Goal: Information Seeking & Learning: Learn about a topic

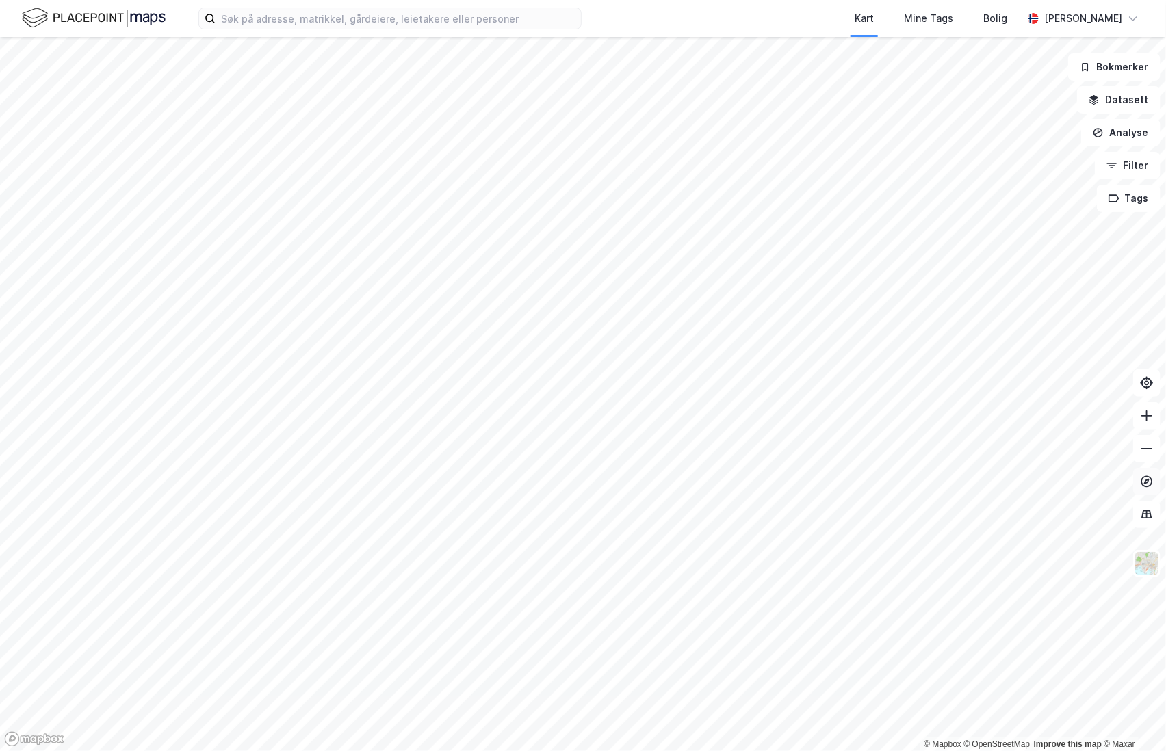
click at [1149, 482] on icon at bounding box center [1147, 482] width 14 height 14
click at [1151, 521] on button at bounding box center [1146, 514] width 27 height 27
click at [1145, 514] on icon at bounding box center [1147, 515] width 14 height 14
click at [731, 12] on div "Kart Mine Tags [PERSON_NAME] © Mapbox © OpenStreetMap Improve this map © Maxar …" at bounding box center [583, 375] width 1166 height 751
click at [1147, 523] on button at bounding box center [1146, 514] width 27 height 27
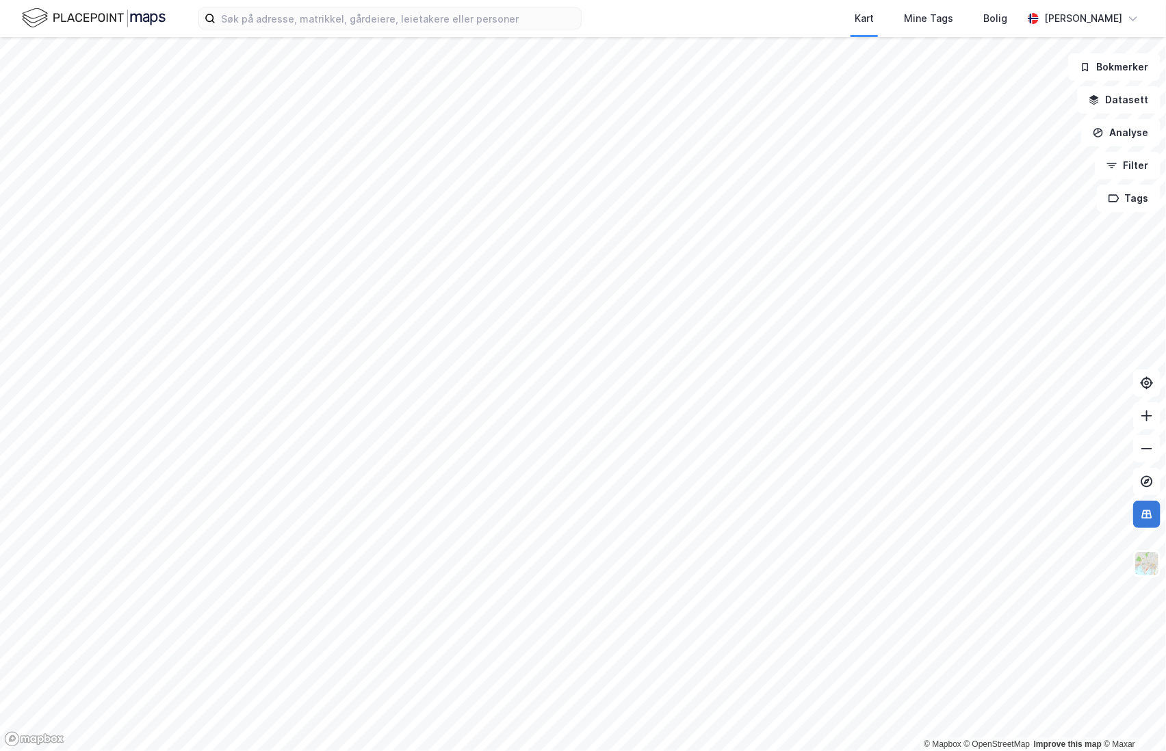
click at [1147, 511] on icon at bounding box center [1146, 514] width 1 height 8
click at [1149, 558] on img at bounding box center [1147, 564] width 26 height 26
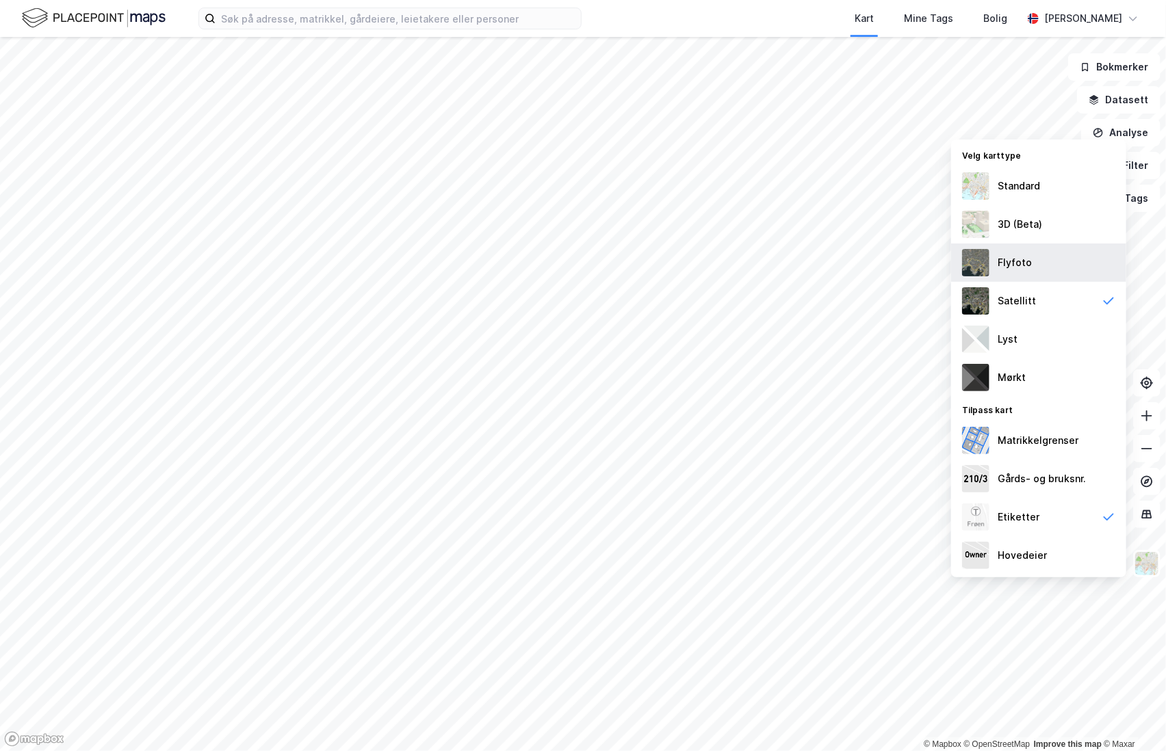
click at [1016, 266] on div "Flyfoto" at bounding box center [1014, 263] width 34 height 16
click at [1151, 514] on icon at bounding box center [1147, 513] width 9 height 1
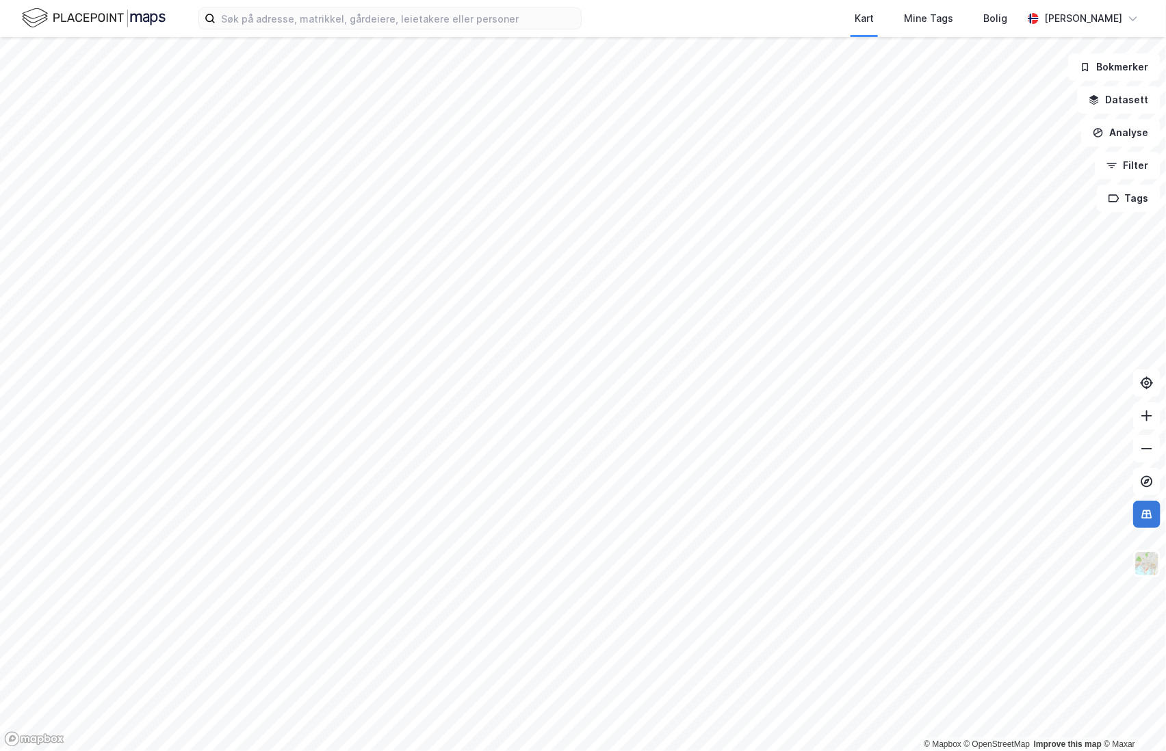
click at [1149, 514] on icon at bounding box center [1147, 515] width 14 height 14
click at [1120, 96] on button "Datasett" at bounding box center [1118, 99] width 83 height 27
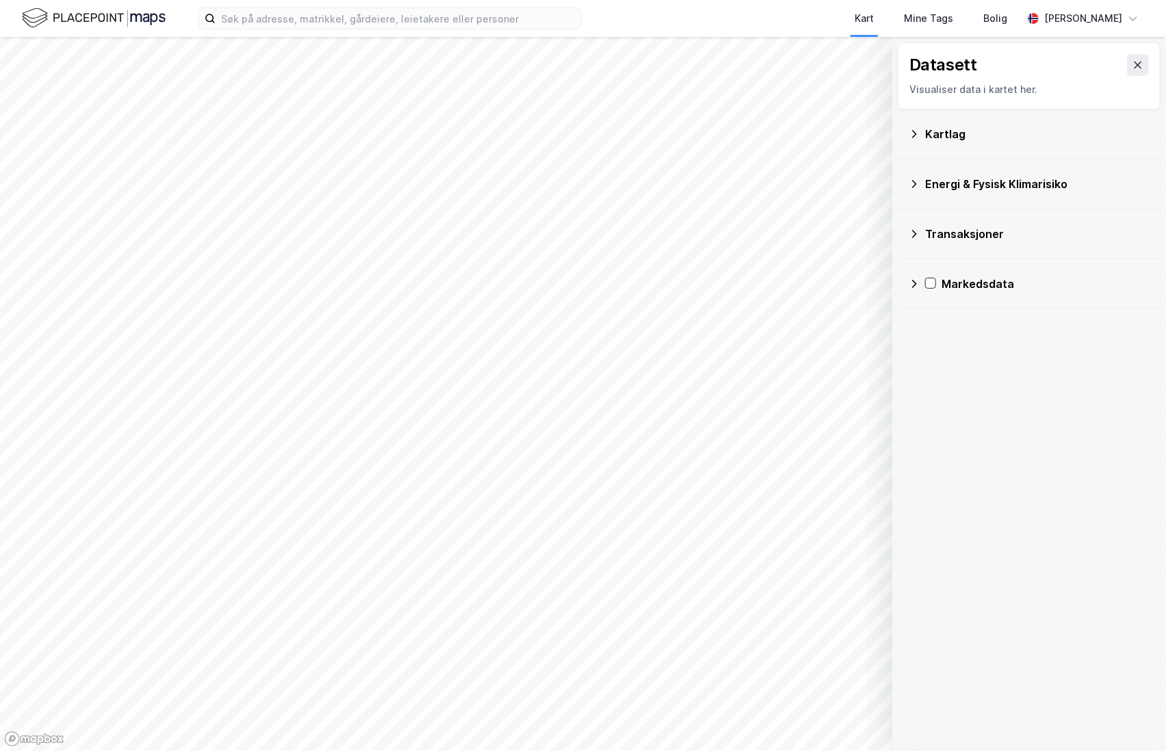
click at [917, 130] on icon at bounding box center [914, 134] width 11 height 11
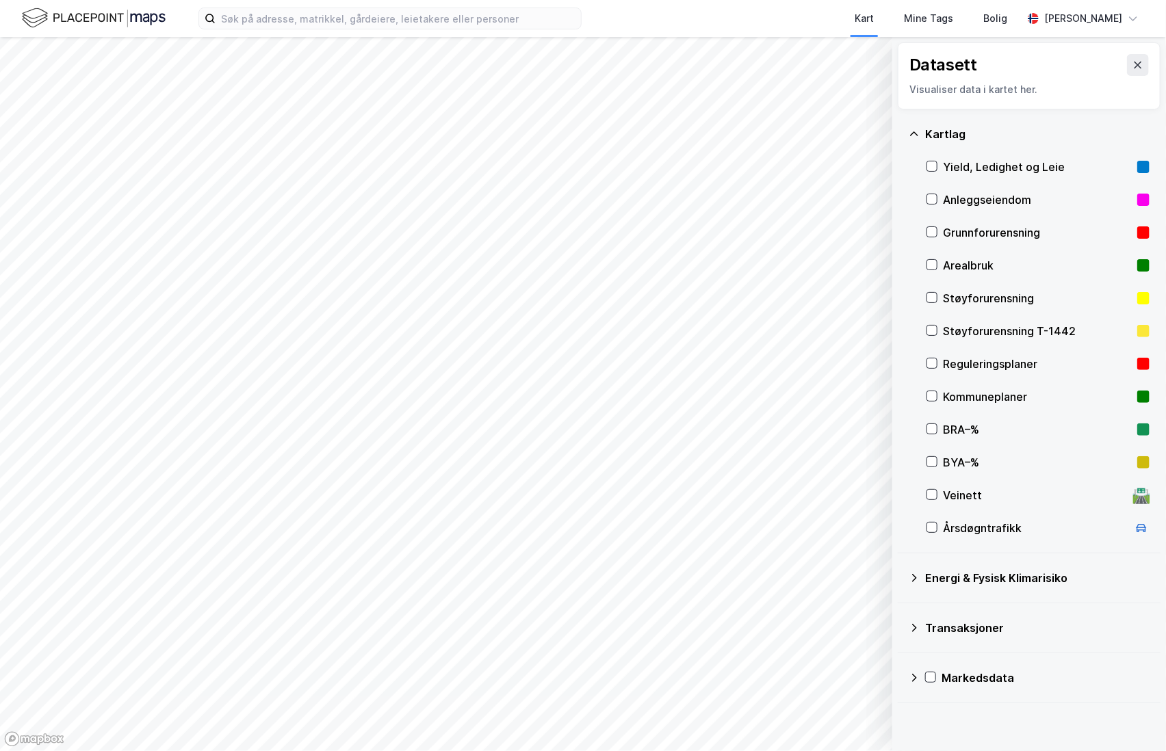
click at [920, 135] on div "Kartlag" at bounding box center [1029, 134] width 241 height 33
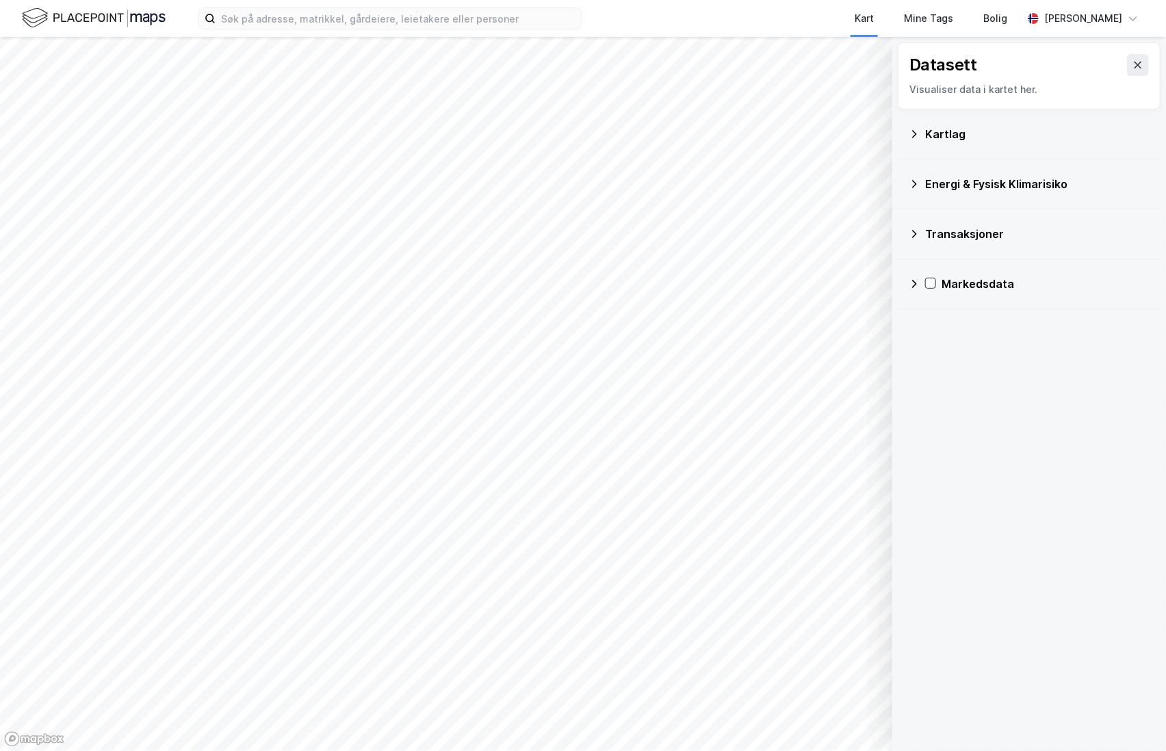
click at [912, 188] on icon at bounding box center [914, 184] width 11 height 11
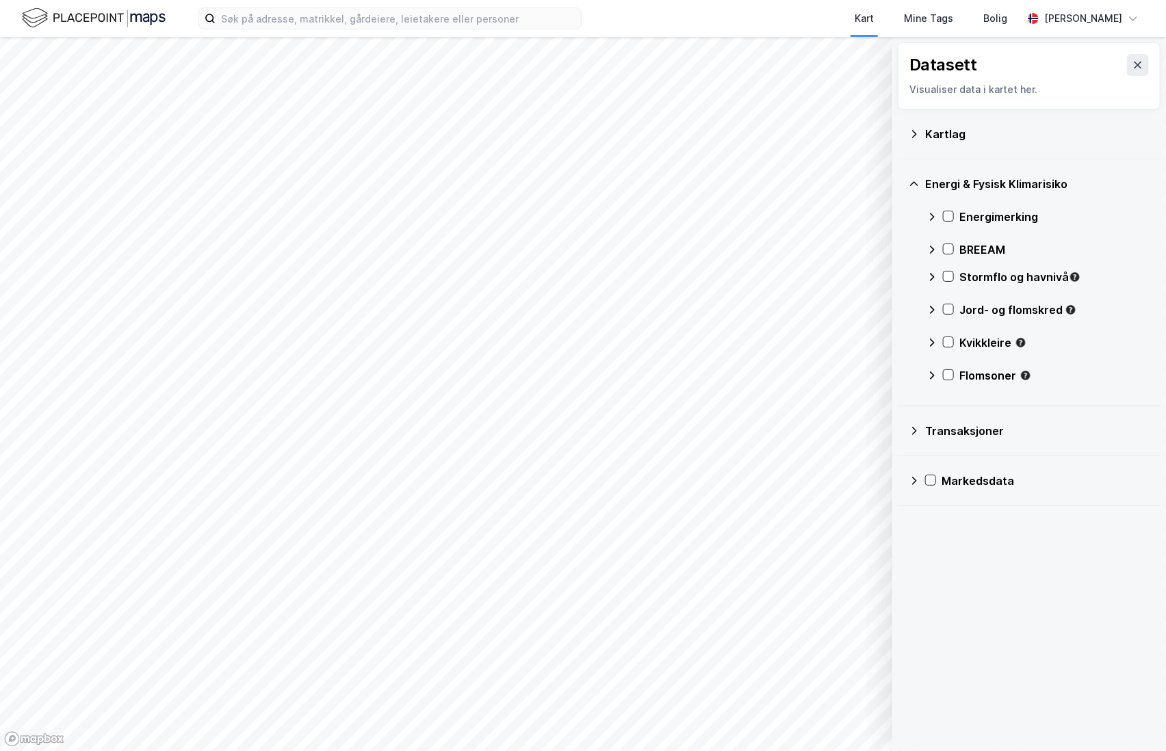
click at [913, 182] on icon at bounding box center [914, 184] width 11 height 11
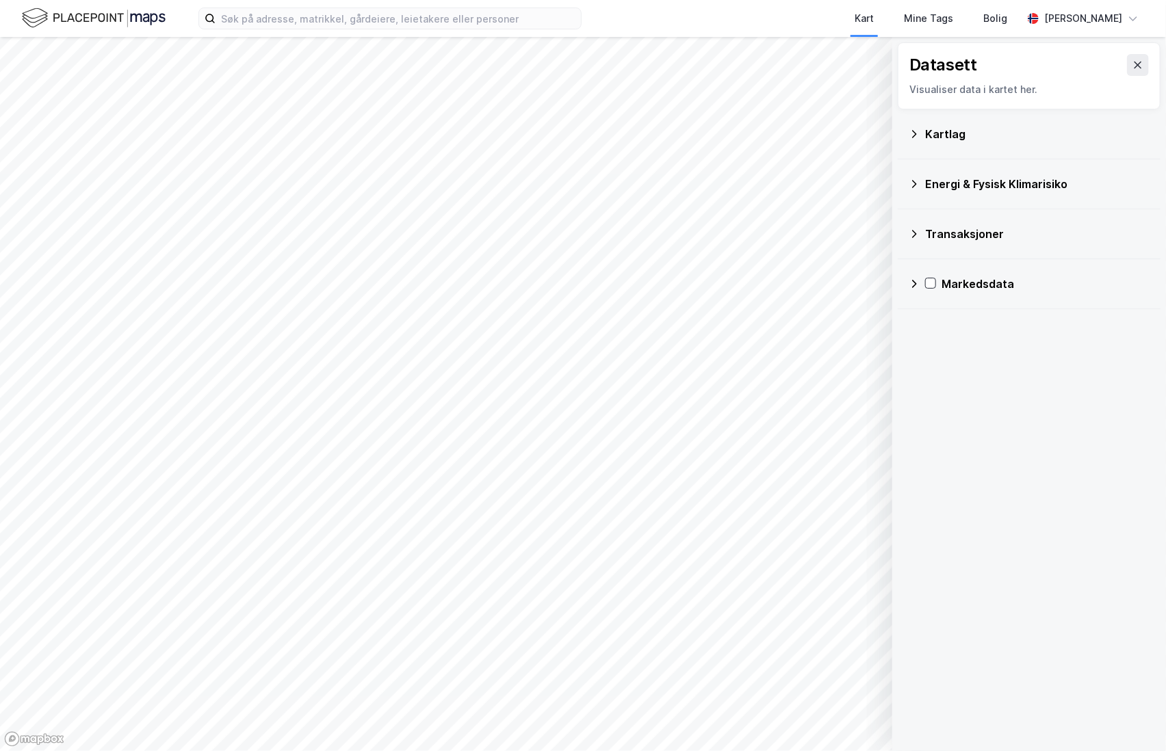
click at [915, 233] on icon at bounding box center [914, 234] width 11 height 11
click at [948, 260] on icon at bounding box center [948, 261] width 10 height 10
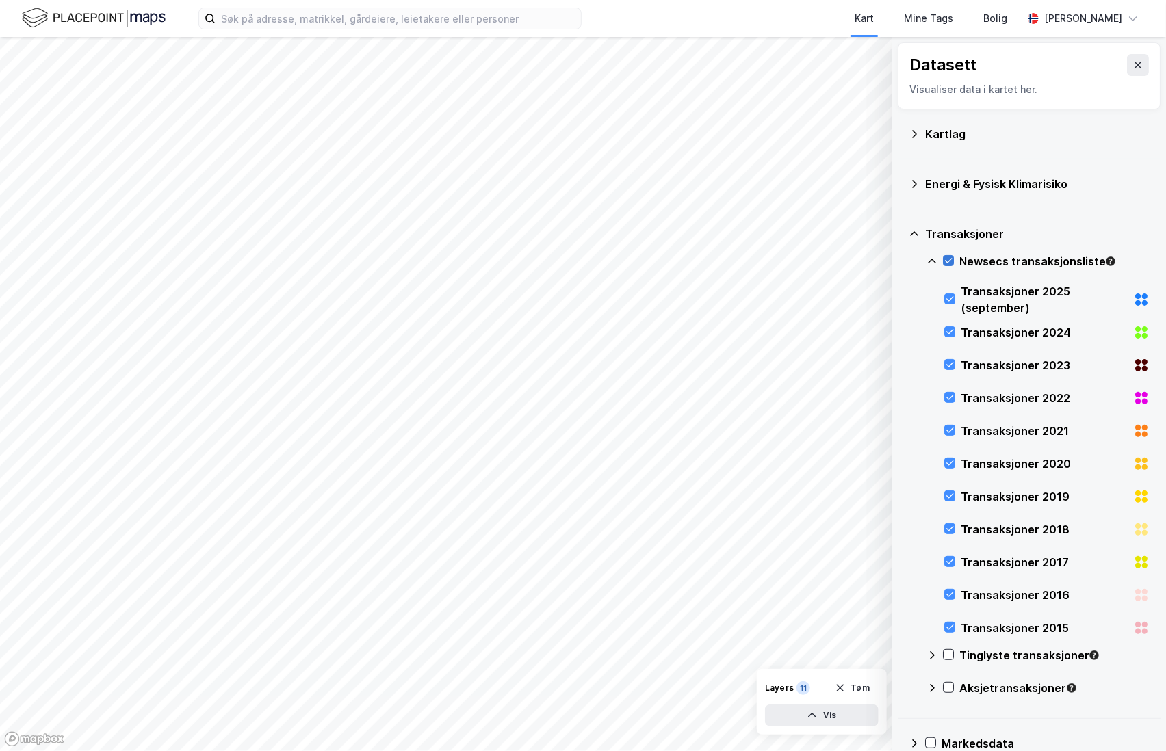
scroll to position [22, 0]
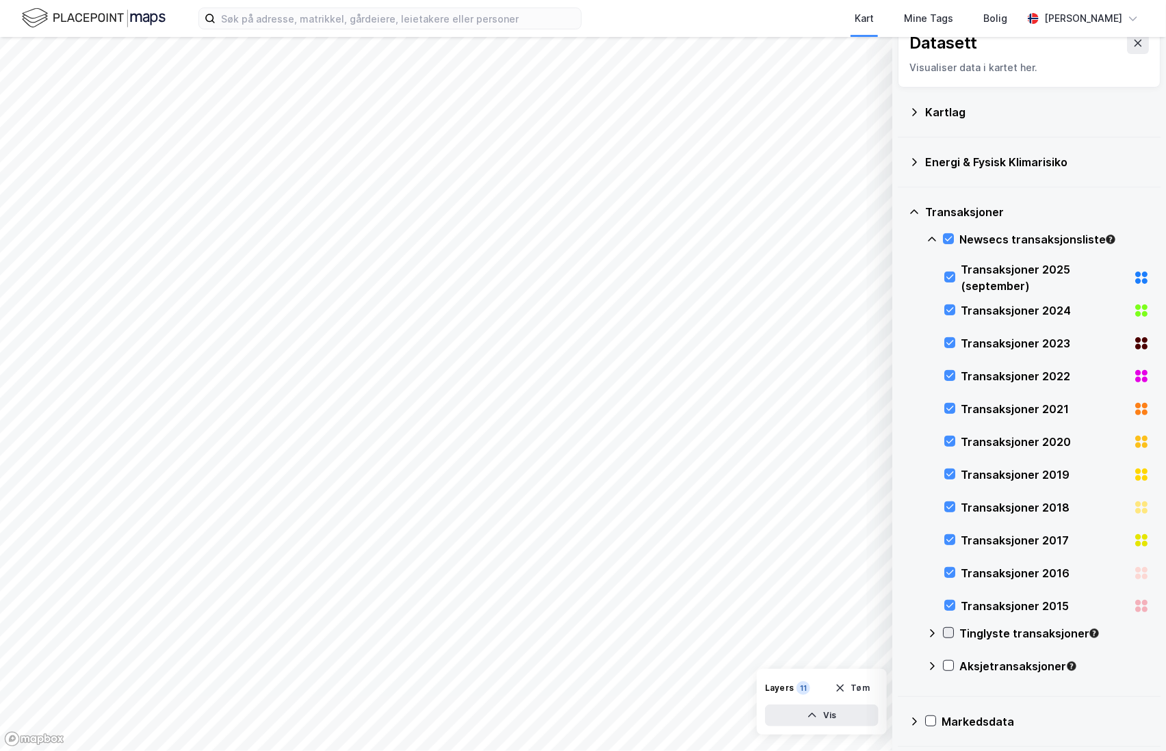
click at [948, 632] on icon at bounding box center [948, 633] width 10 height 10
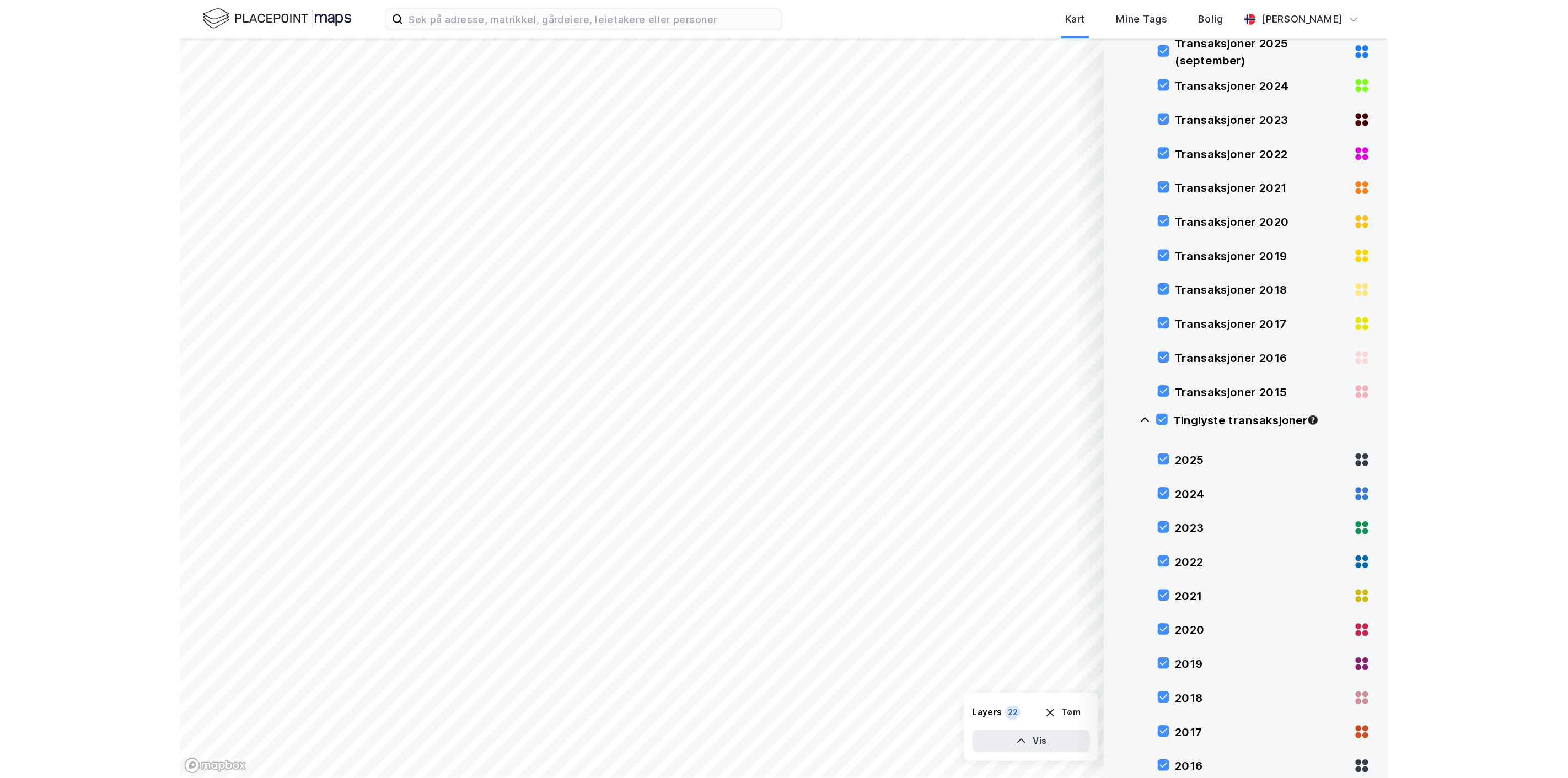
scroll to position [308, 0]
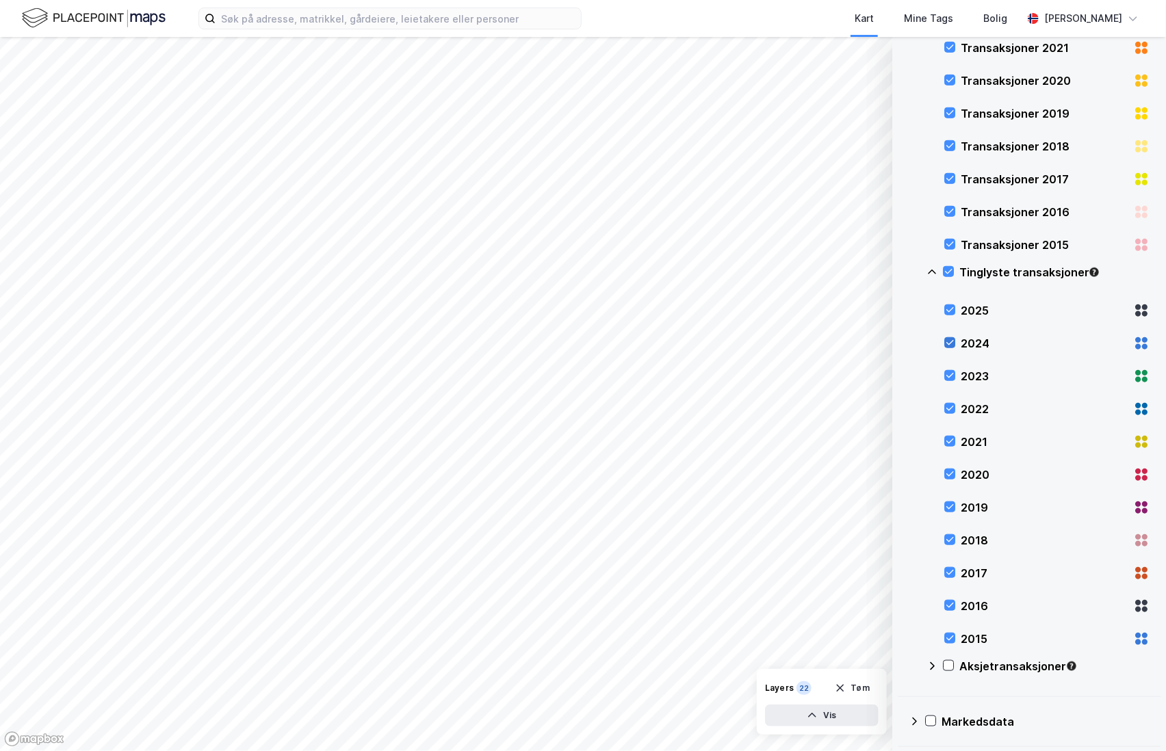
click at [952, 339] on icon at bounding box center [950, 343] width 10 height 10
click at [950, 441] on icon at bounding box center [950, 441] width 10 height 10
click at [947, 466] on div "2020" at bounding box center [1046, 474] width 205 height 33
click at [950, 503] on icon at bounding box center [950, 507] width 10 height 10
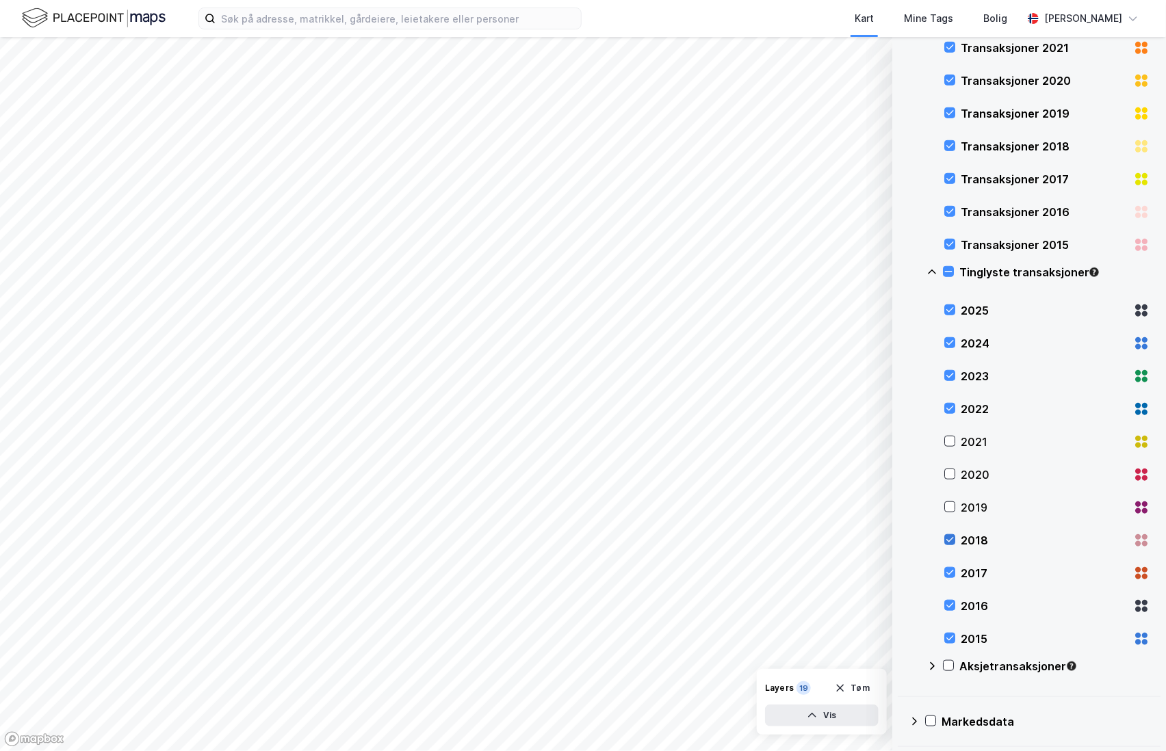
click at [954, 538] on icon at bounding box center [950, 540] width 10 height 10
click at [950, 573] on icon at bounding box center [950, 573] width 8 height 5
click at [949, 607] on icon at bounding box center [950, 605] width 8 height 5
click at [947, 634] on icon at bounding box center [950, 639] width 10 height 10
drag, startPoint x: 222, startPoint y: 398, endPoint x: 554, endPoint y: 832, distance: 546.5
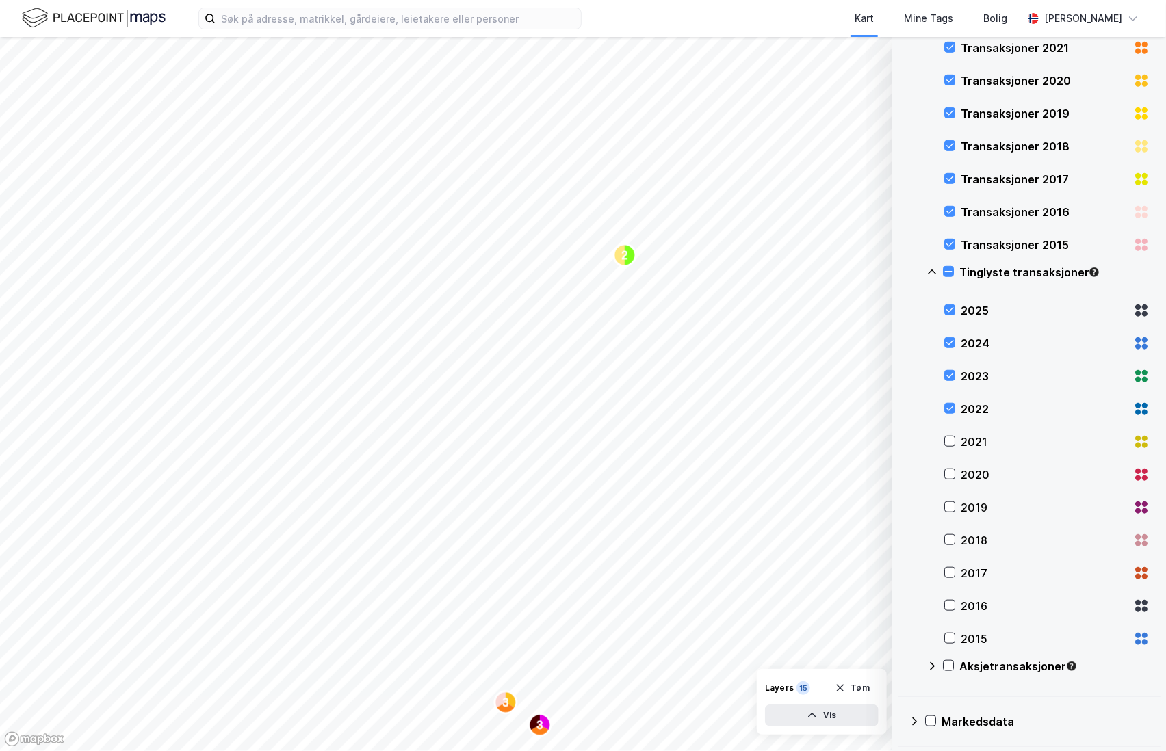
click at [554, 751] on html "Kart Mine Tags [PERSON_NAME] 3 3 2 © Mapbox © OpenStreetMap Improve this map © …" at bounding box center [583, 375] width 1166 height 751
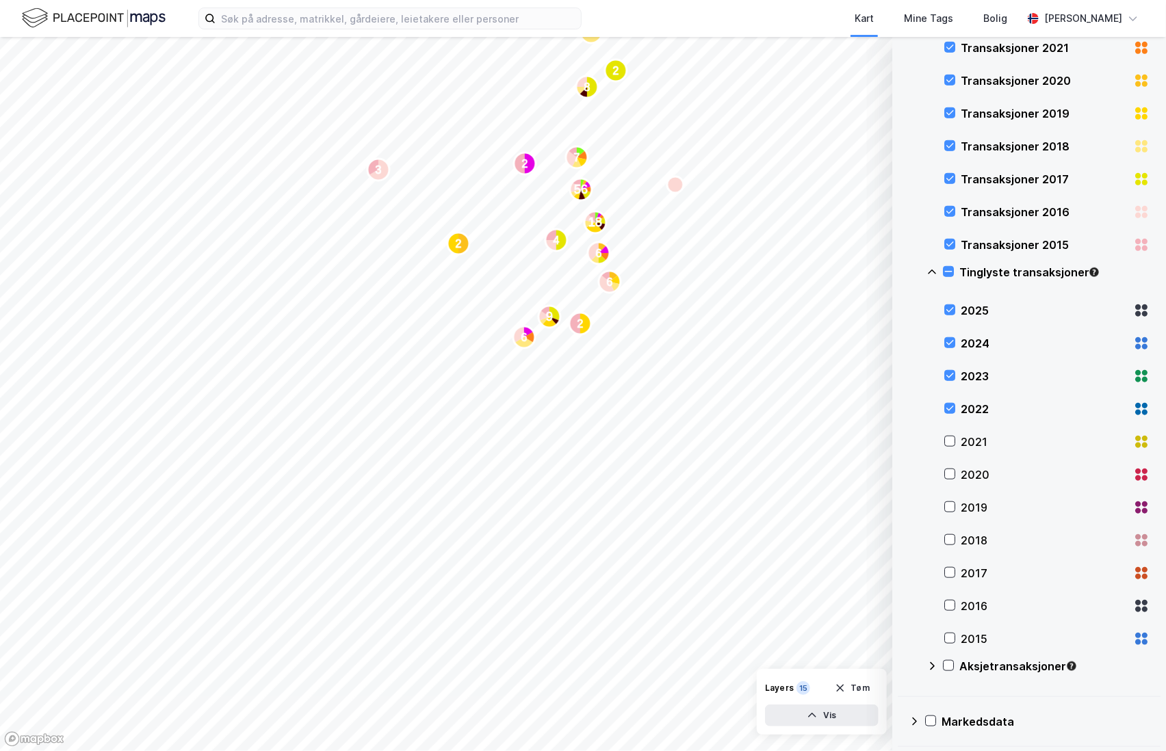
click at [514, 751] on html "Kart Mine Tags [PERSON_NAME] 2 3 56 2 8 2 4 6 2 7 18 9 4 6 6 © Mapbox © OpenStr…" at bounding box center [583, 375] width 1166 height 751
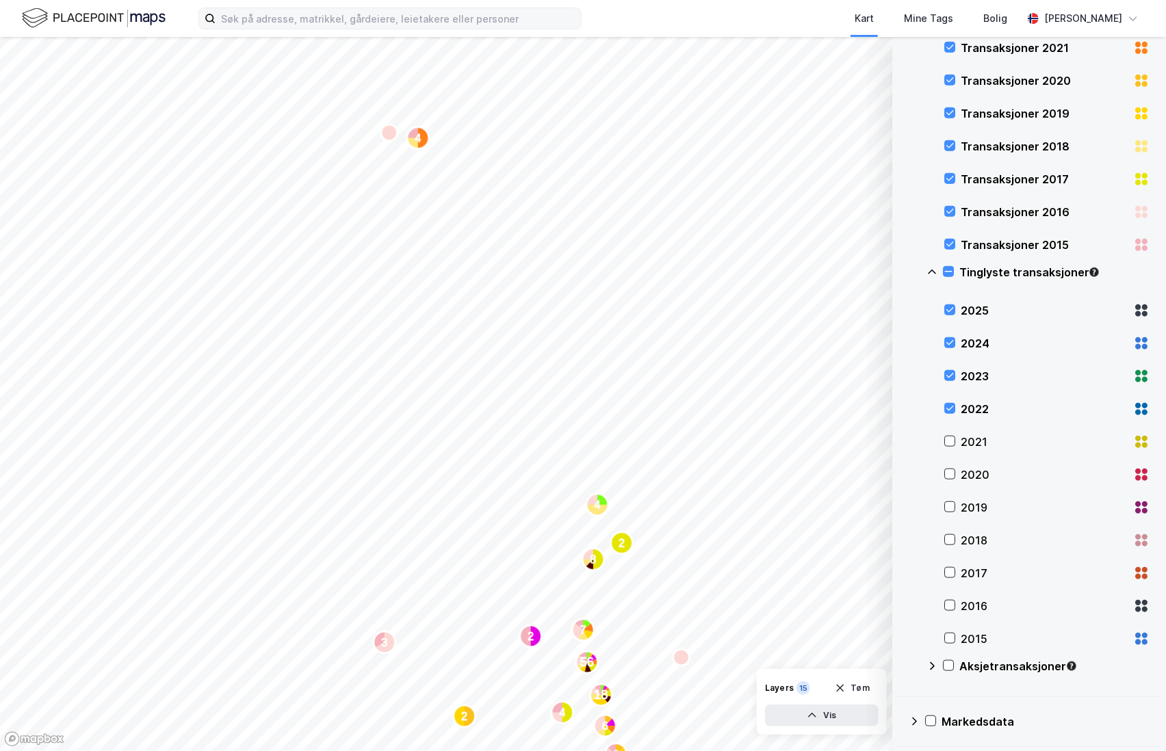
click at [300, 29] on div "Kart Mine Tags [PERSON_NAME] 2 3 56 2 8 2 4 6 2 7 18 9 4 6 6 4 © Mapbox © OpenS…" at bounding box center [583, 375] width 1166 height 751
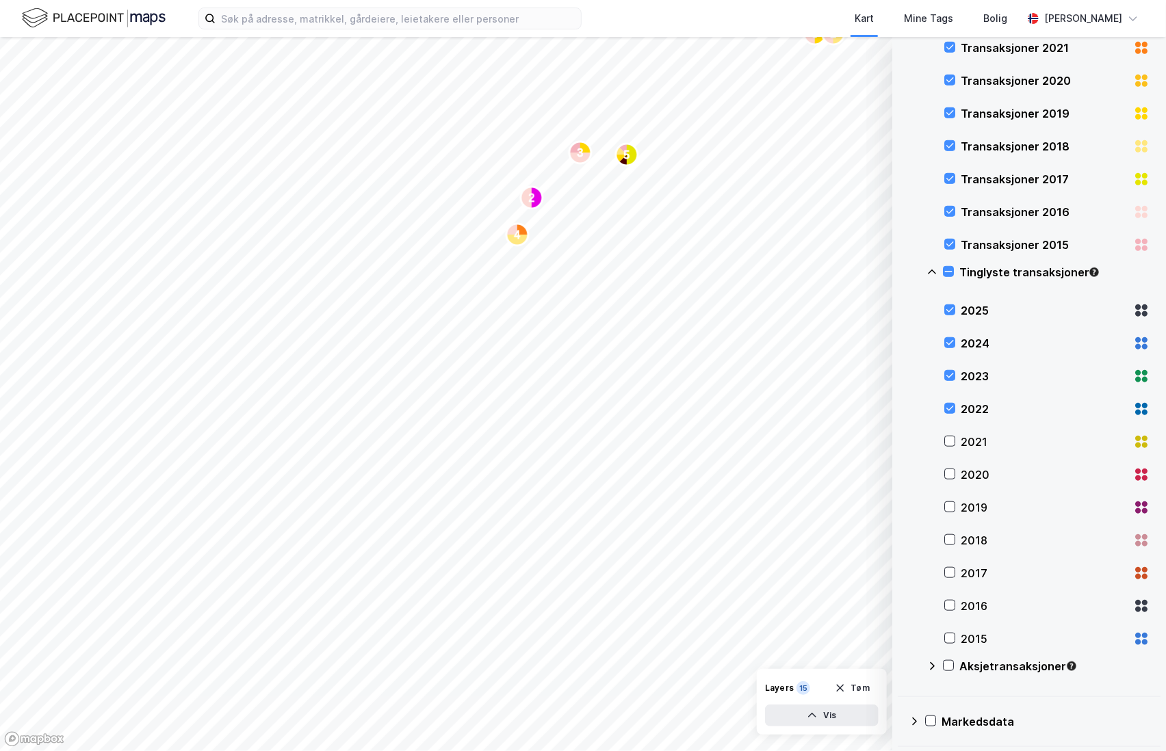
click at [619, 0] on html "Kart Mine Tags [PERSON_NAME] 3 2 5 2 3 4 7 13 9 3 4 4 3 3 3 2 2 2 3 3 18 2 2 © …" at bounding box center [583, 375] width 1166 height 751
click at [422, 0] on html "Kart Mine Tags [PERSON_NAME] 2 © Mapbox © OpenStreetMap Improve this map © Maxa…" at bounding box center [583, 375] width 1166 height 751
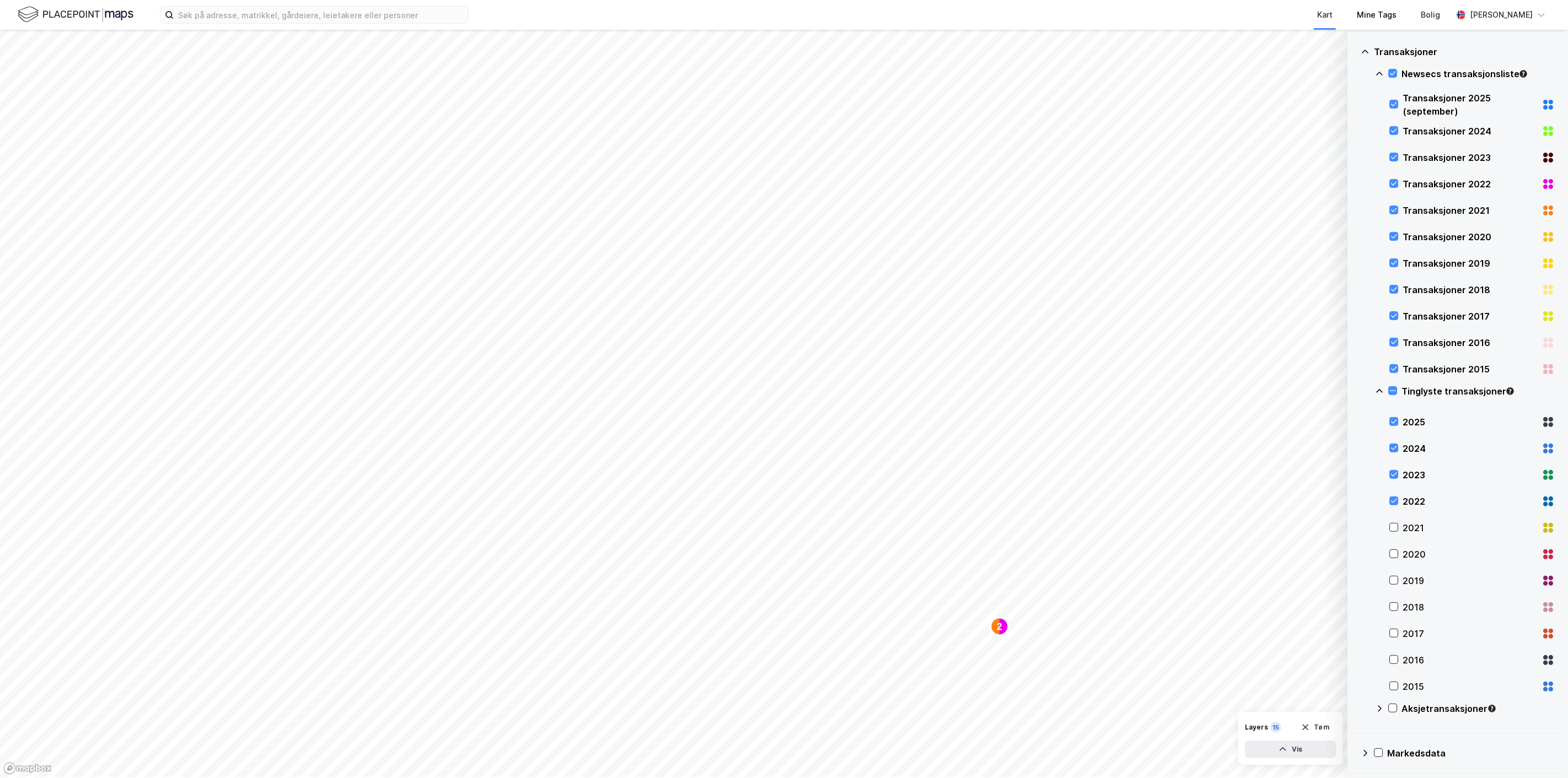
scroll to position [135, 0]
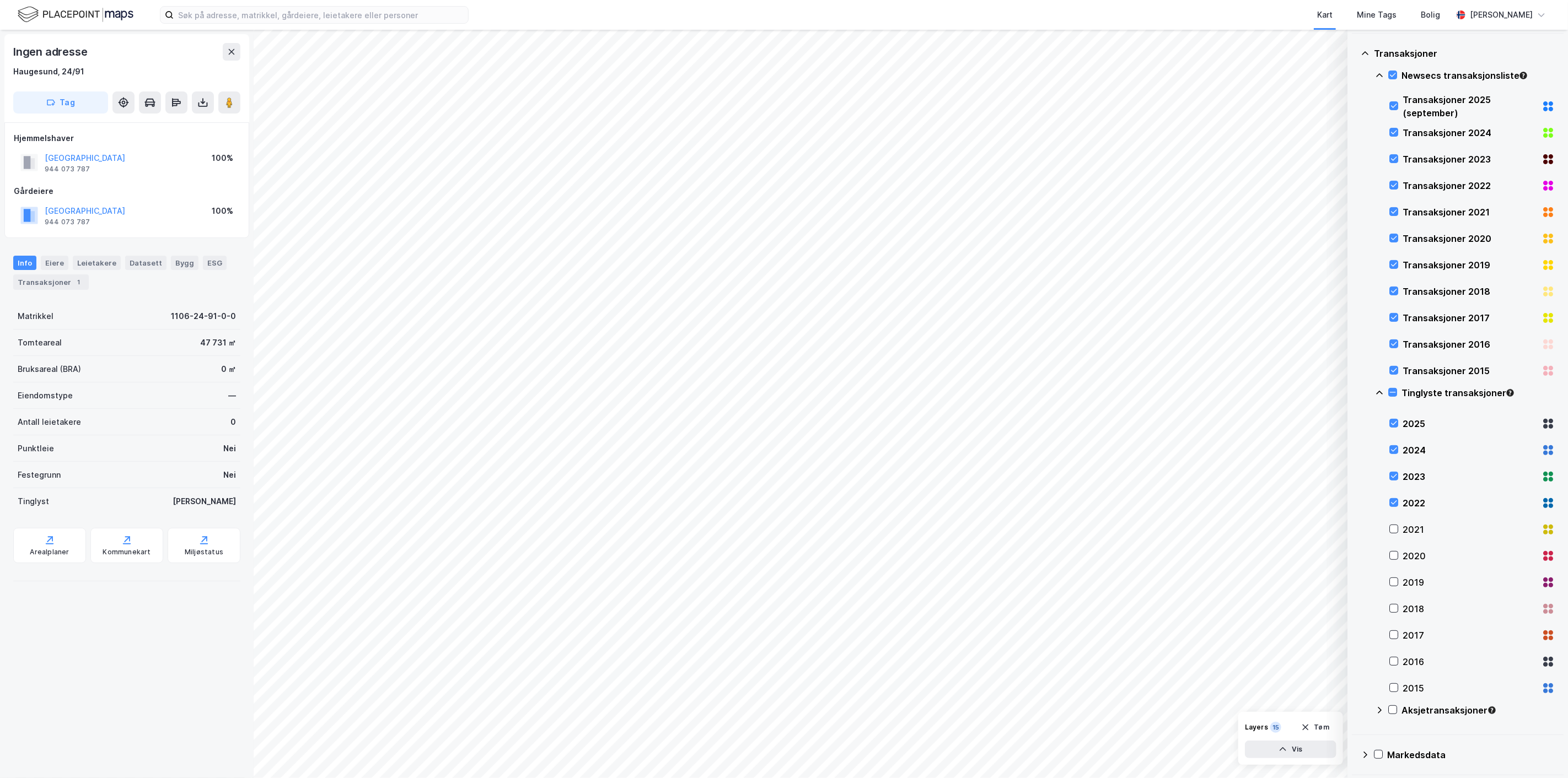
click at [939, 50] on icon at bounding box center [1364, 53] width 9 height 9
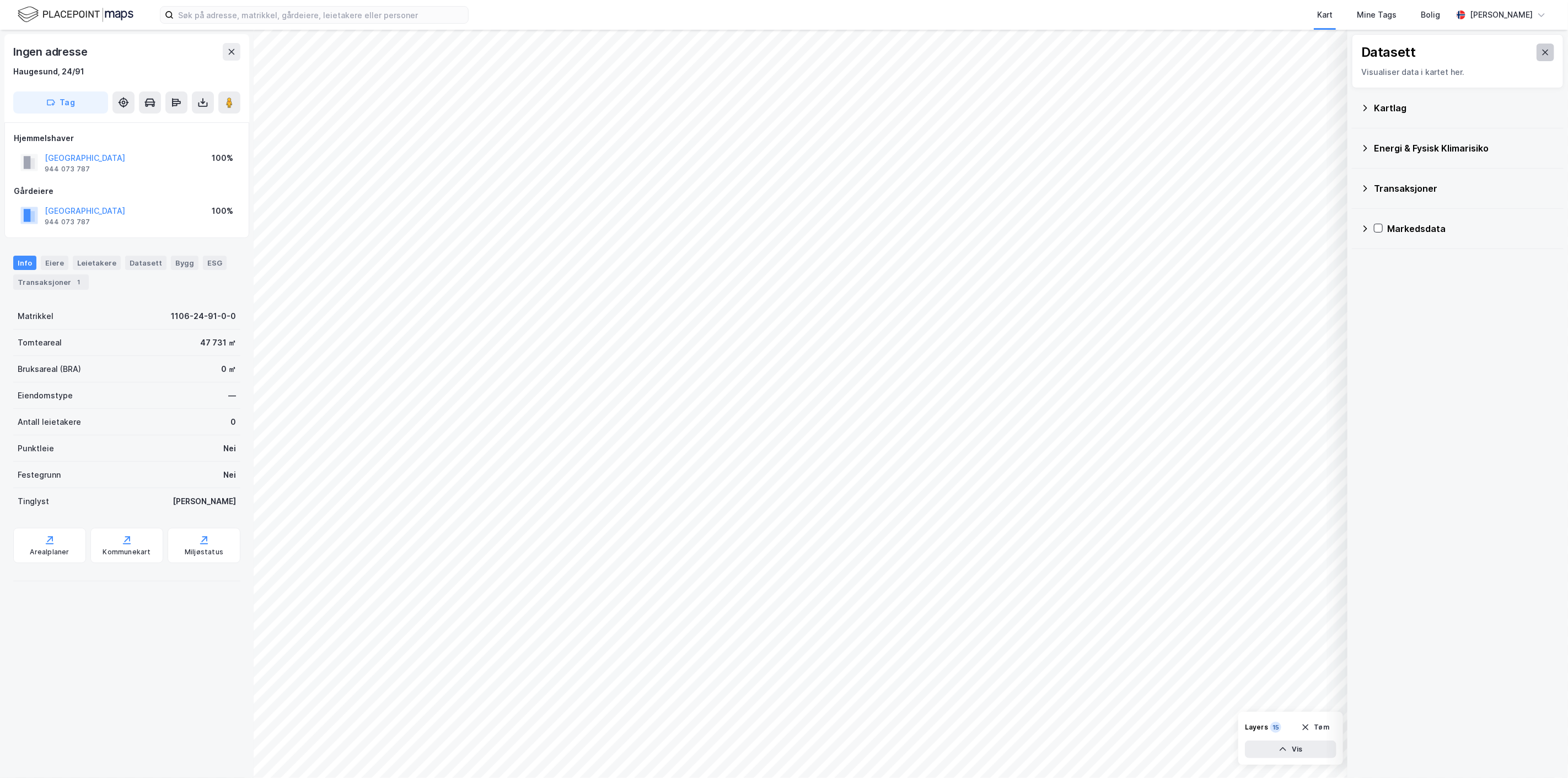
click at [939, 44] on button at bounding box center [1545, 52] width 18 height 18
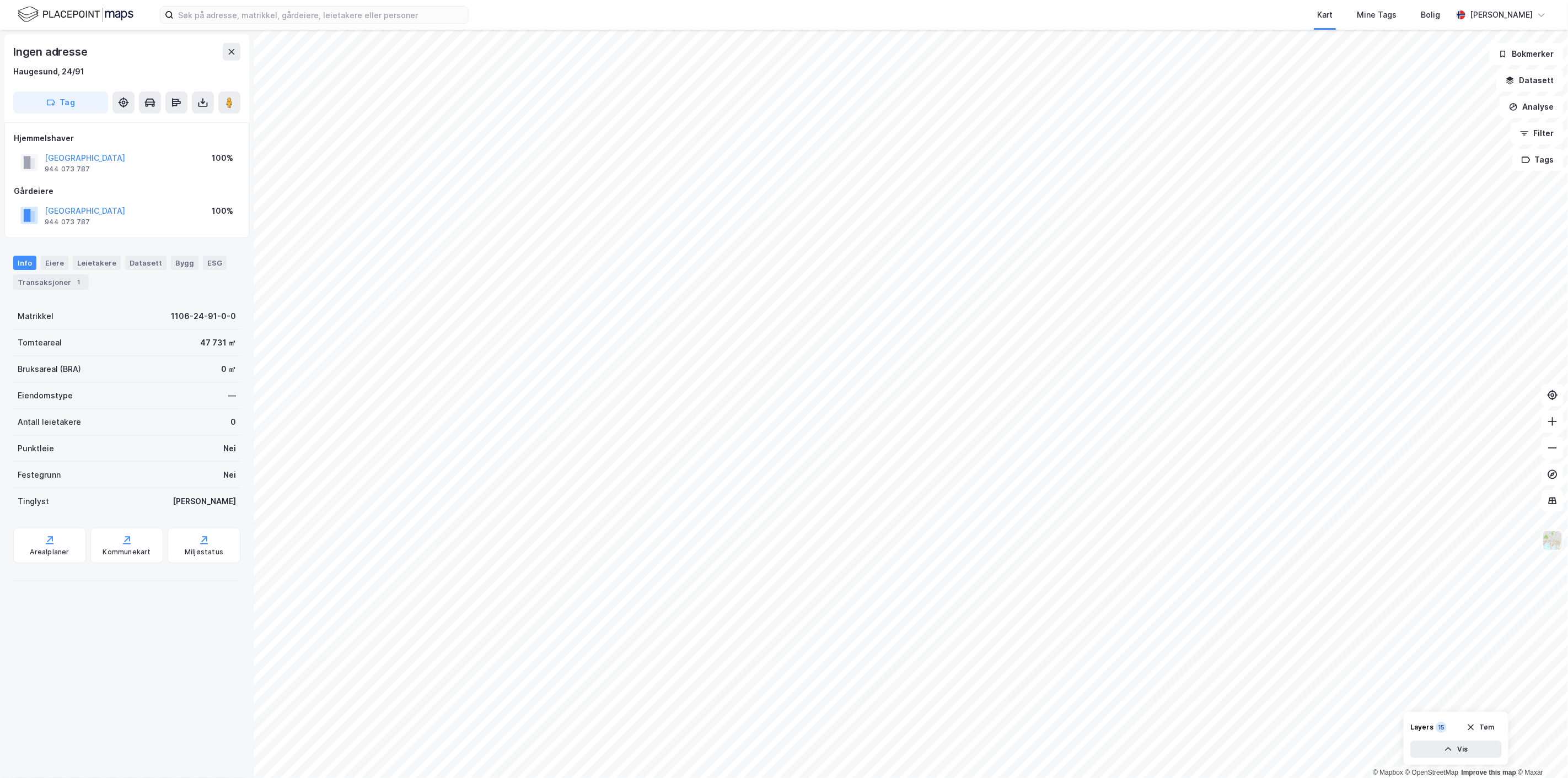
click at [939, 539] on img at bounding box center [1553, 540] width 21 height 21
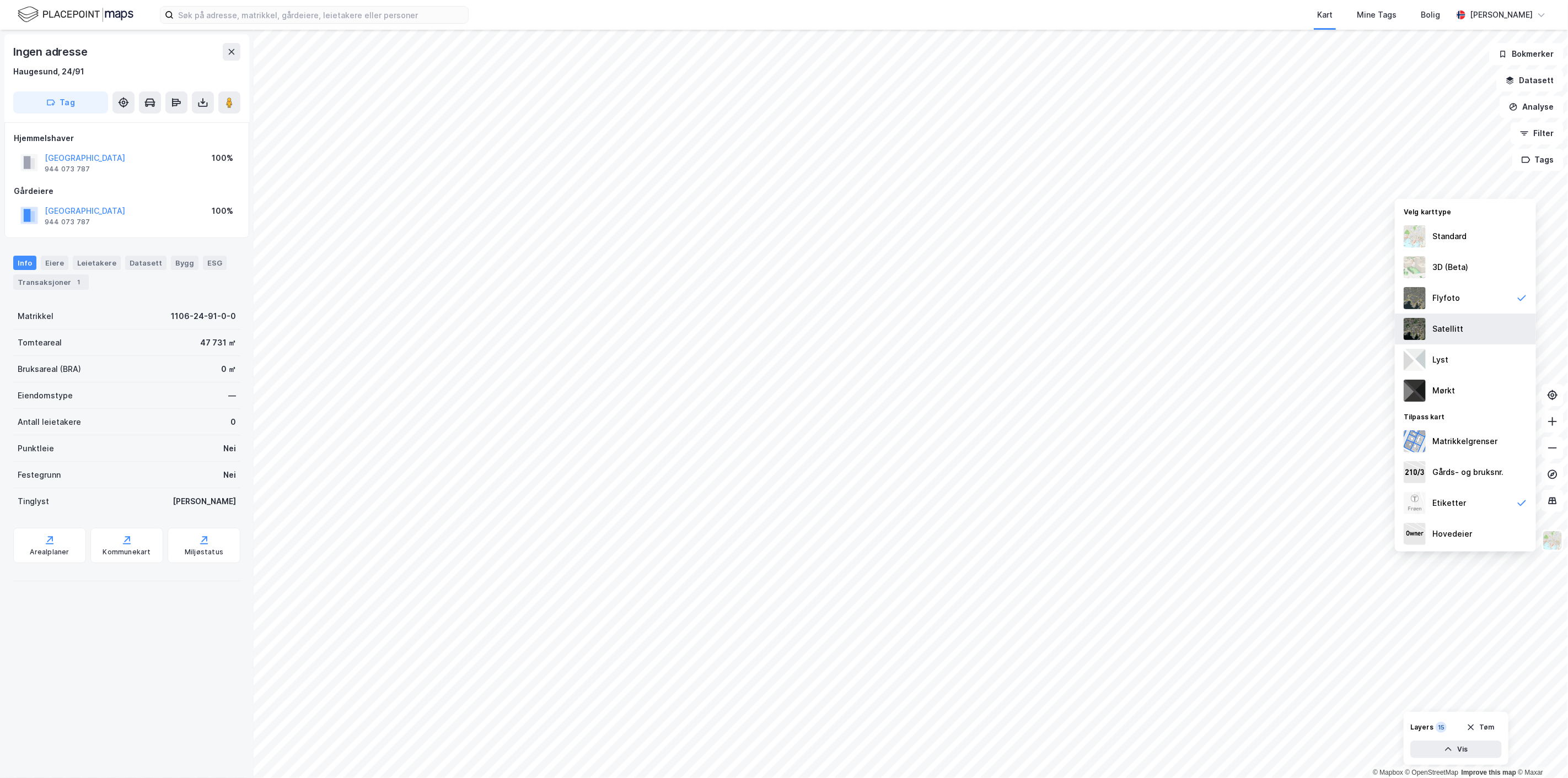
click at [939, 333] on div "Satellitt" at bounding box center [1447, 329] width 31 height 13
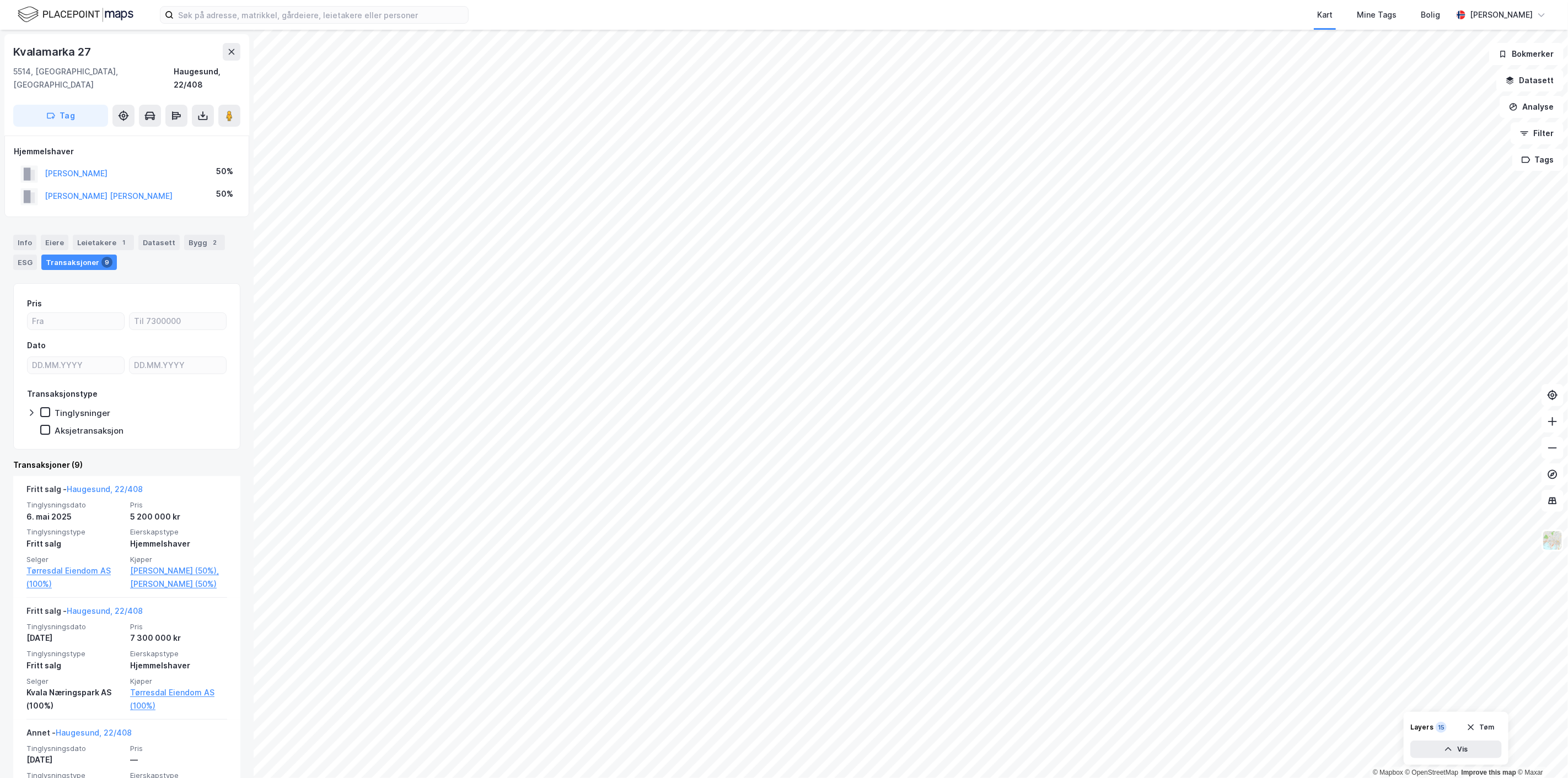
scroll to position [61, 0]
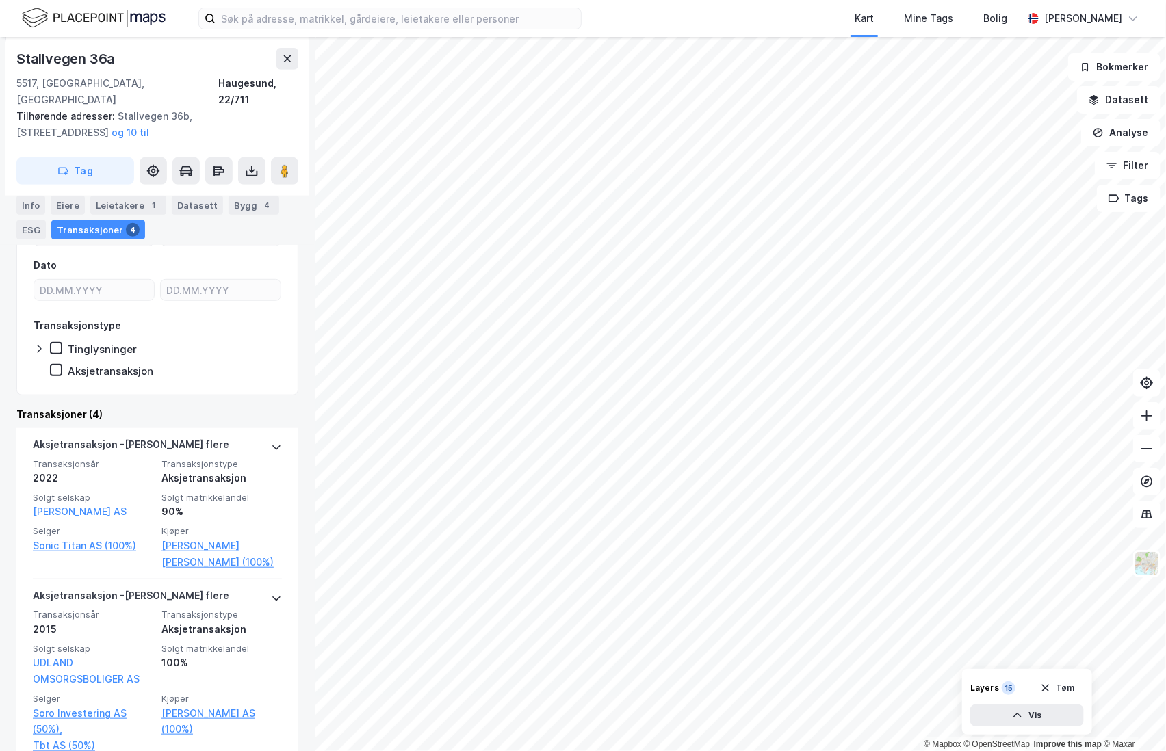
scroll to position [380, 0]
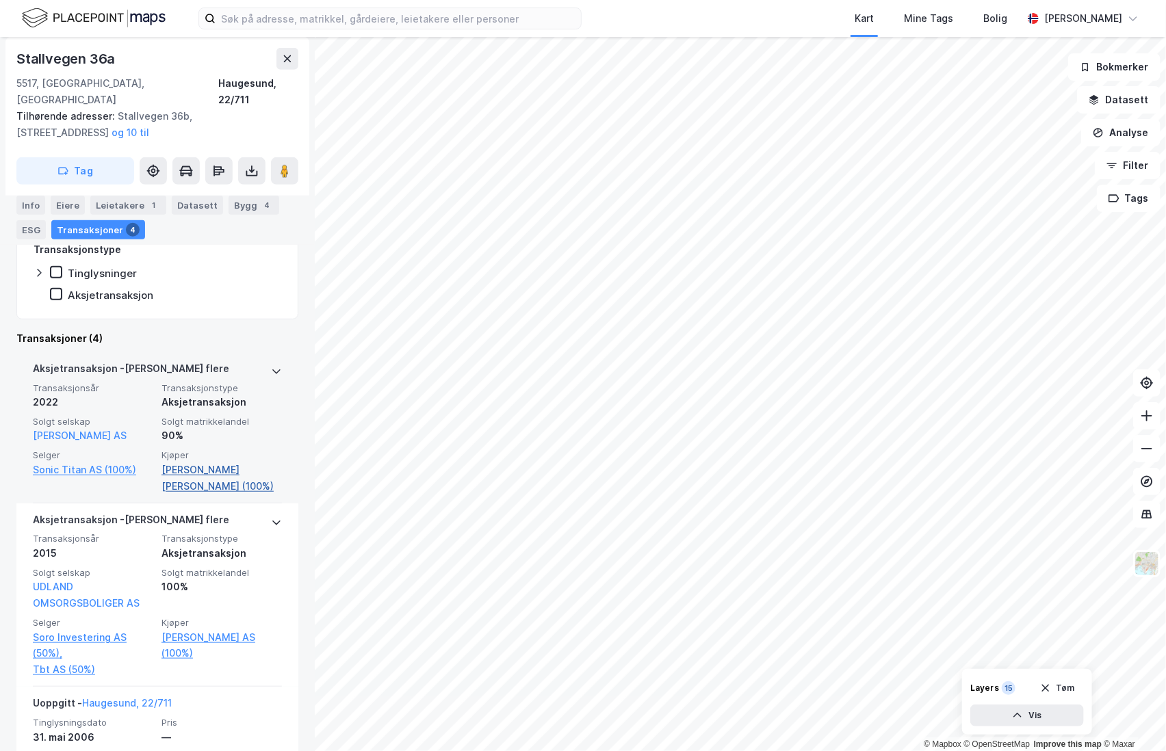
click at [207, 462] on link "[PERSON_NAME] [PERSON_NAME] (100%)" at bounding box center [221, 478] width 120 height 33
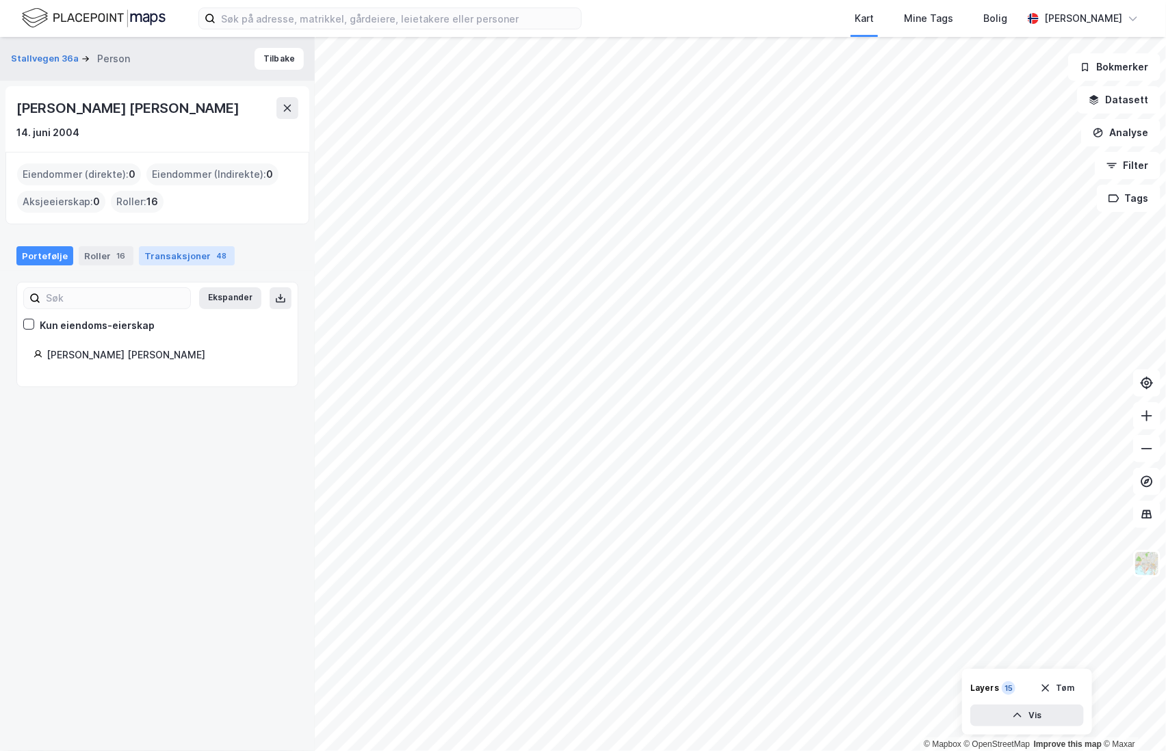
click at [178, 255] on div "Transaksjoner 48" at bounding box center [187, 255] width 96 height 19
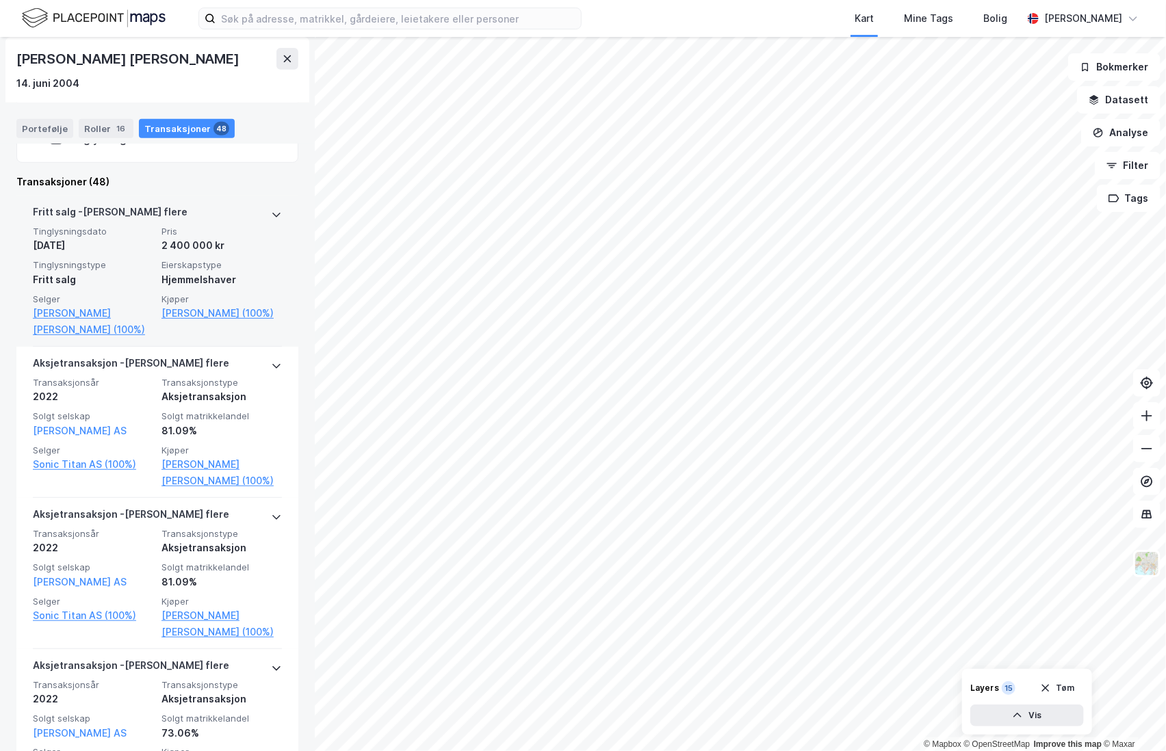
scroll to position [228, 0]
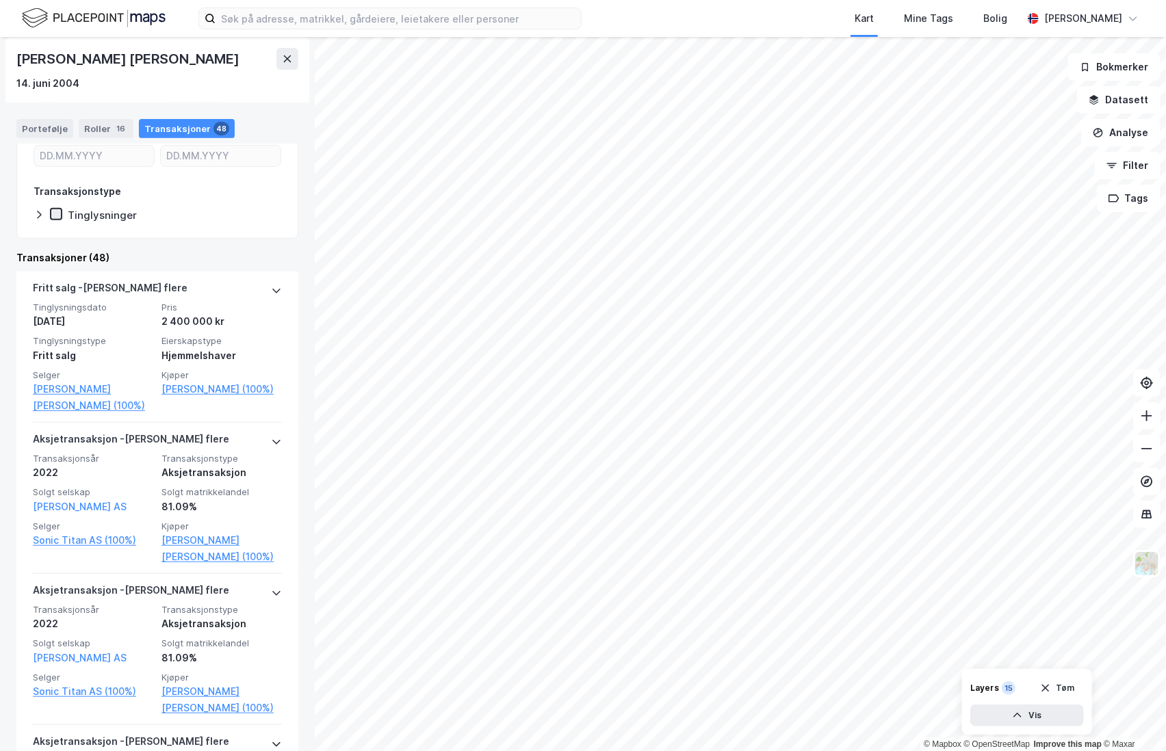
click at [58, 214] on icon at bounding box center [56, 214] width 10 height 10
click at [39, 213] on icon at bounding box center [39, 214] width 11 height 11
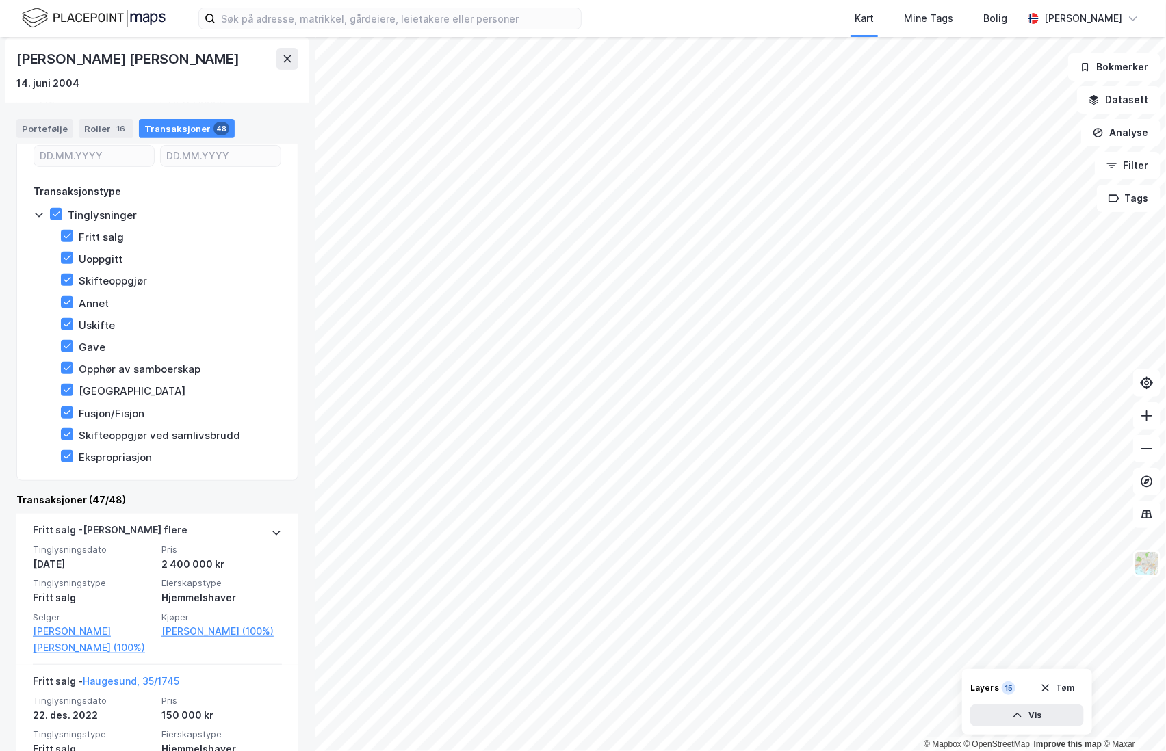
click at [39, 213] on icon at bounding box center [39, 214] width 11 height 11
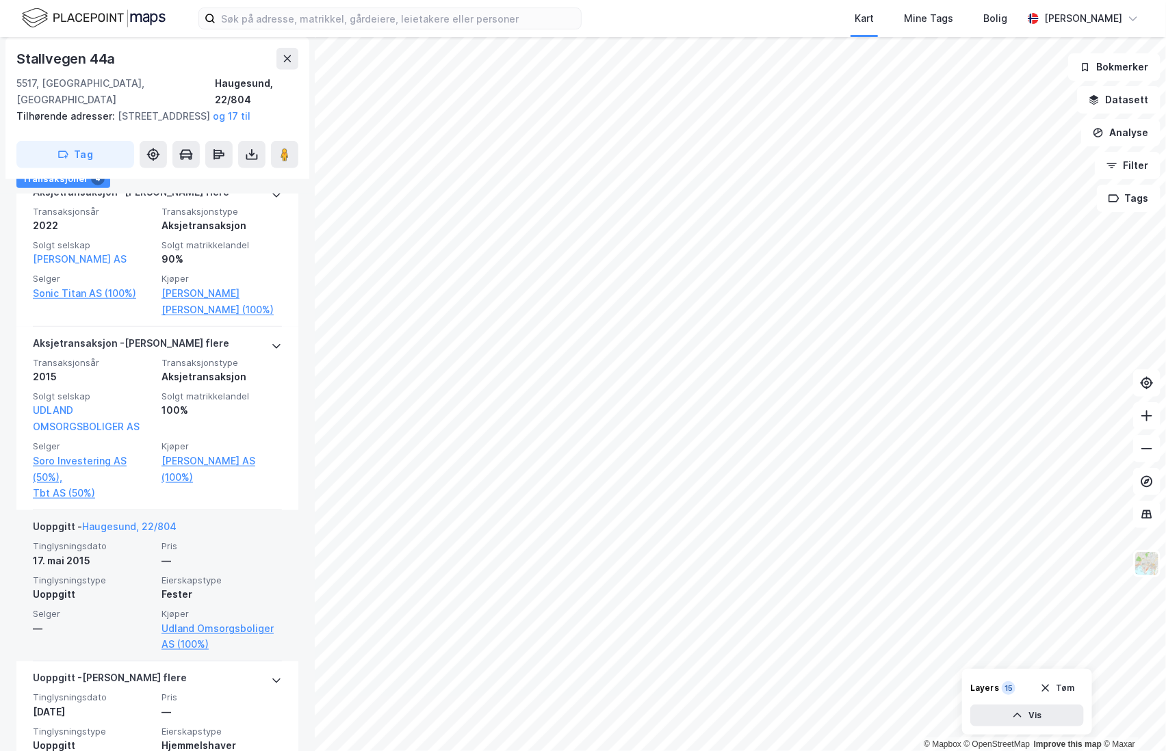
scroll to position [464, 0]
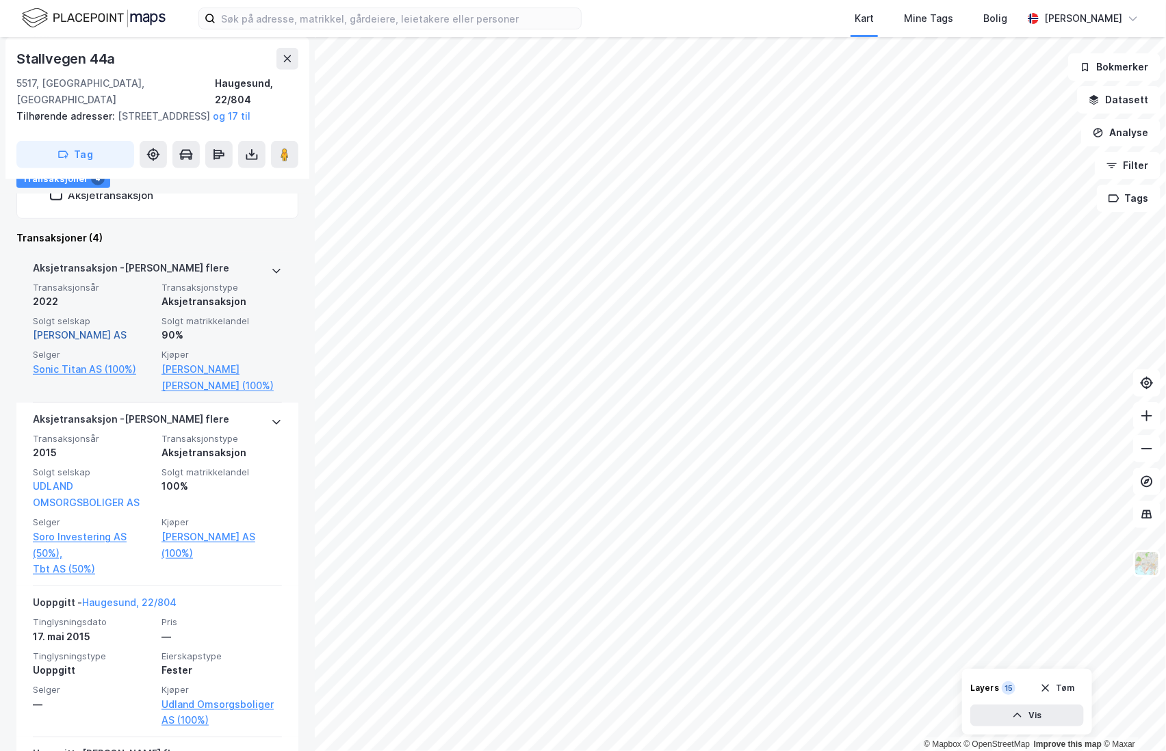
click at [76, 335] on link "[PERSON_NAME] AS" at bounding box center [80, 335] width 94 height 12
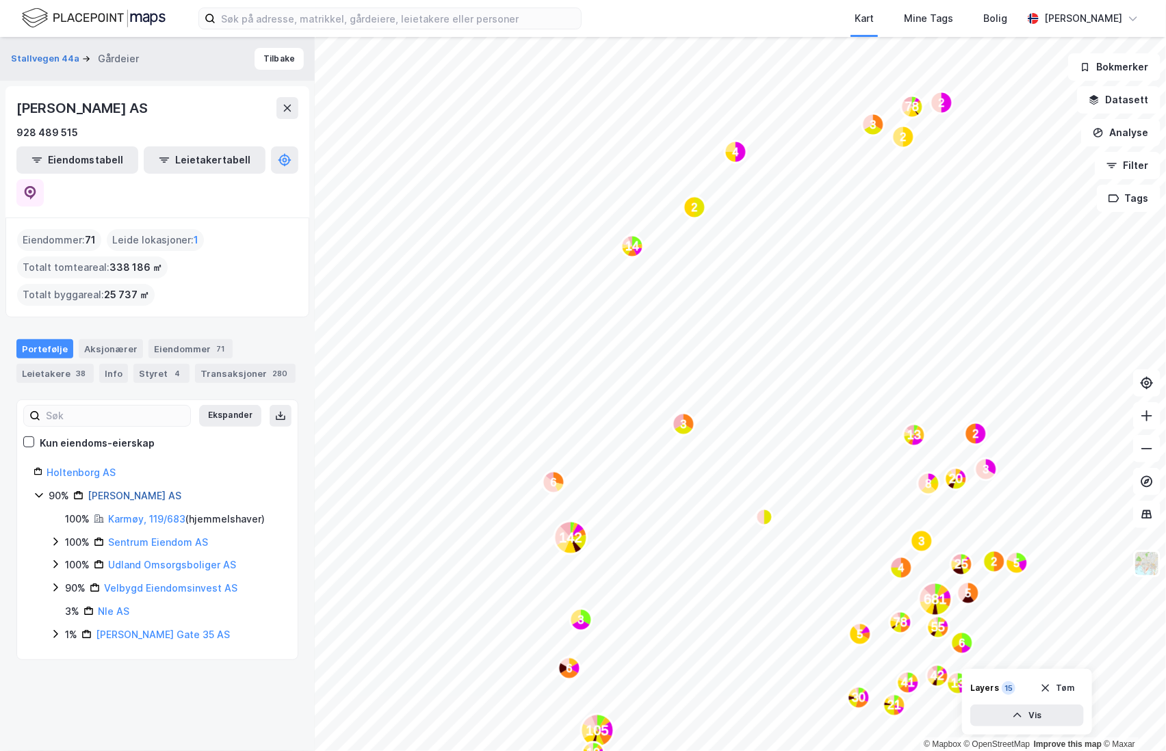
click at [102, 490] on link "[PERSON_NAME] AS" at bounding box center [135, 496] width 94 height 12
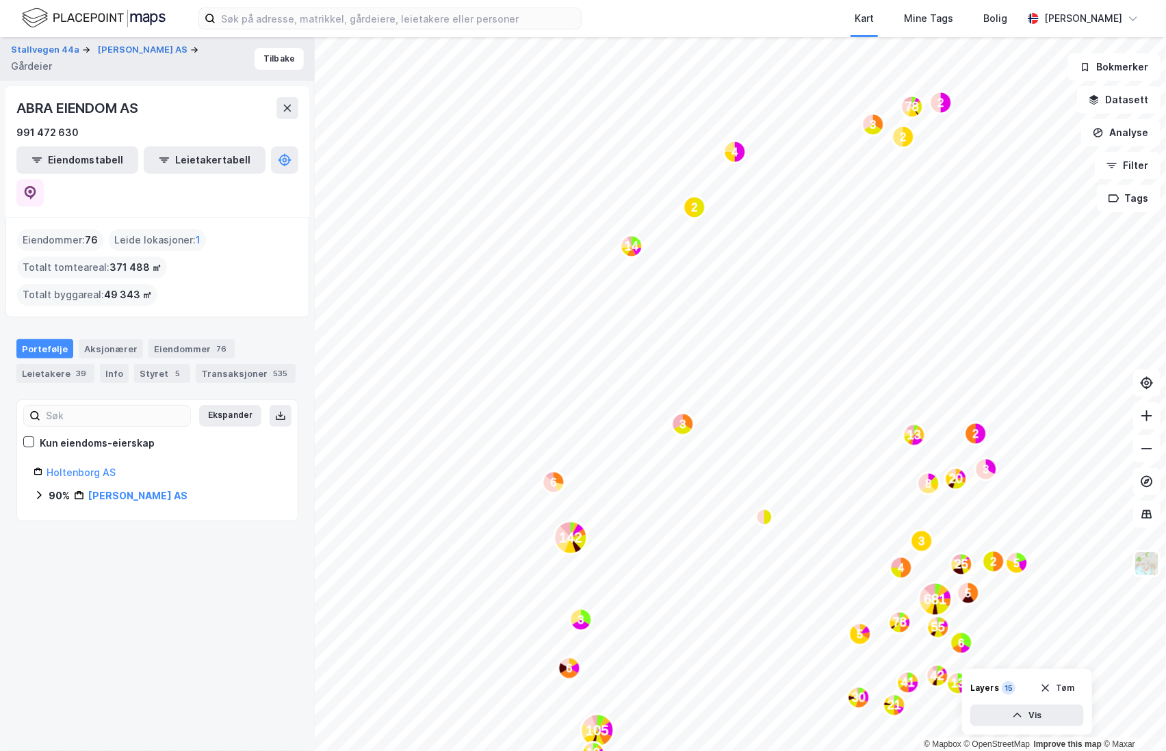
click at [40, 491] on icon at bounding box center [39, 495] width 4 height 8
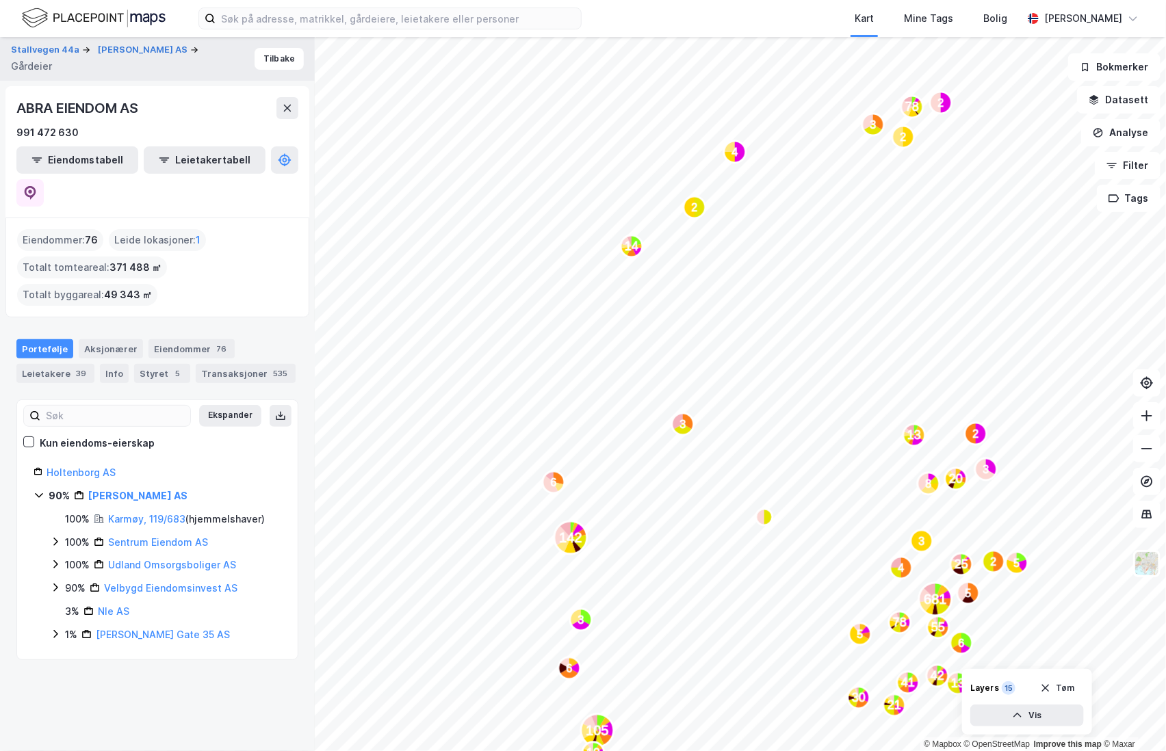
click at [53, 559] on icon at bounding box center [55, 564] width 11 height 11
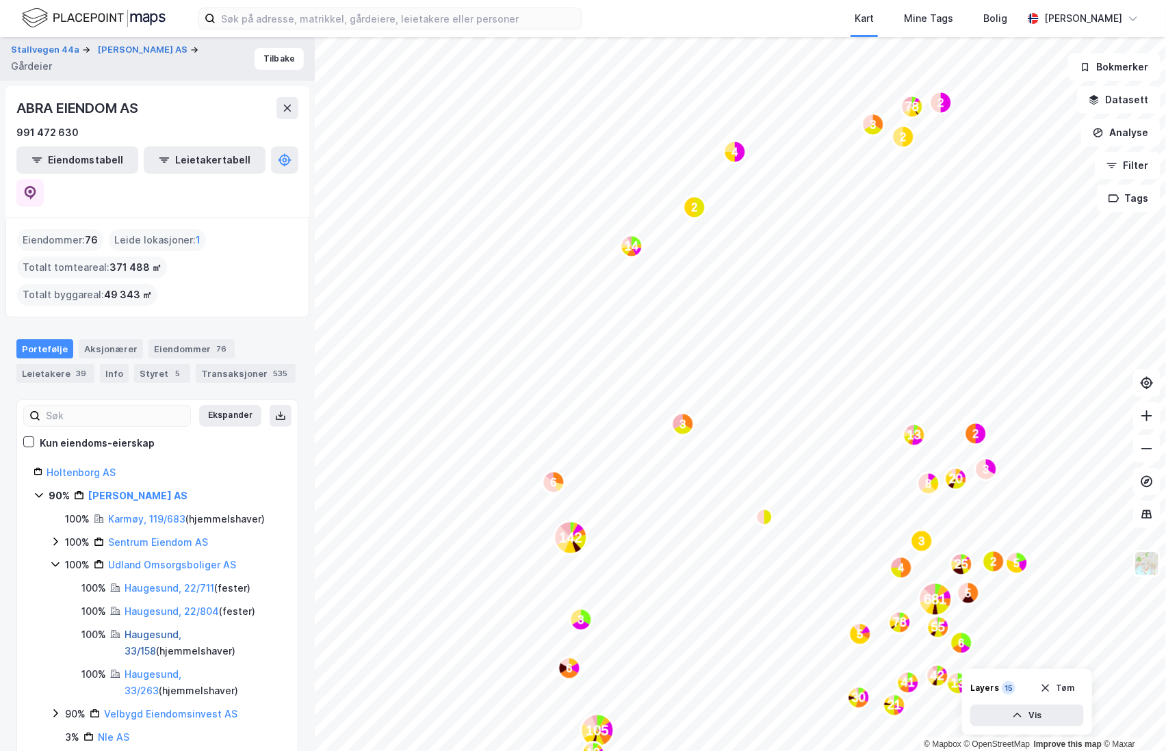
click at [142, 629] on link "Haugesund, 33/158" at bounding box center [153, 643] width 57 height 28
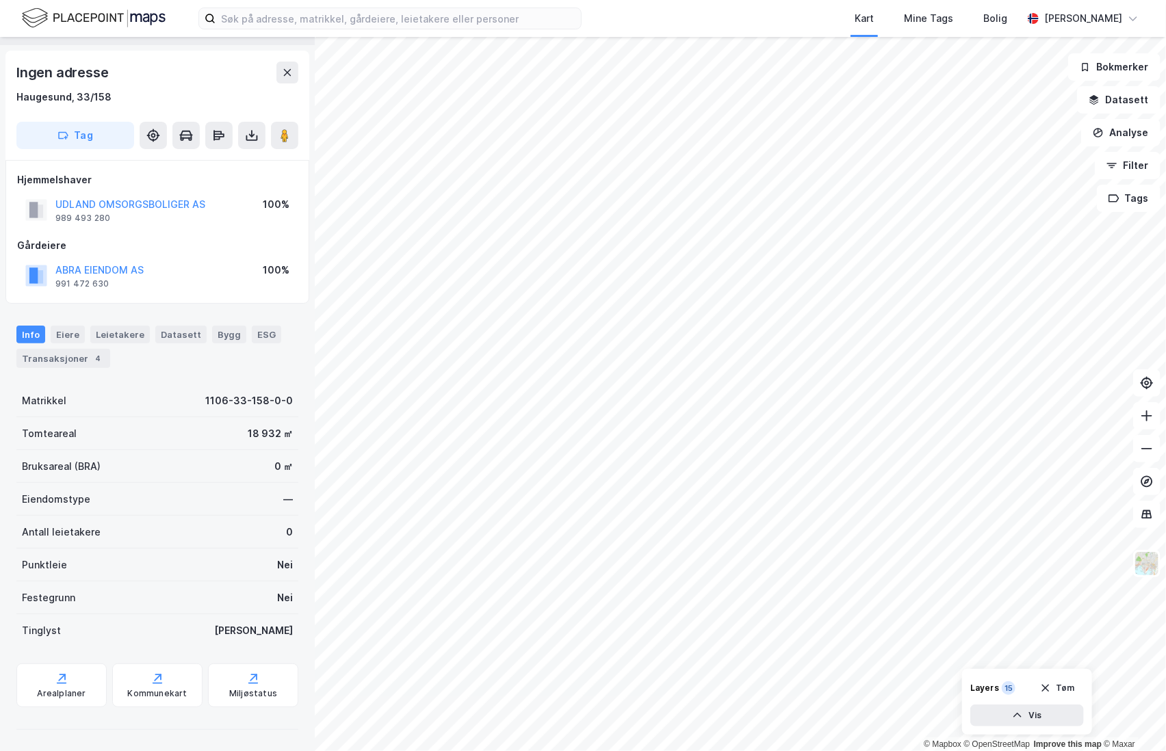
scroll to position [35, 0]
click at [78, 355] on div "Transaksjoner 4" at bounding box center [63, 359] width 94 height 19
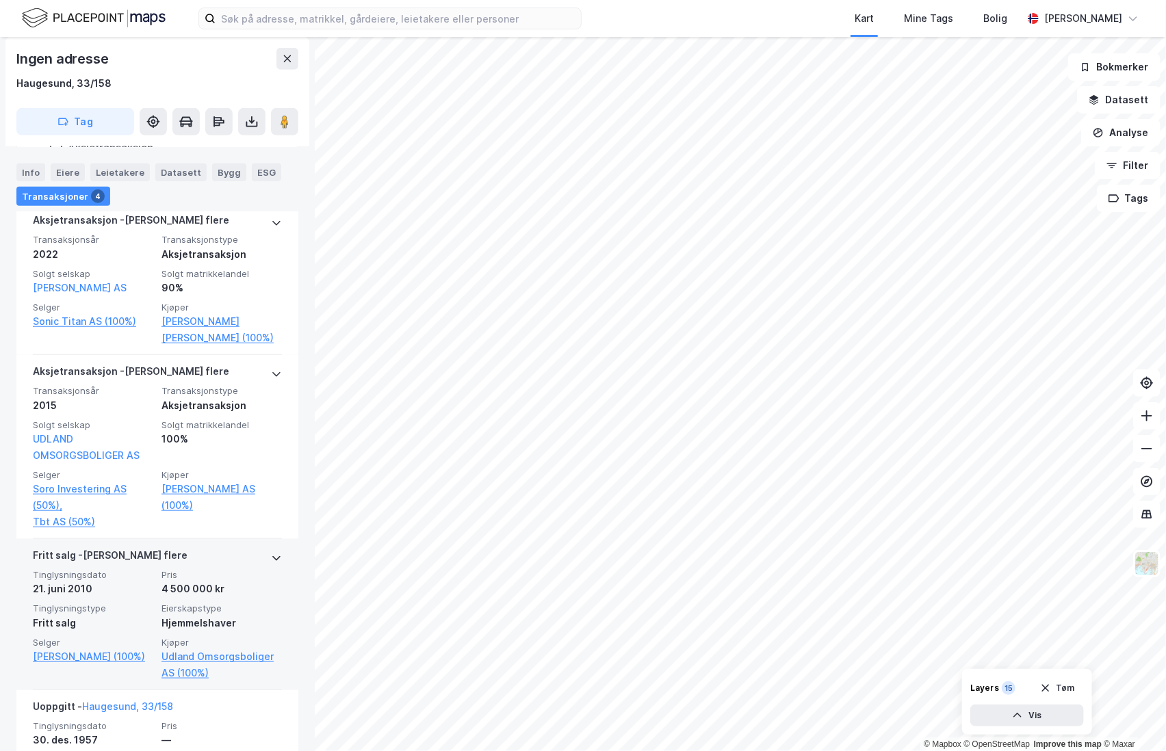
scroll to position [560, 0]
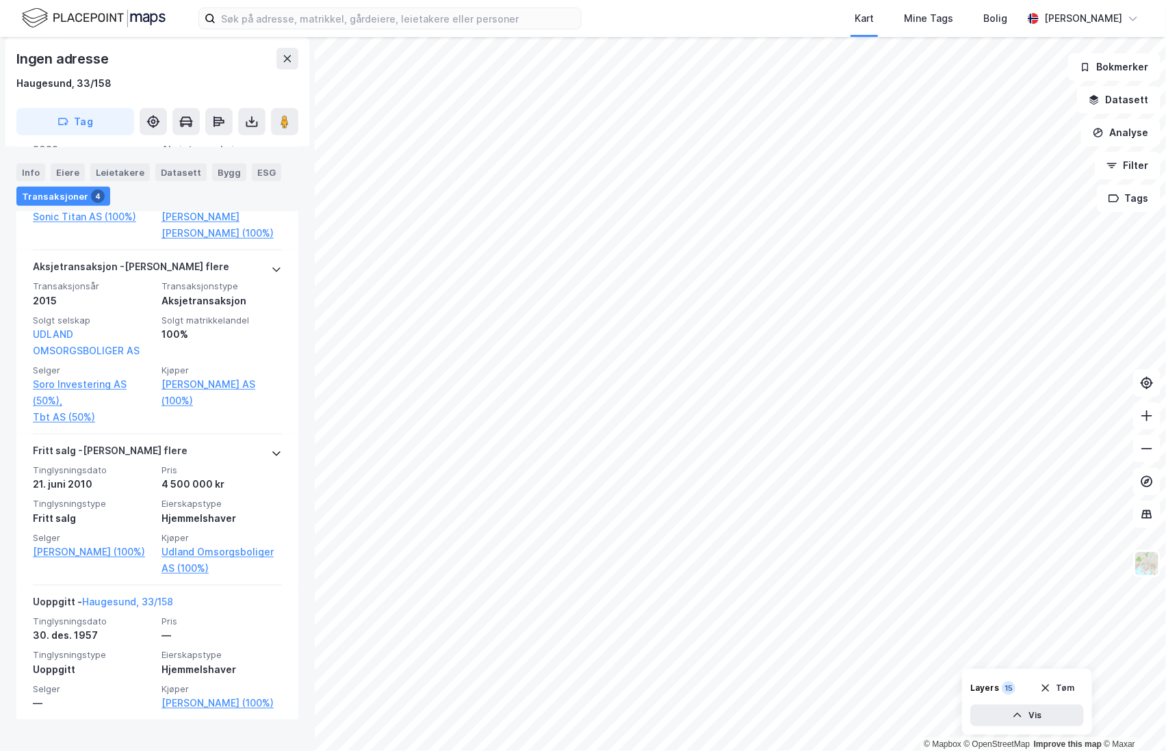
click at [679, 751] on html "Kart Mine Tags [PERSON_NAME] © Mapbox © OpenStreetMap Improve this map © [PERSO…" at bounding box center [583, 375] width 1166 height 751
click at [670, 751] on html "Kart Mine Tags [PERSON_NAME] © Mapbox © OpenStreetMap Improve this map © [PERSO…" at bounding box center [583, 375] width 1166 height 751
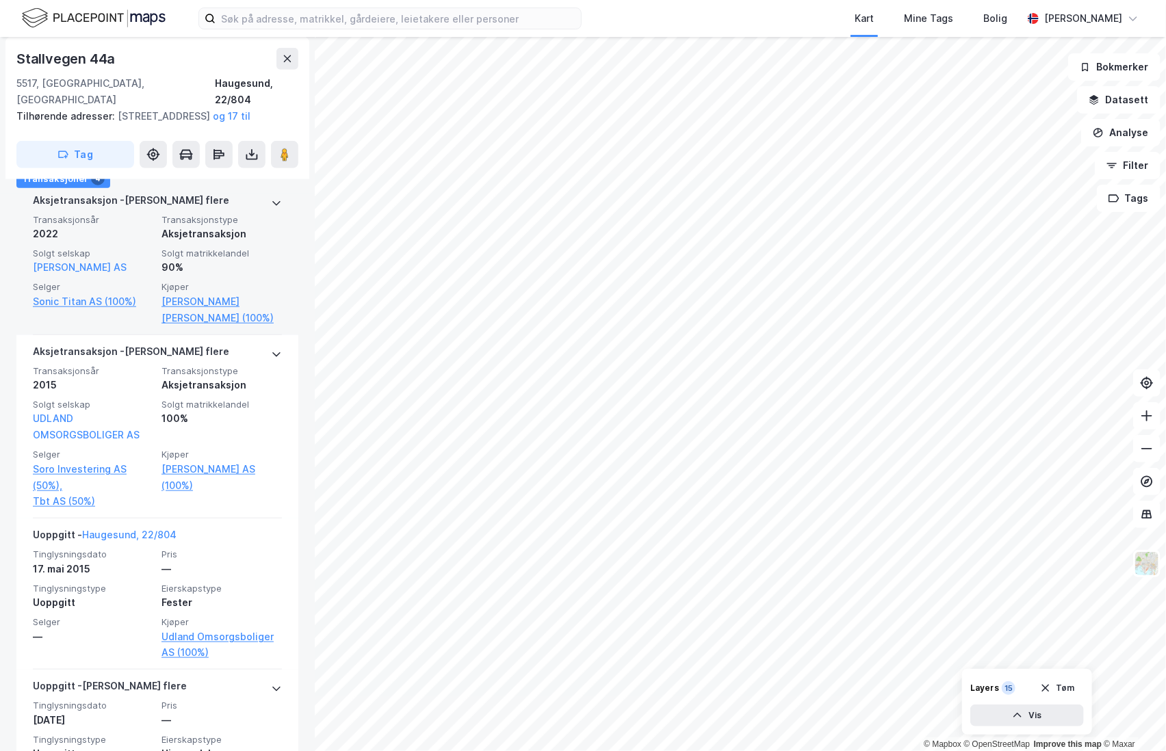
scroll to position [456, 0]
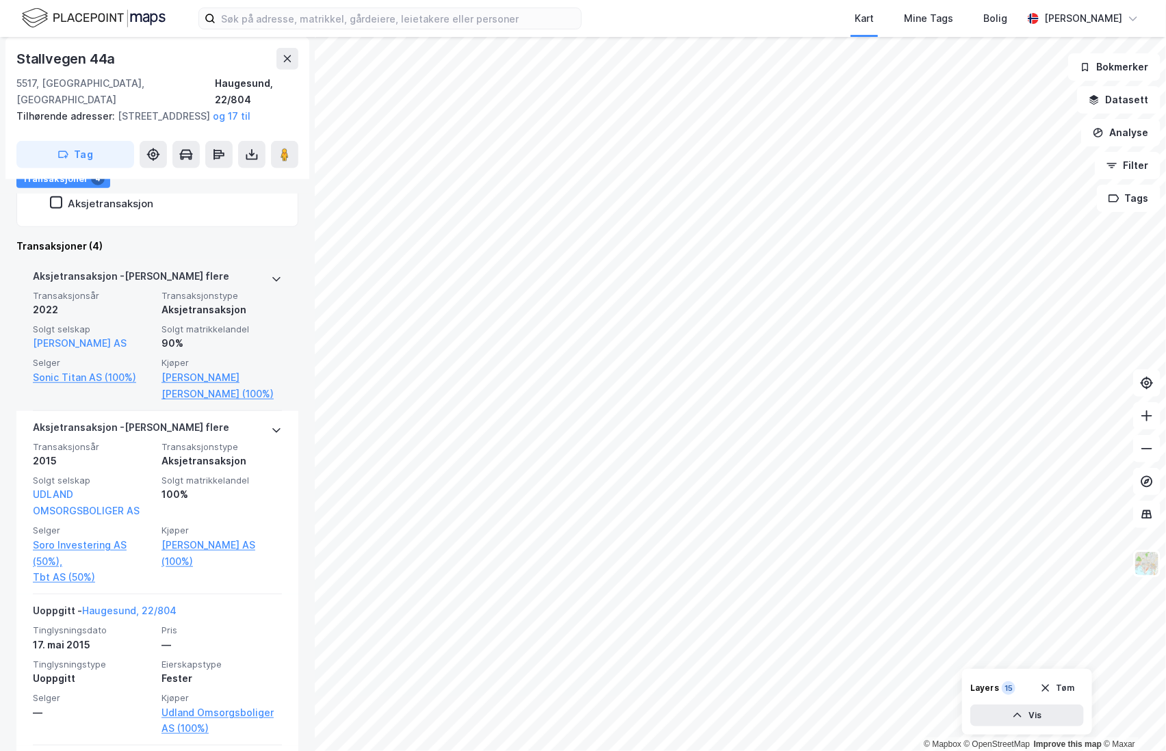
click at [145, 290] on span "Transaksjonsår" at bounding box center [93, 296] width 120 height 12
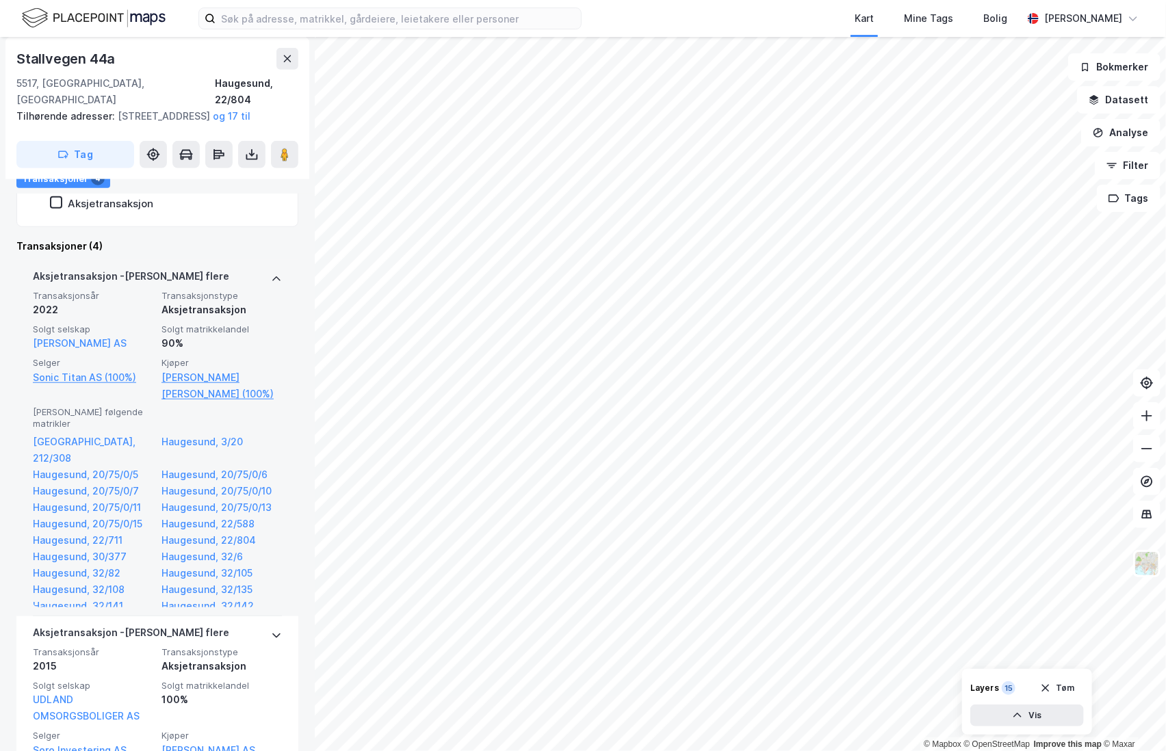
click at [113, 290] on span "Transaksjonsår" at bounding box center [93, 296] width 120 height 12
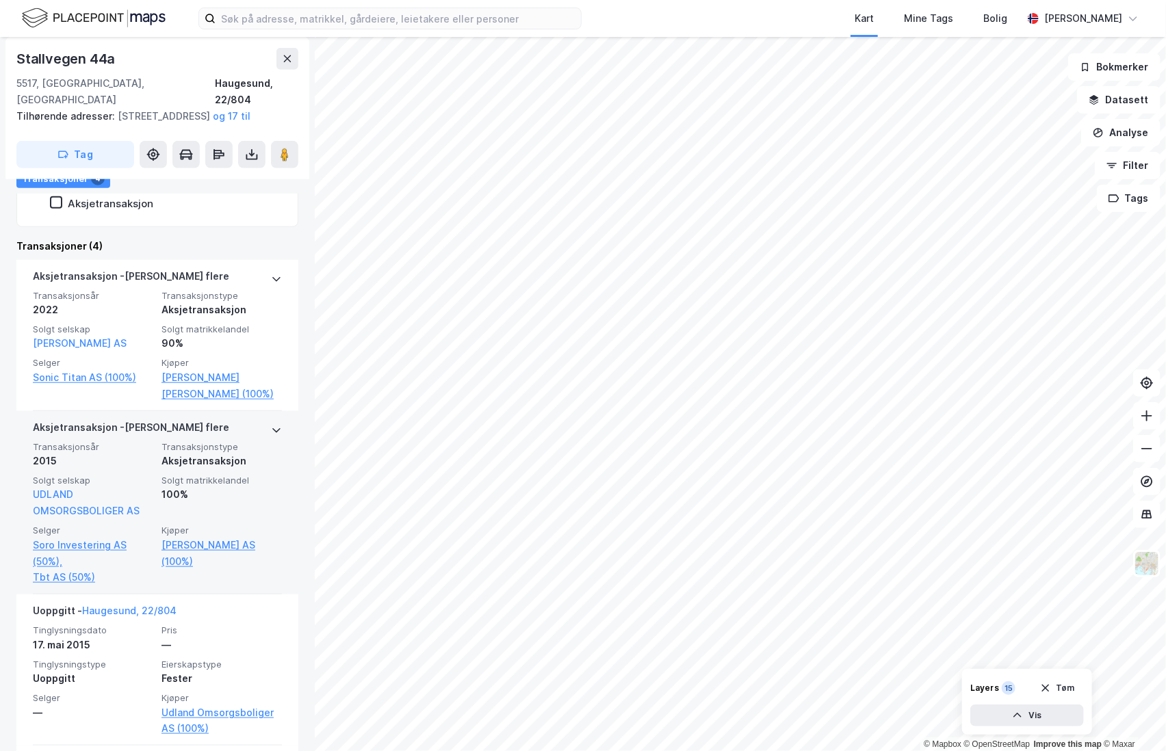
click at [140, 445] on span "Transaksjonsår" at bounding box center [93, 447] width 120 height 12
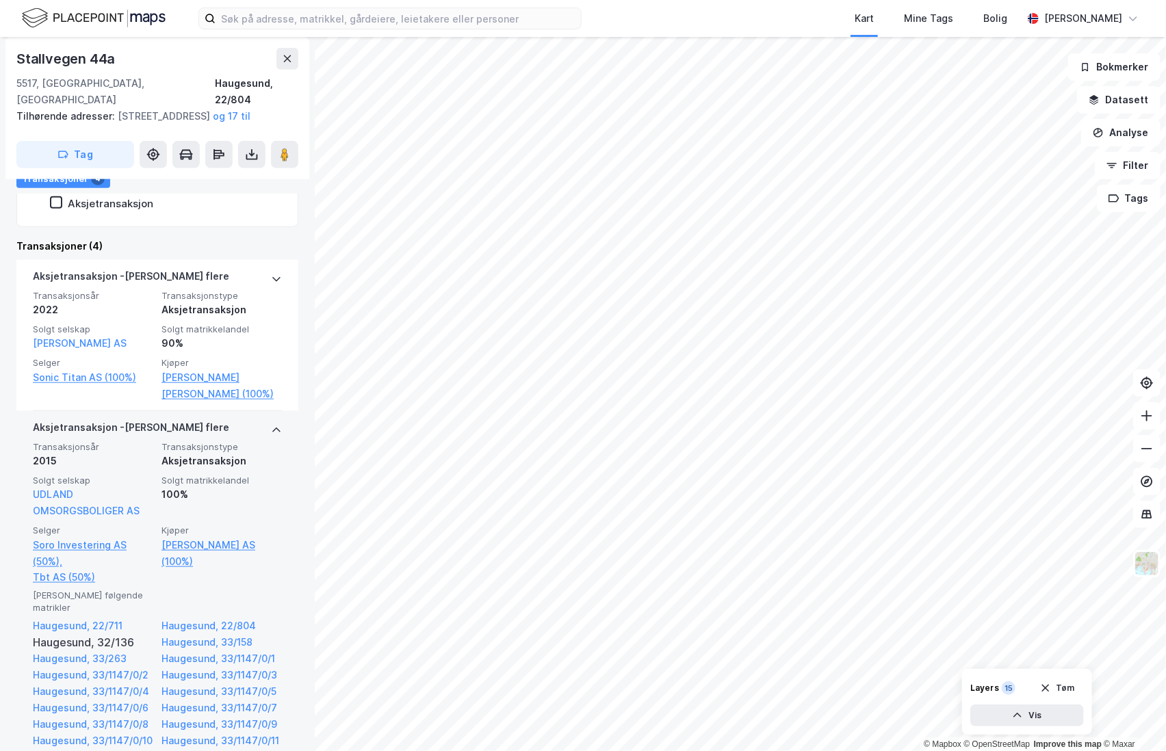
scroll to position [608, 0]
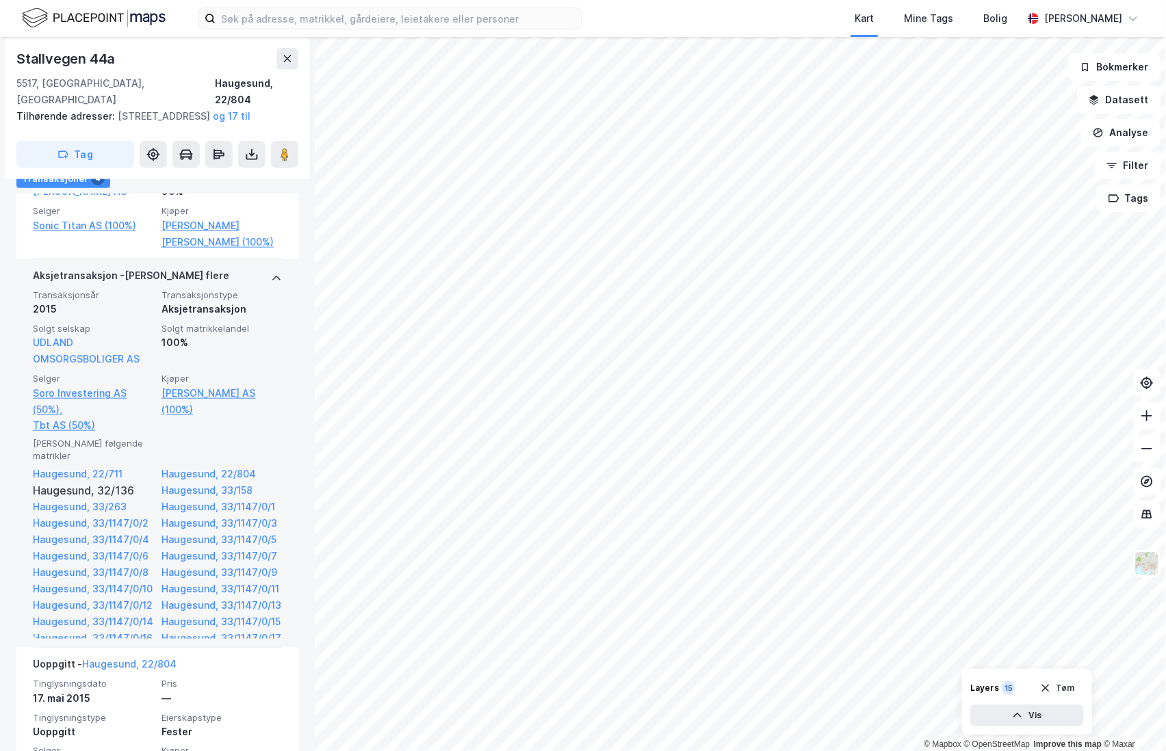
click at [133, 292] on span "Transaksjonsår" at bounding box center [93, 295] width 120 height 12
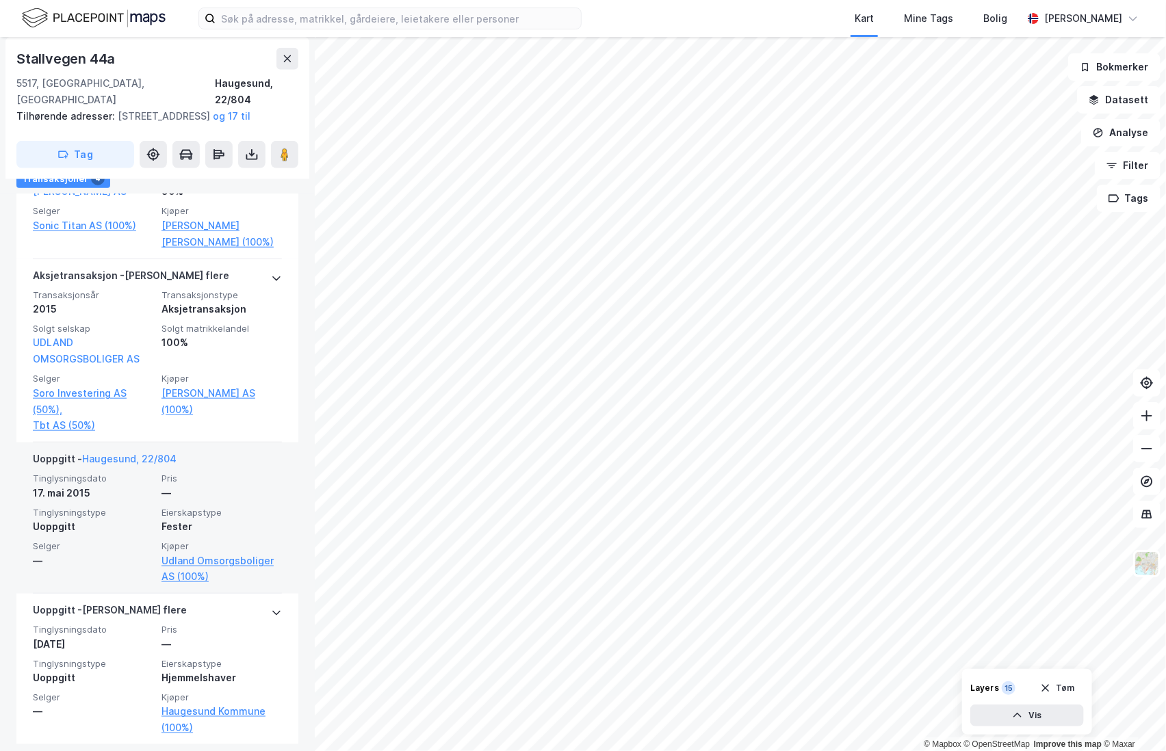
scroll to position [616, 0]
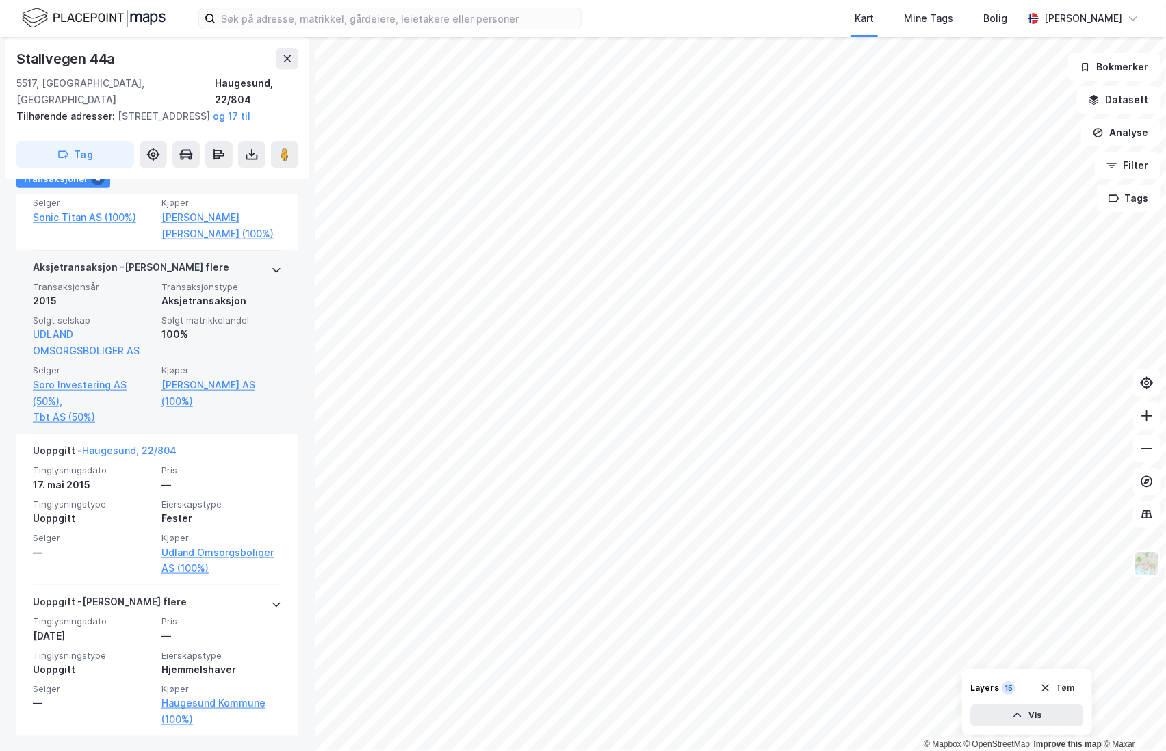
click at [196, 347] on div "Solgt matrikkelandel 100%" at bounding box center [221, 337] width 120 height 44
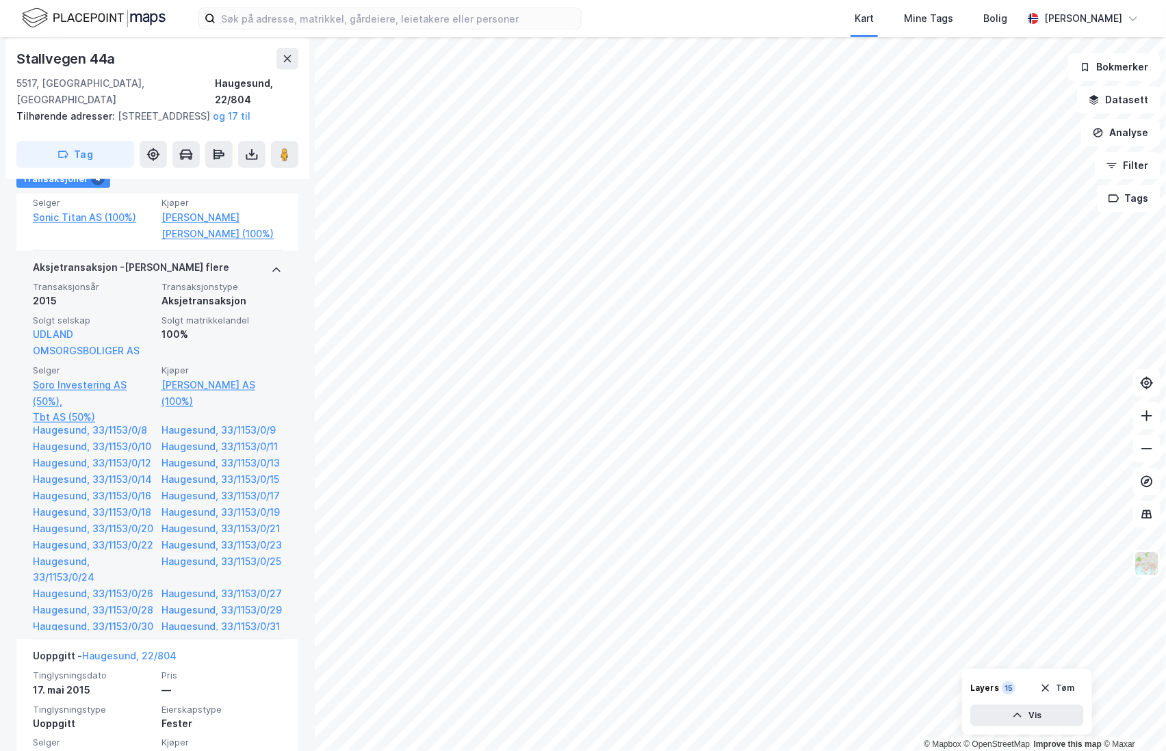
scroll to position [456, 0]
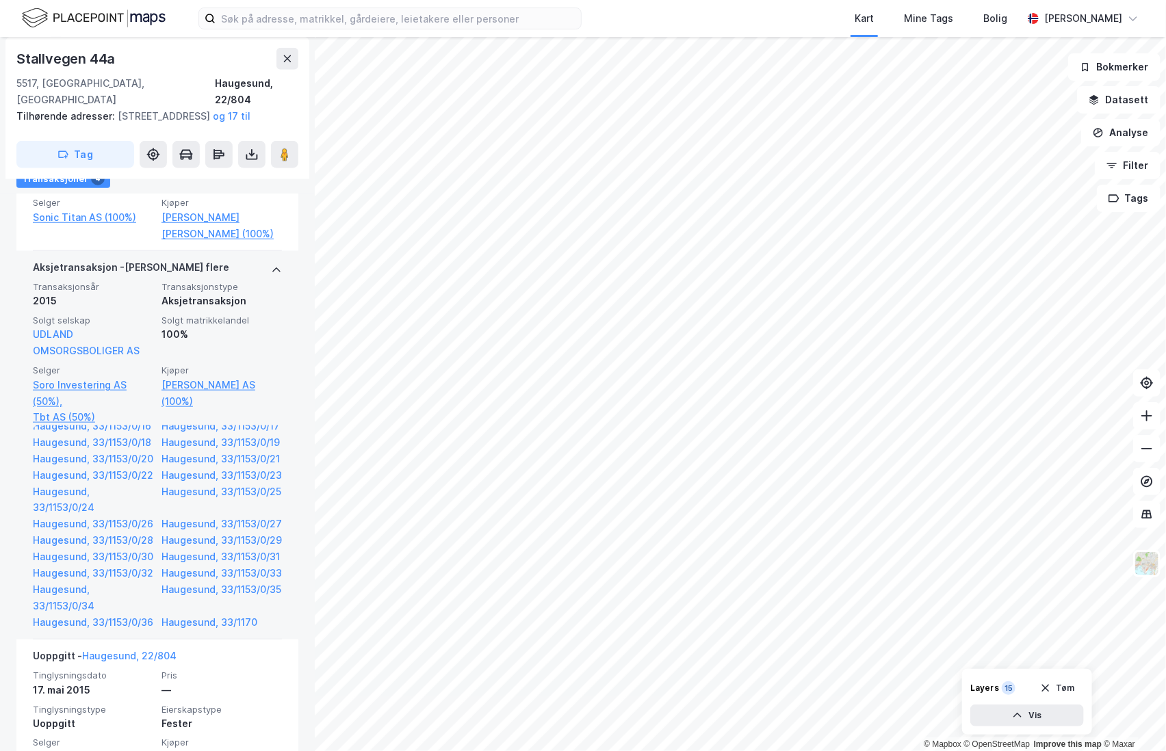
click at [70, 336] on link "Haugesund, 33/1153/0/4" at bounding box center [93, 327] width 120 height 16
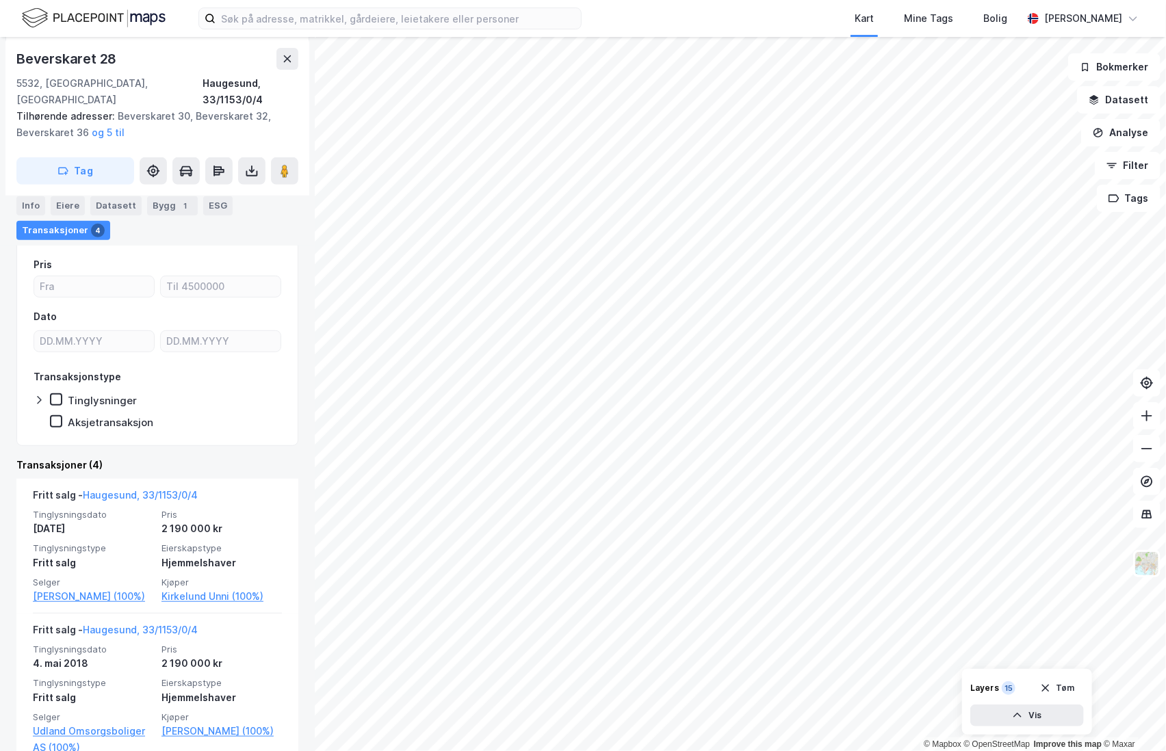
scroll to position [304, 0]
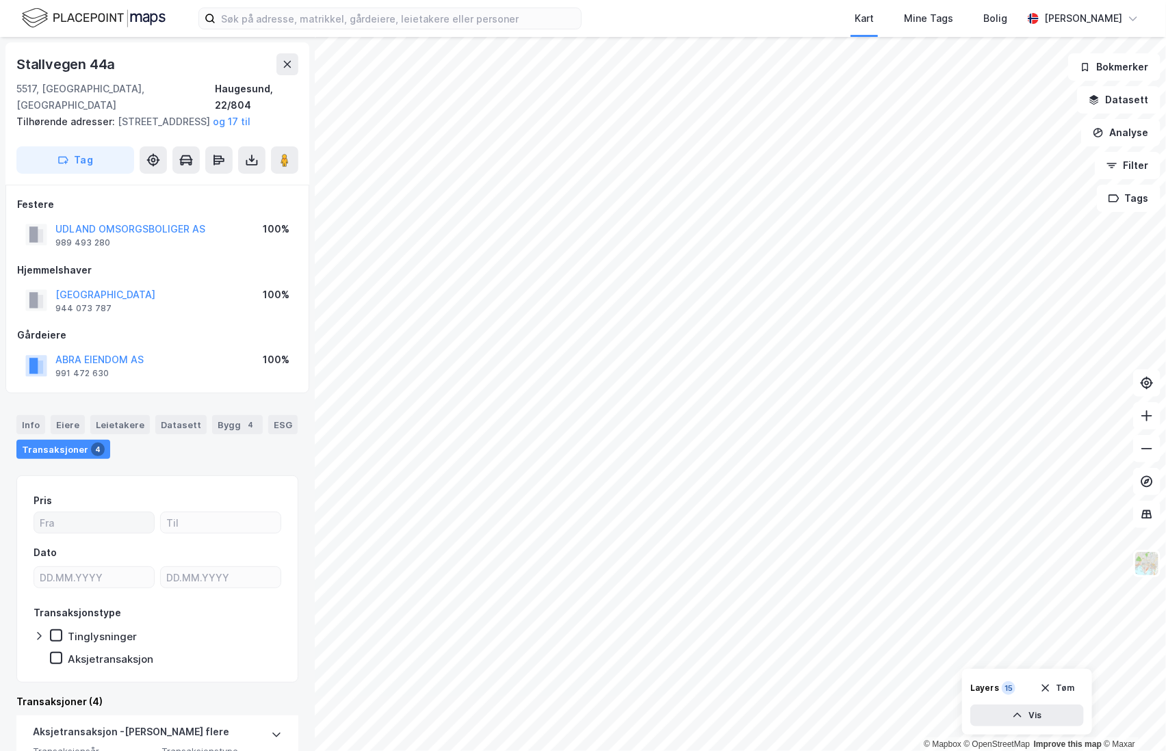
scroll to position [304, 0]
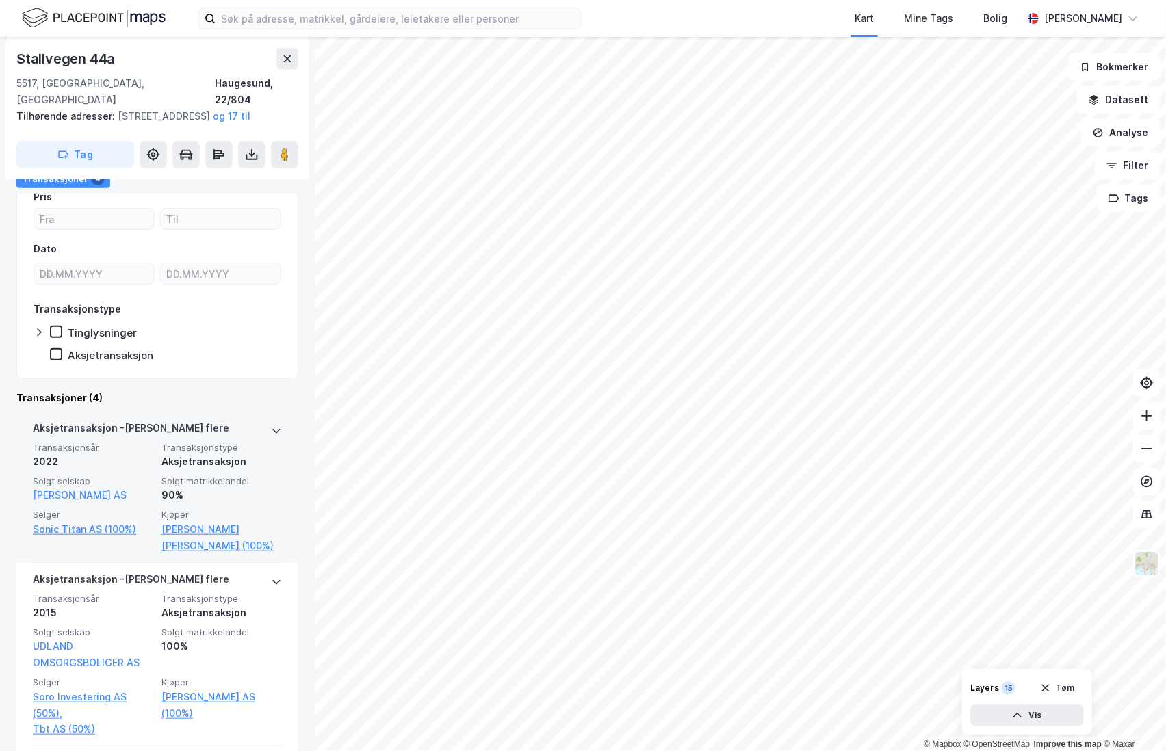
click at [222, 493] on div "90%" at bounding box center [221, 495] width 120 height 16
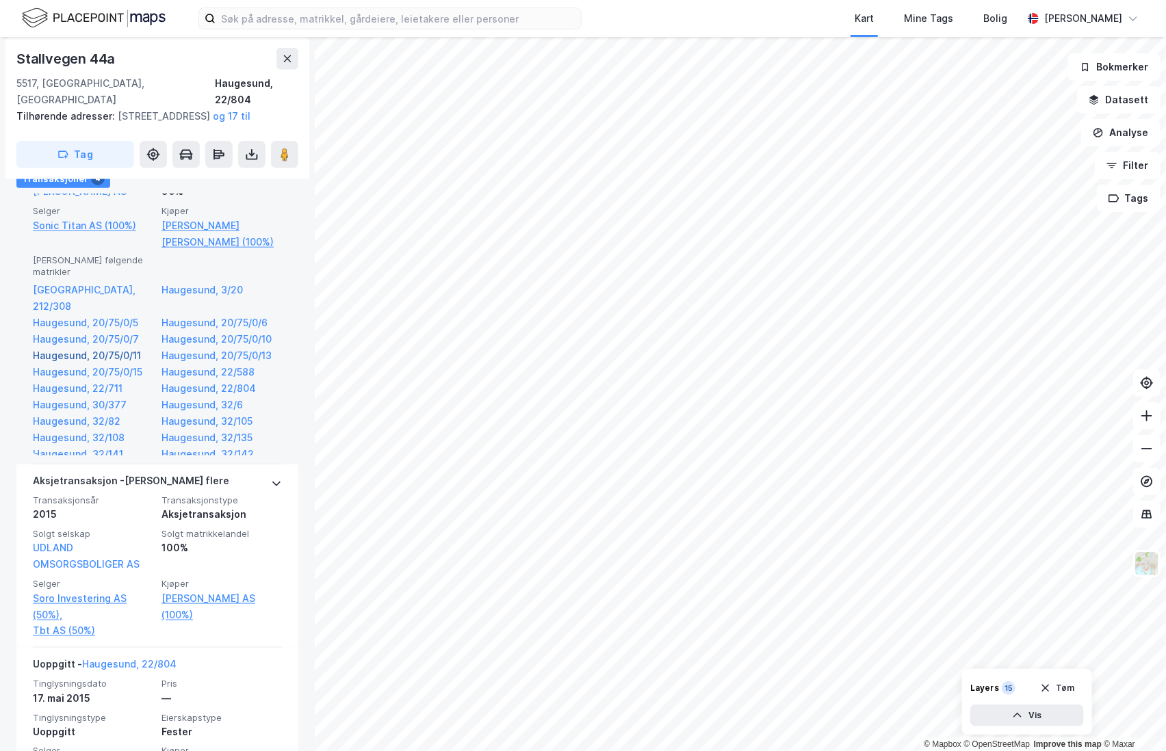
scroll to position [532, 0]
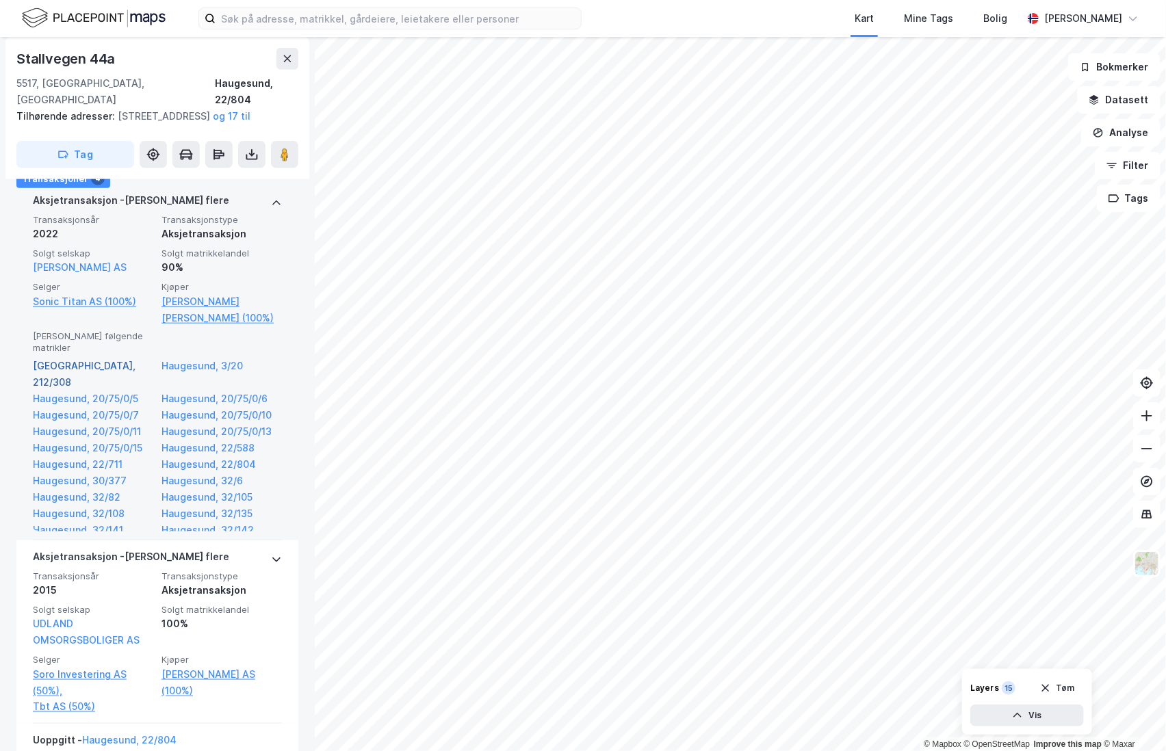
click at [72, 366] on link "[GEOGRAPHIC_DATA], 212/308" at bounding box center [93, 374] width 120 height 33
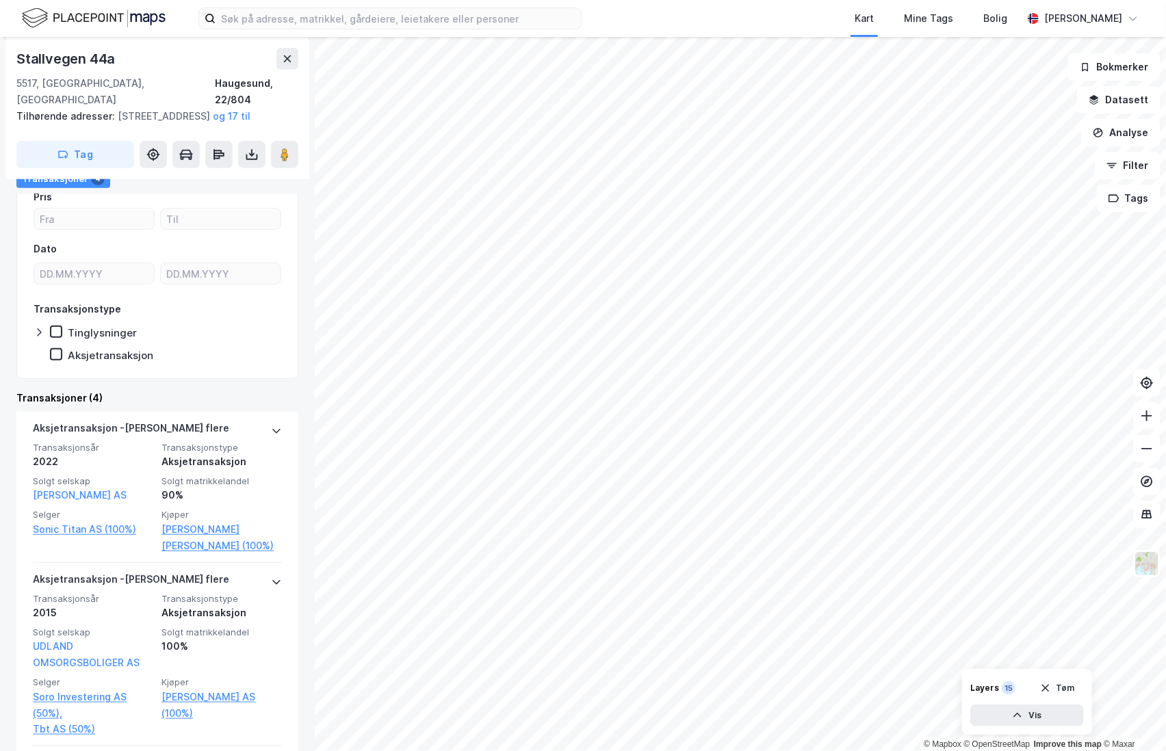
scroll to position [380, 0]
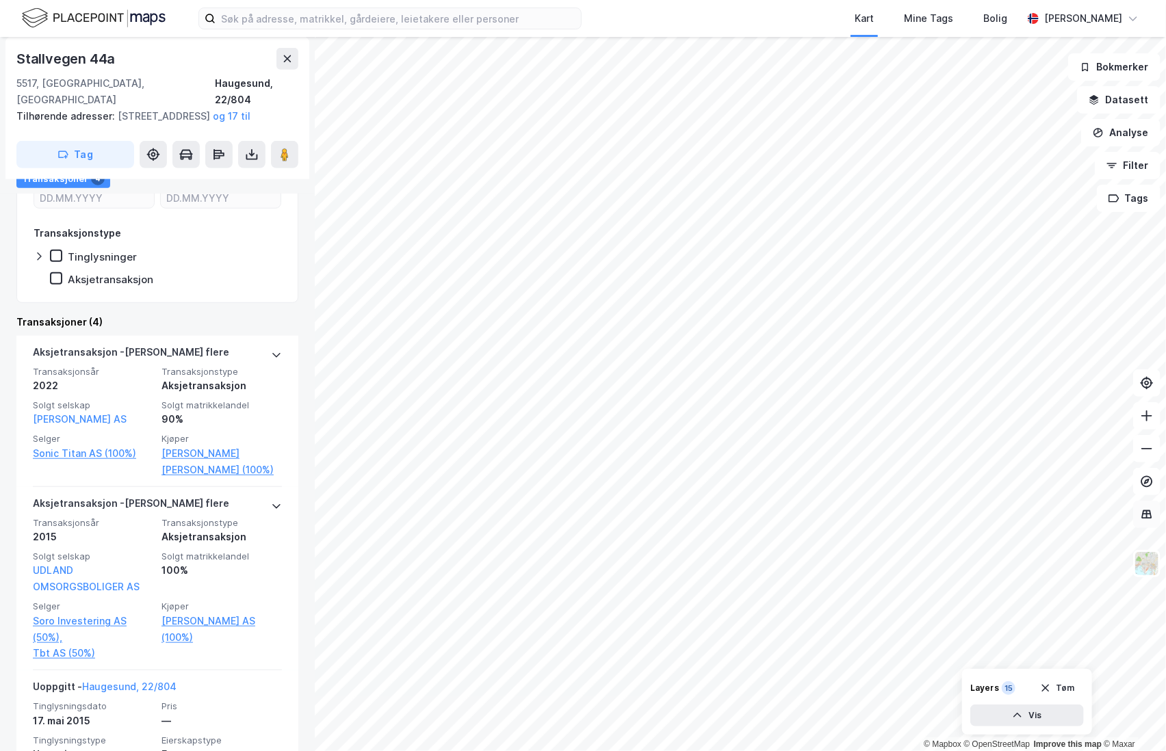
click at [1151, 514] on icon at bounding box center [1147, 513] width 9 height 1
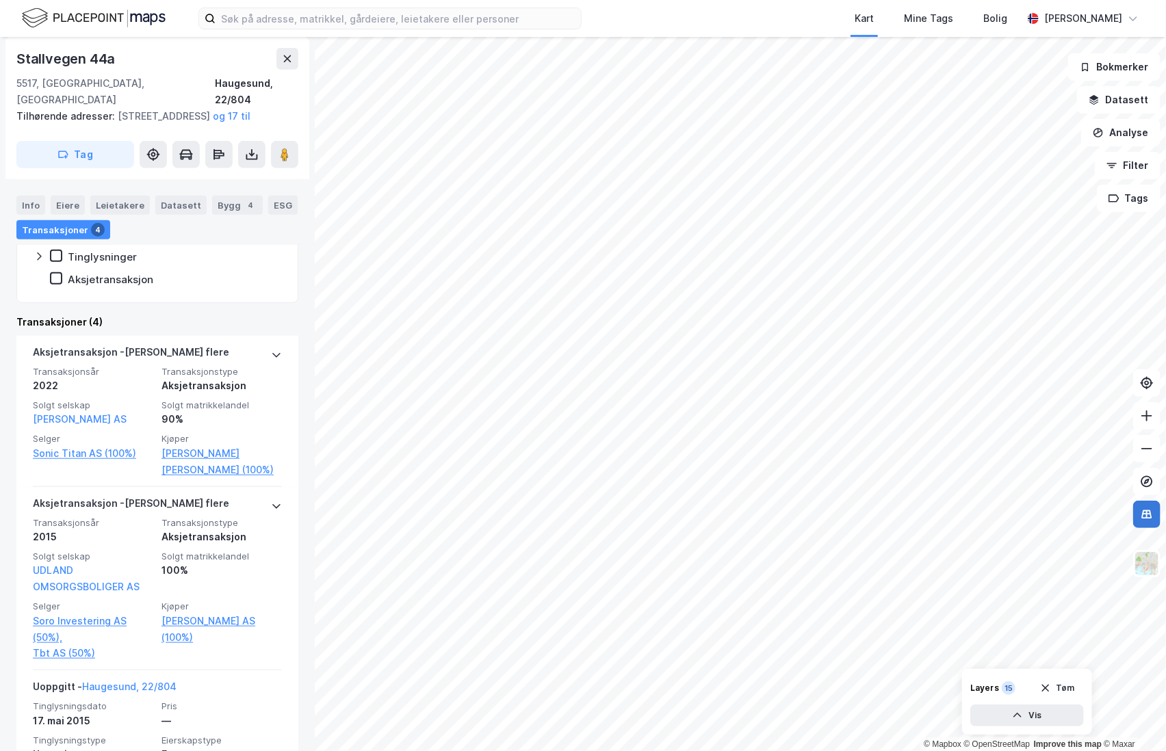
click at [1151, 514] on icon at bounding box center [1147, 513] width 9 height 1
click at [1127, 138] on button "Analyse" at bounding box center [1120, 132] width 79 height 27
click at [983, 214] on div "Se demografi" at bounding box center [1001, 218] width 119 height 12
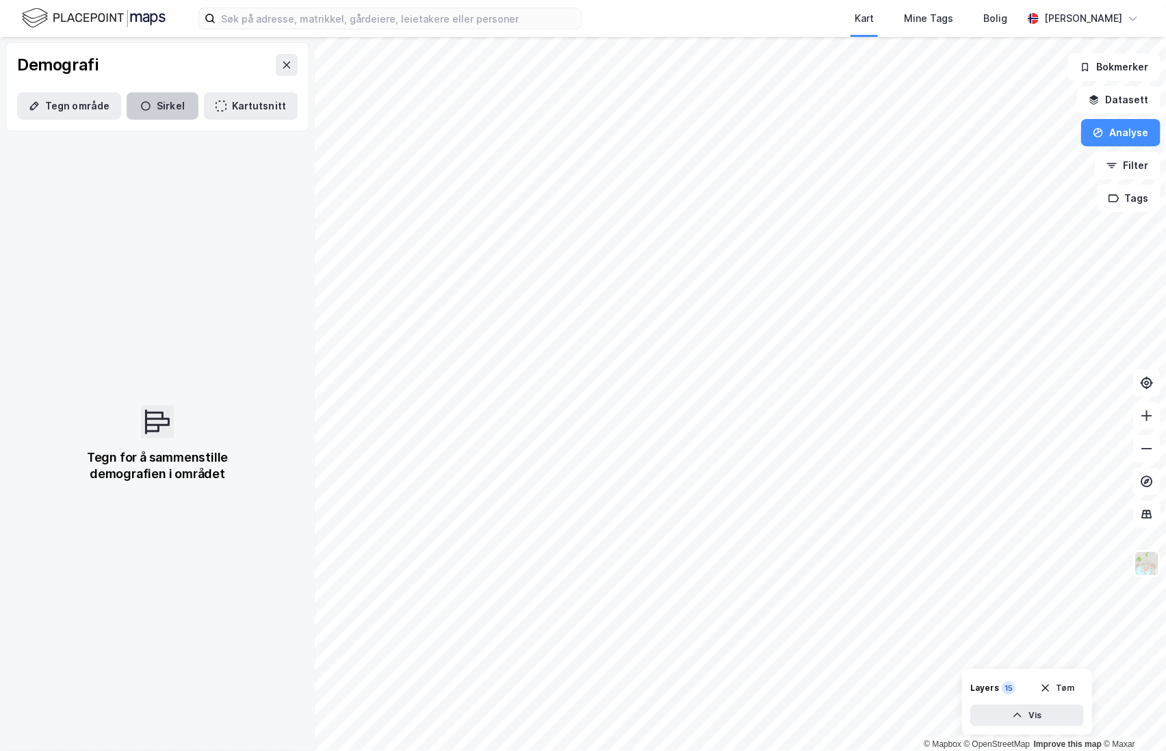
click at [151, 109] on button "Sirkel" at bounding box center [163, 105] width 72 height 27
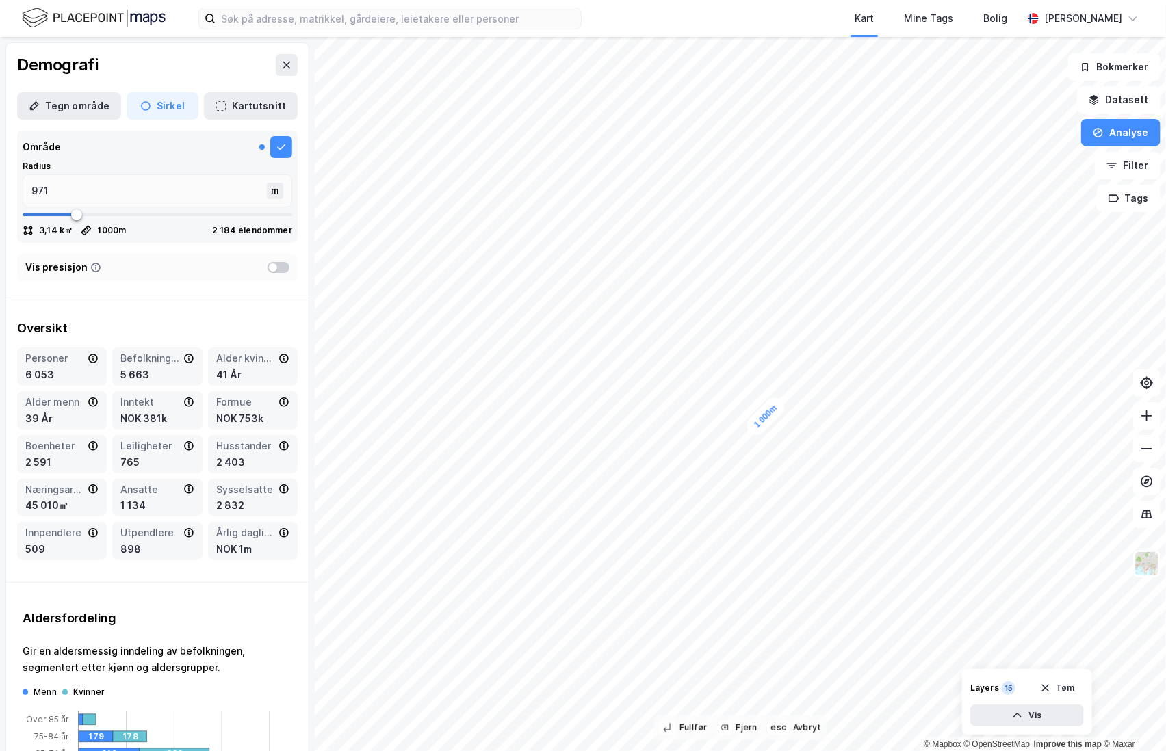
type input "985"
type input "998"
type input "1024"
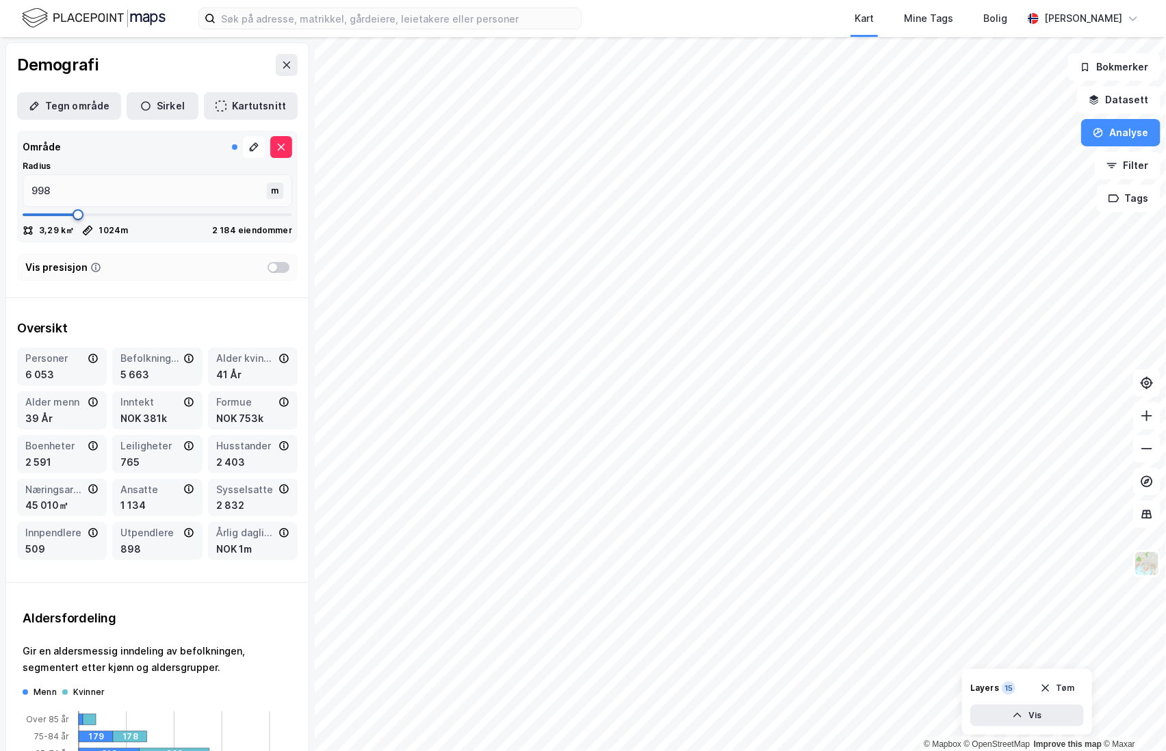
type input "1024"
type input "1037"
type input "1077"
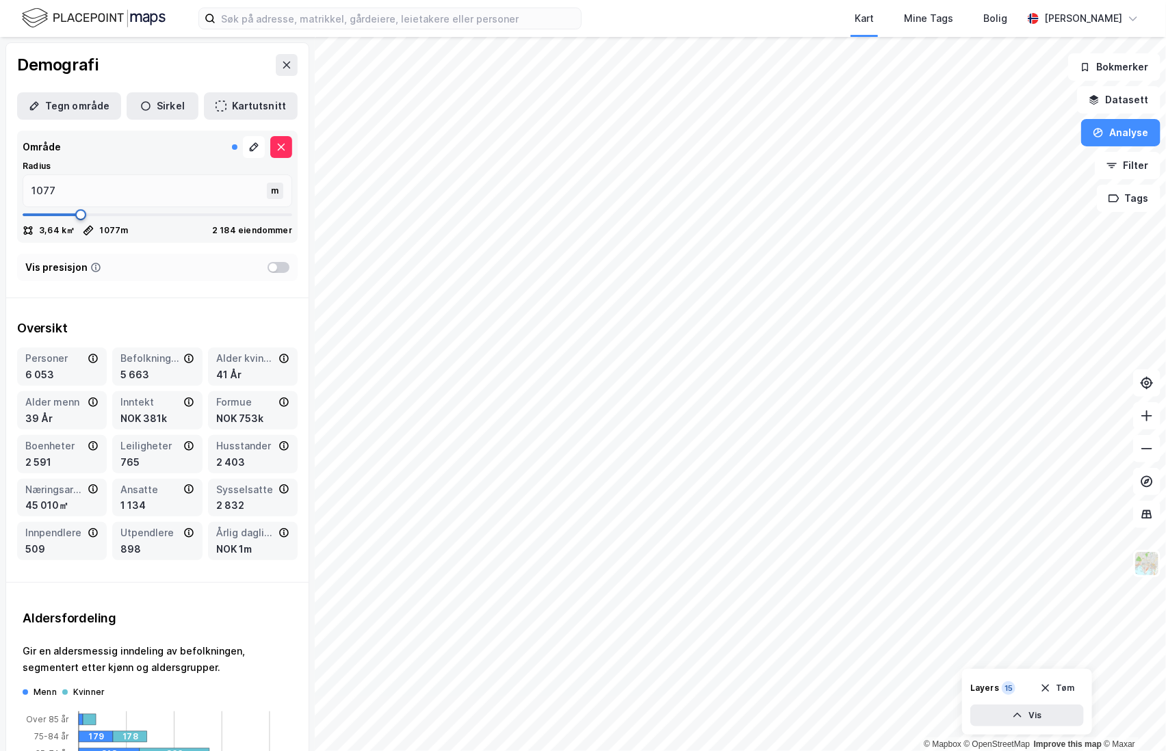
type input "1090"
type input "1104"
type input "1117"
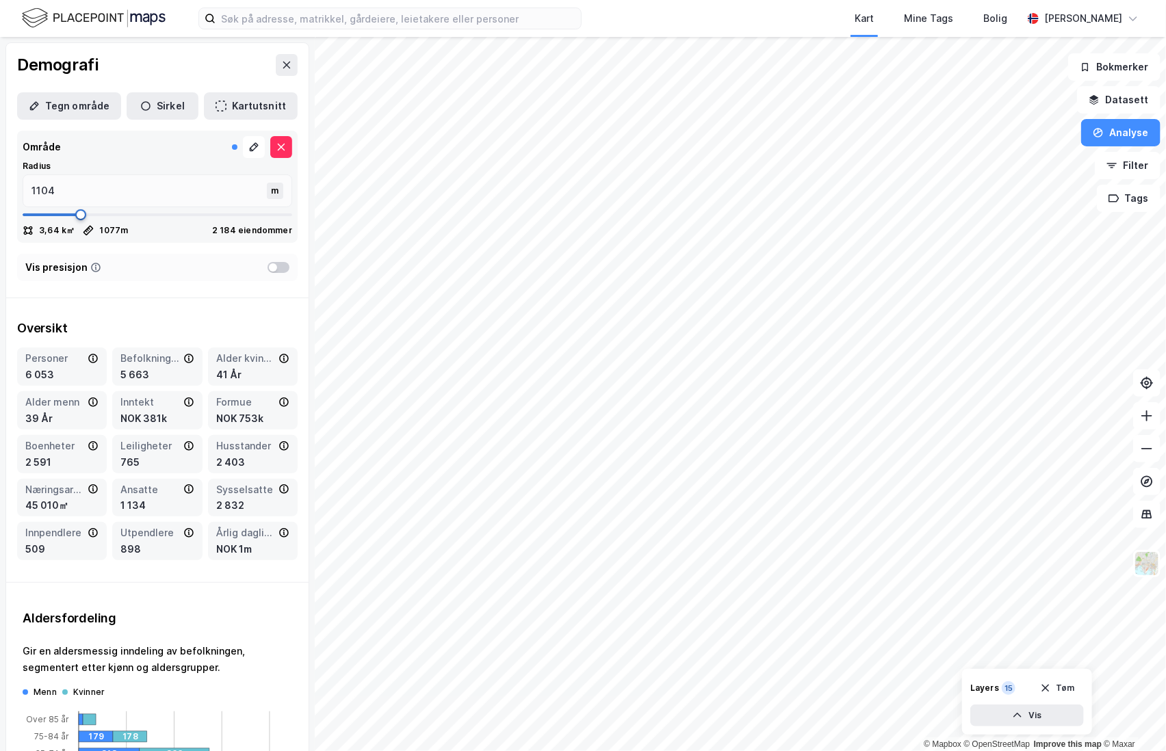
type input "1117"
type input "1130"
type input "1143"
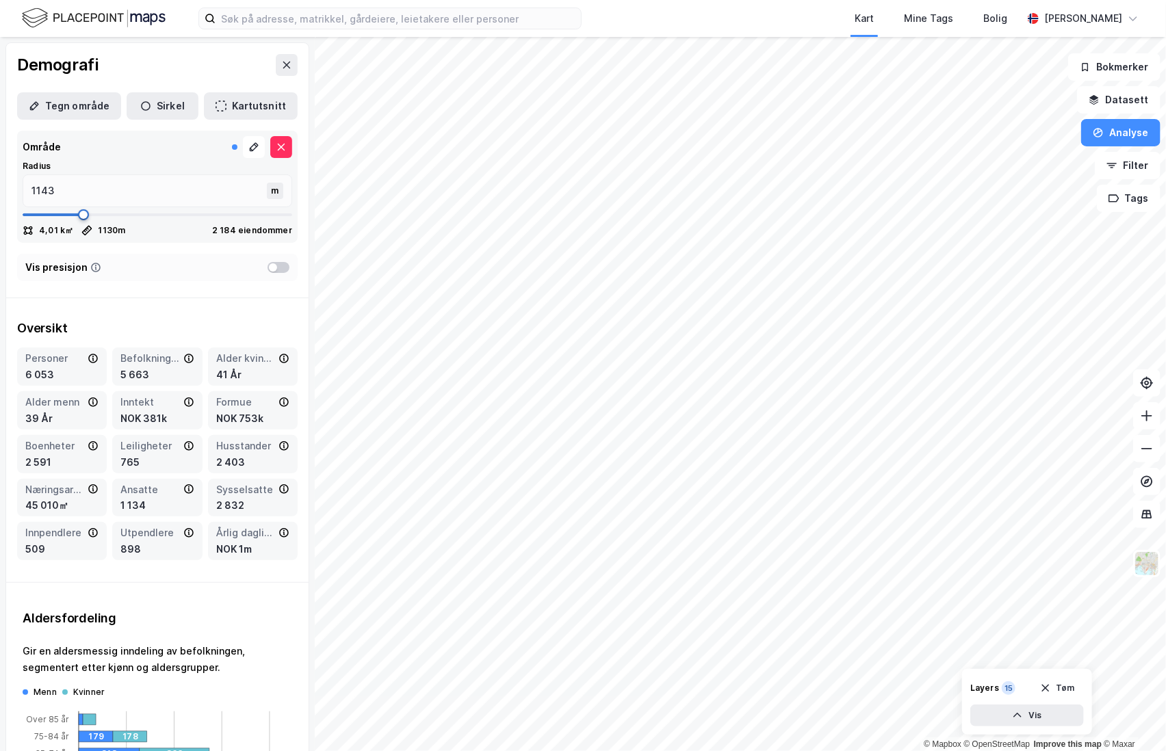
type input "1157"
type input "1170"
type input "1183"
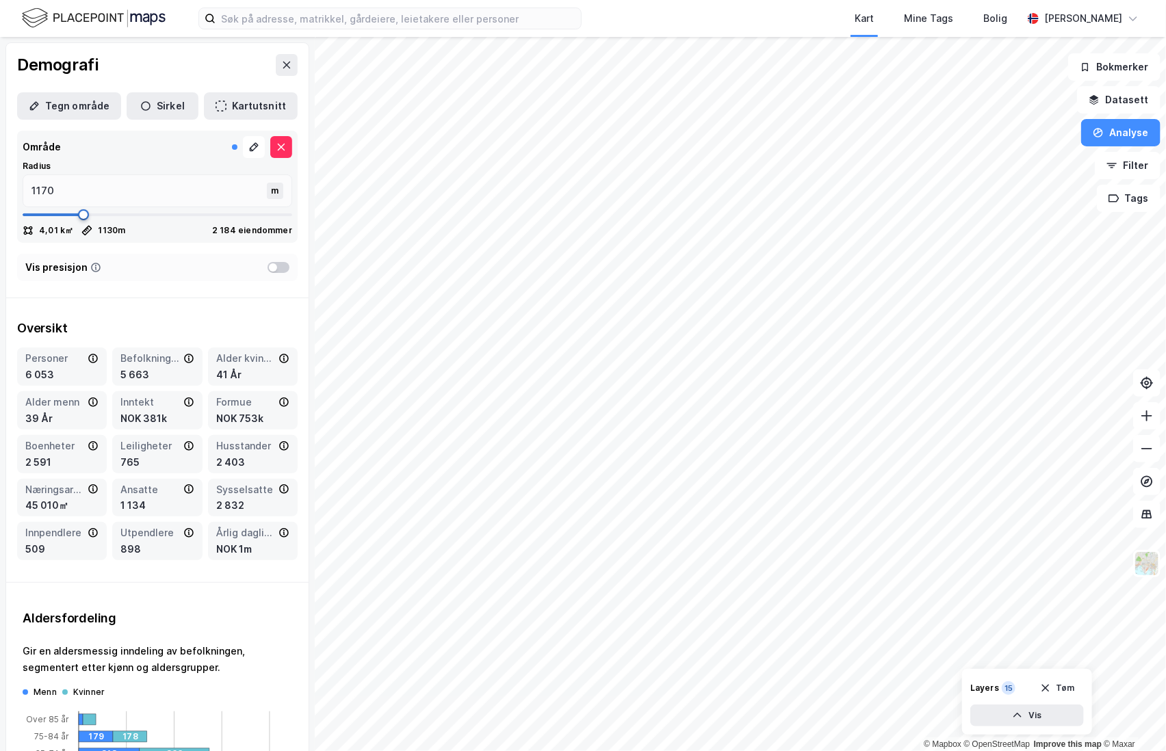
type input "1183"
type input "1196"
type input "1210"
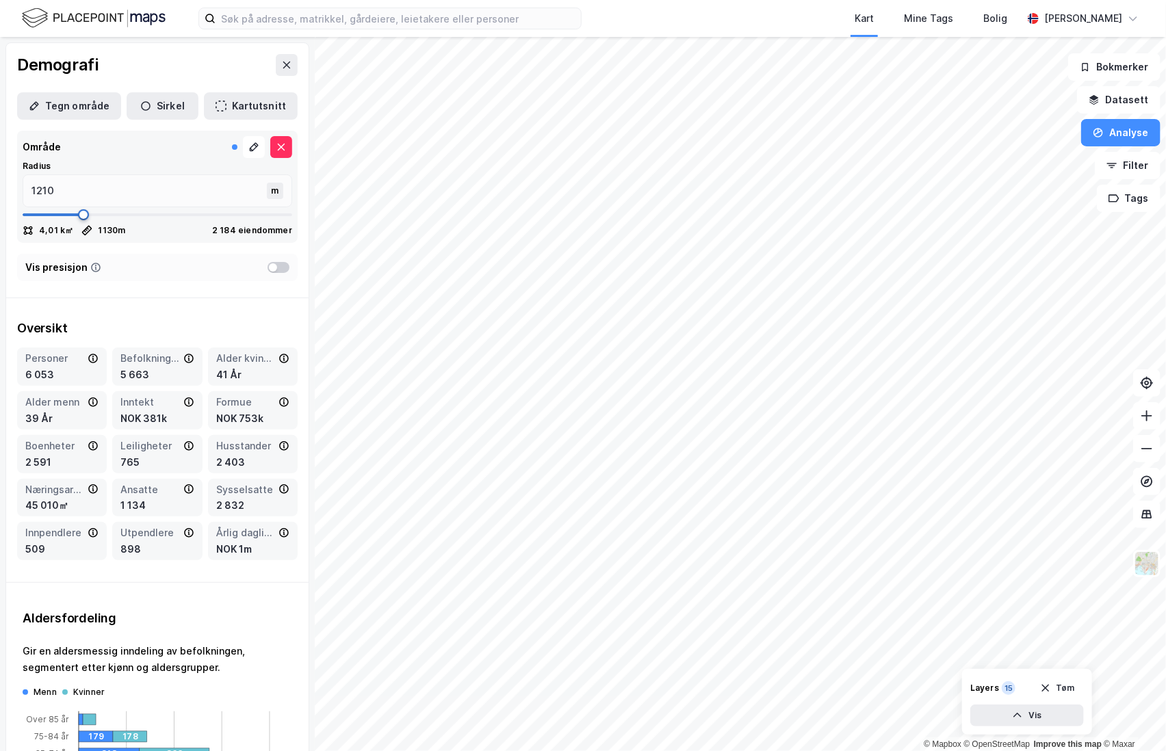
type input "1223"
type input "1236"
type input "1249"
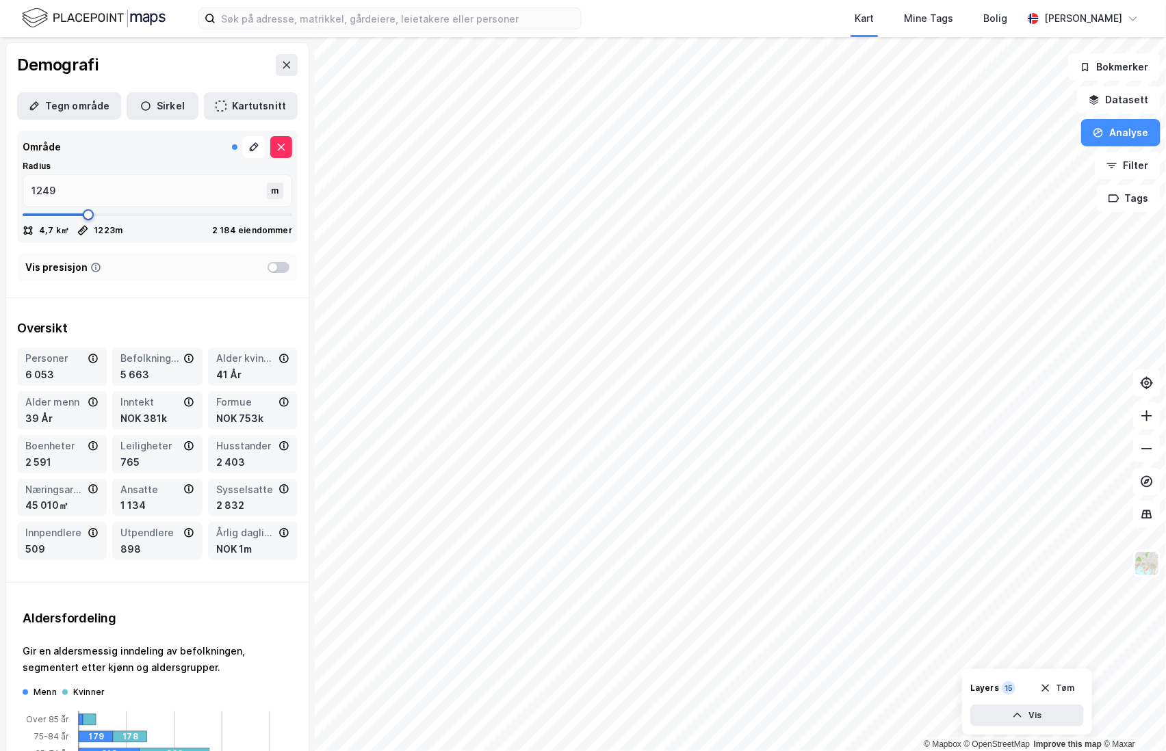
type input "1249"
type input "1263"
type input "1276"
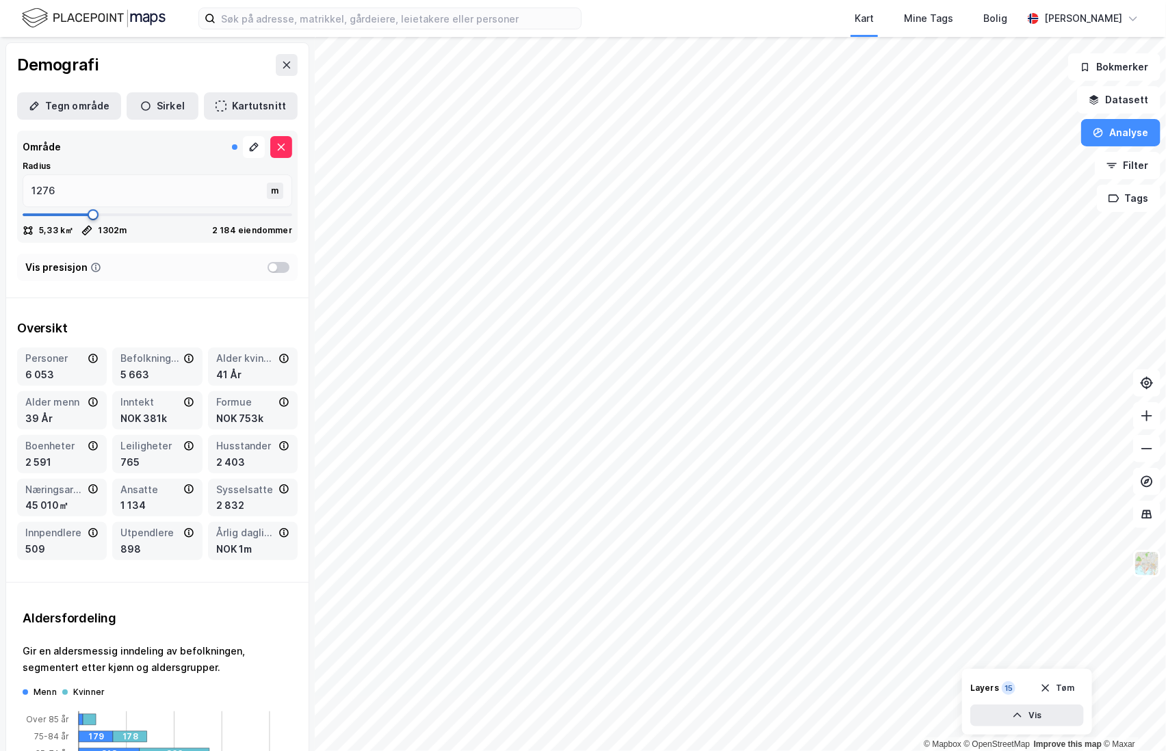
type input "1302"
type input "1316"
type input "1329"
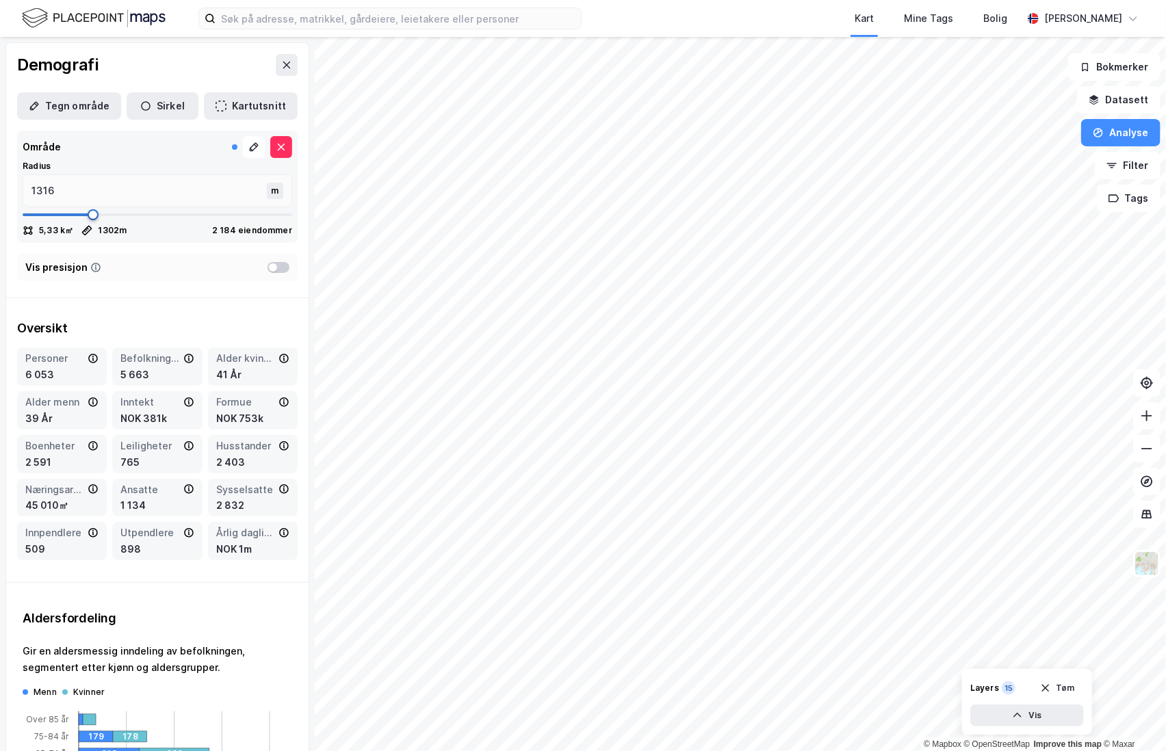
type input "1329"
type input "1342"
type input "1355"
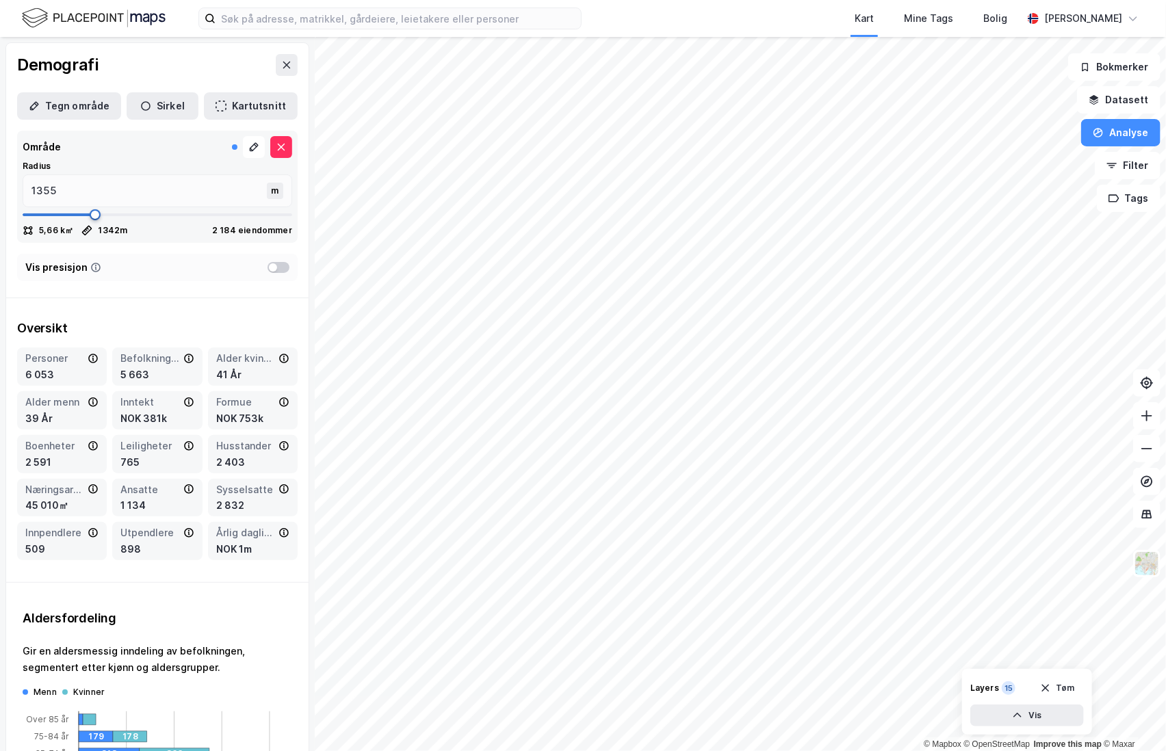
type input "1369"
type input "1382"
type input "1408"
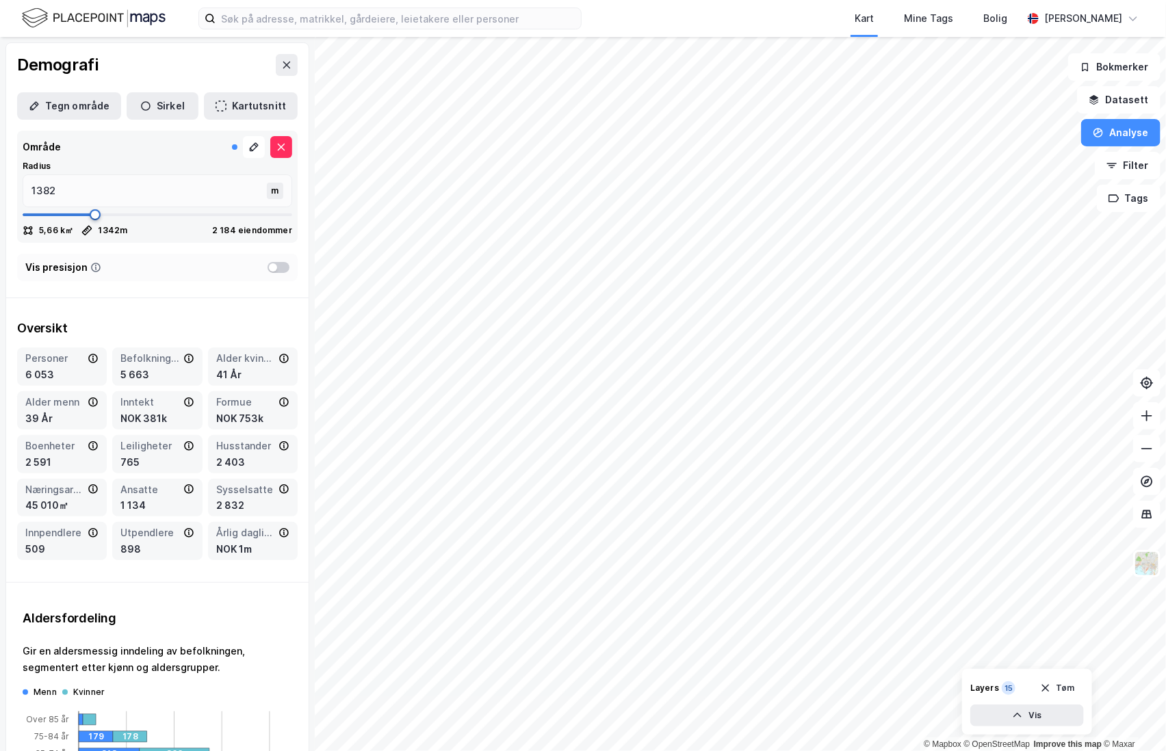
type input "1408"
type input "1422"
type input "1435"
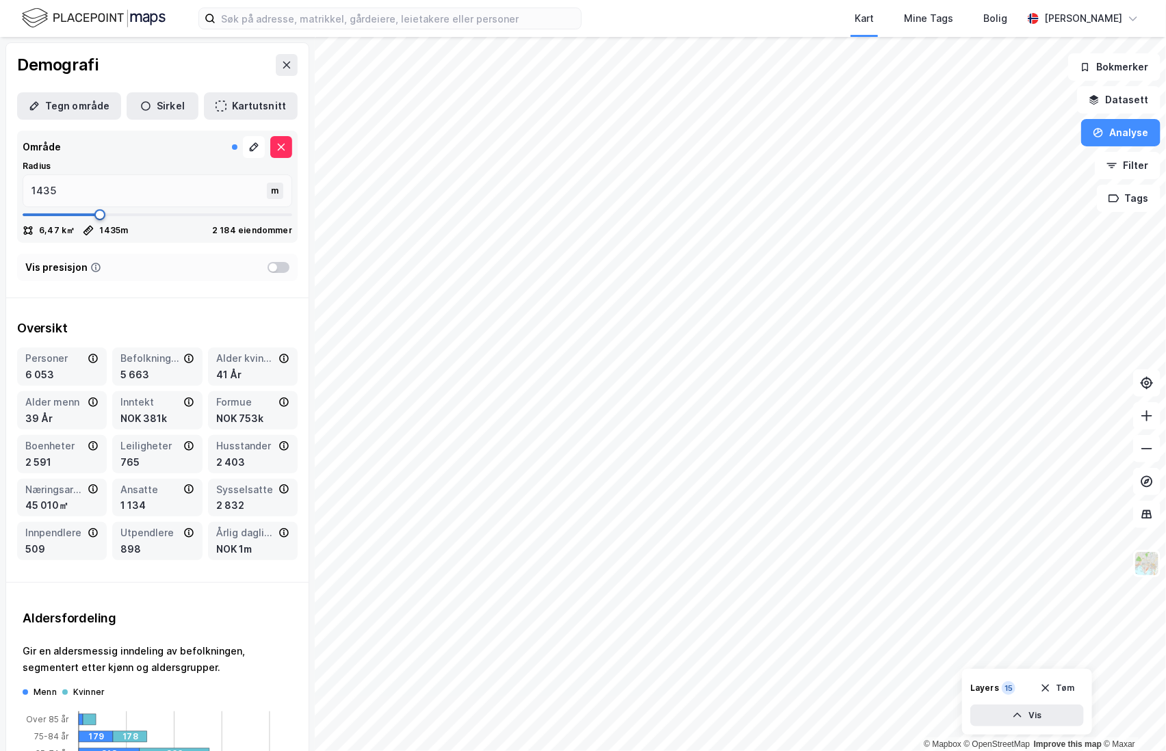
type input "1448"
type input "1475"
type input "1488"
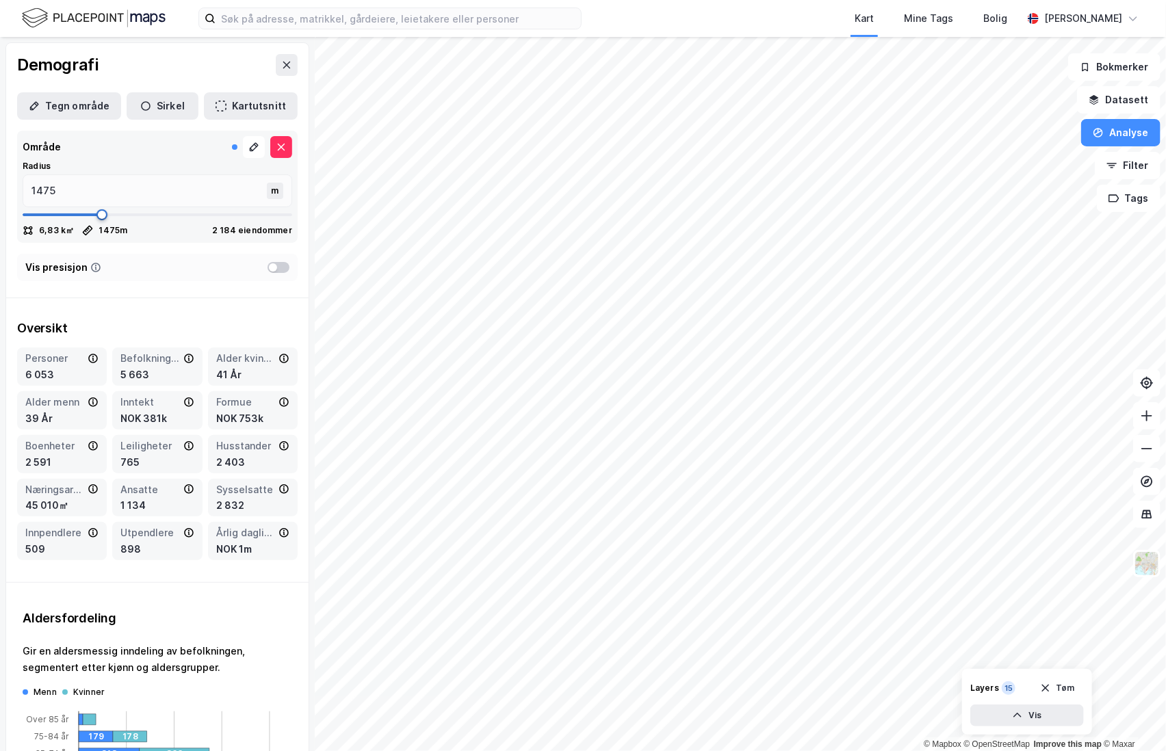
type input "1488"
type input "1501"
type input "1488"
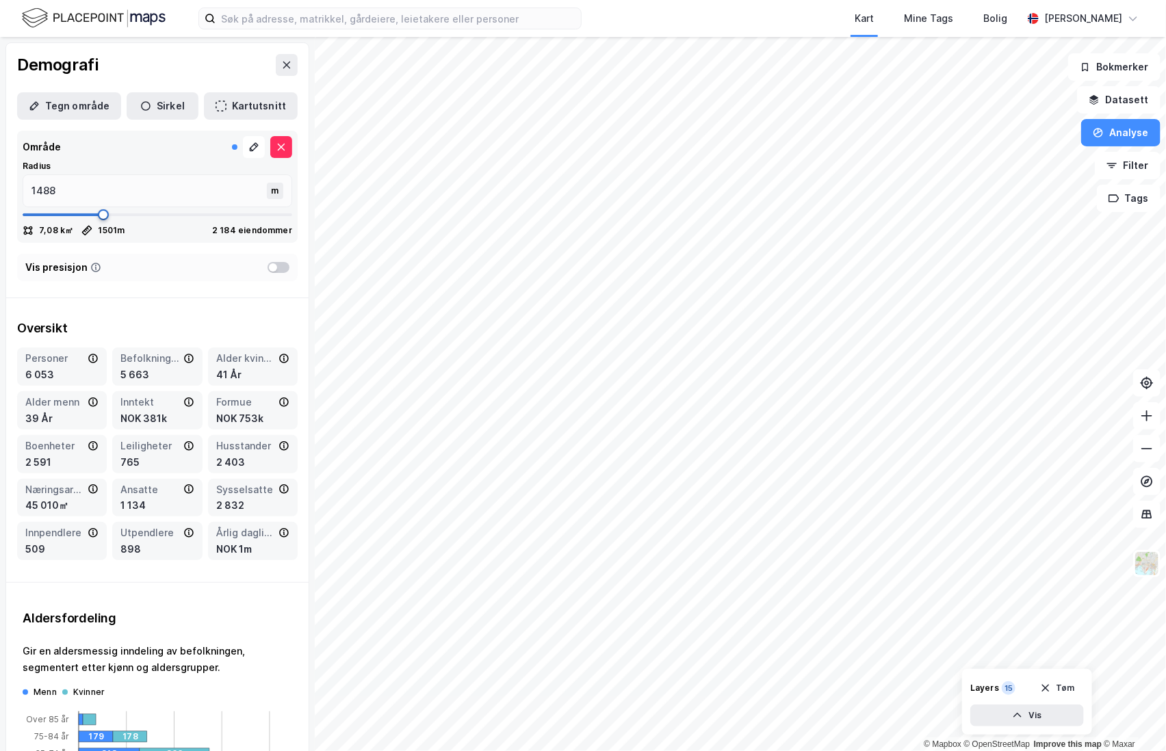
type input "1395"
type input "1355"
type input "1316"
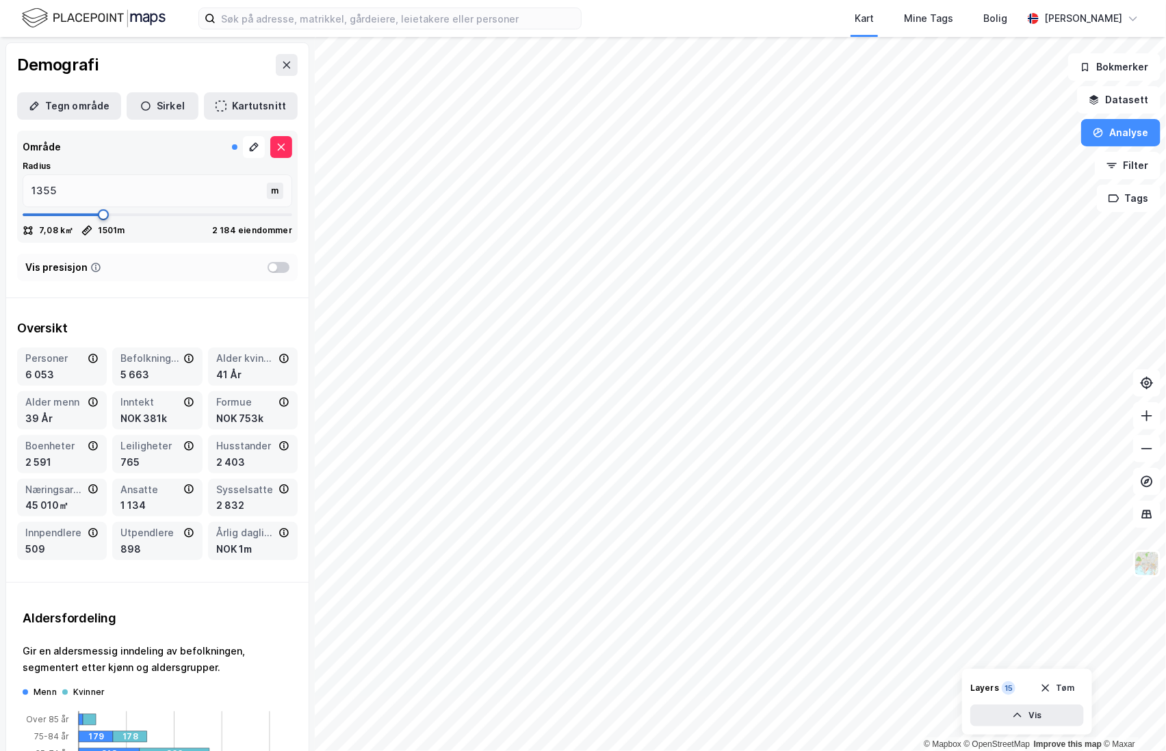
type input "1316"
type input "1302"
type input "1289"
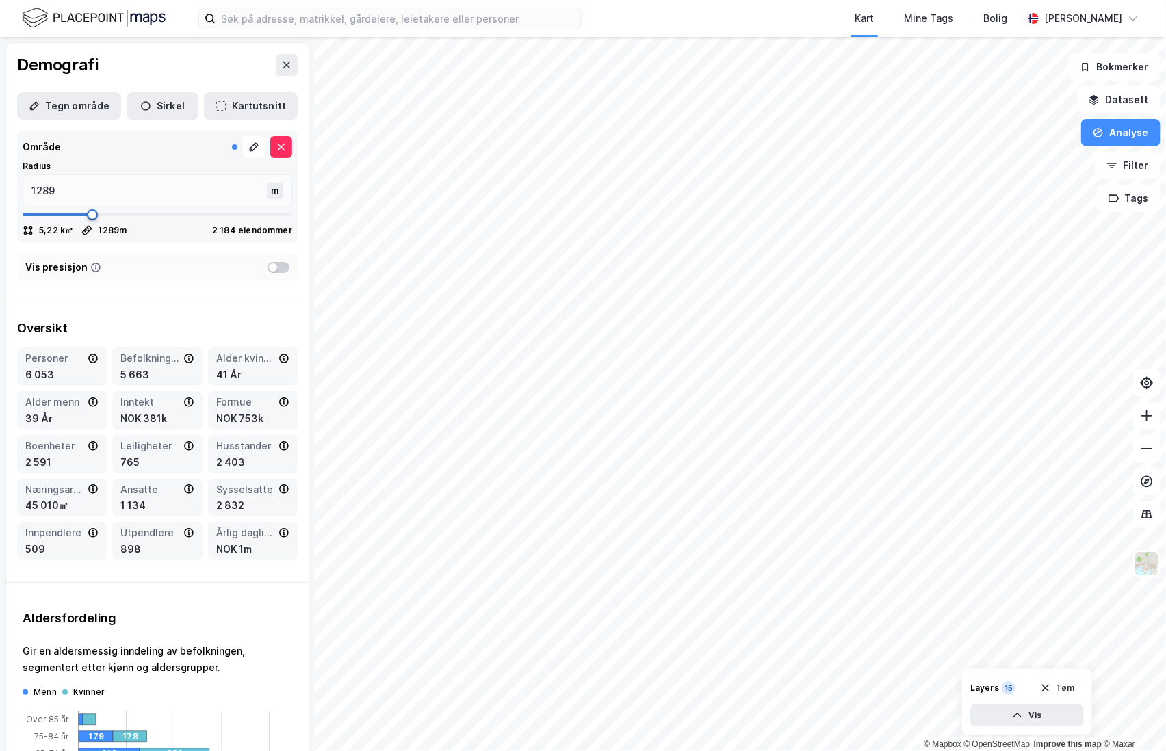
type input "1263"
type input "1210"
type input "1157"
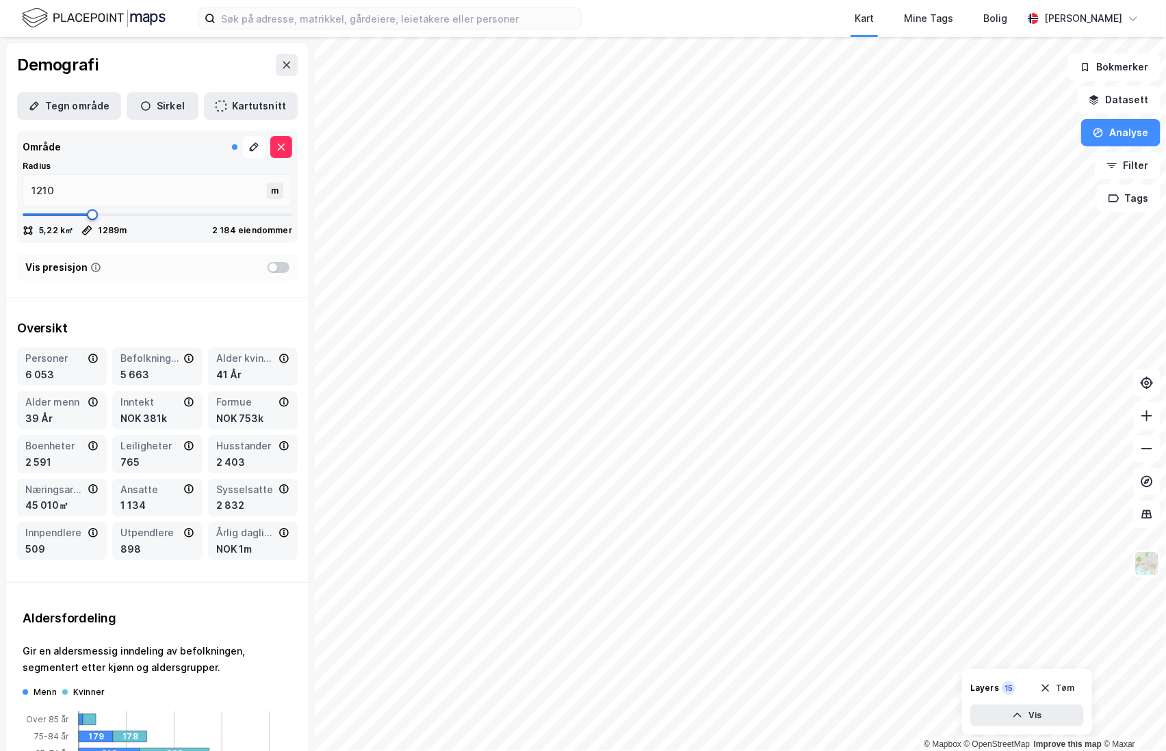
type input "1157"
type input "1130"
type input "1117"
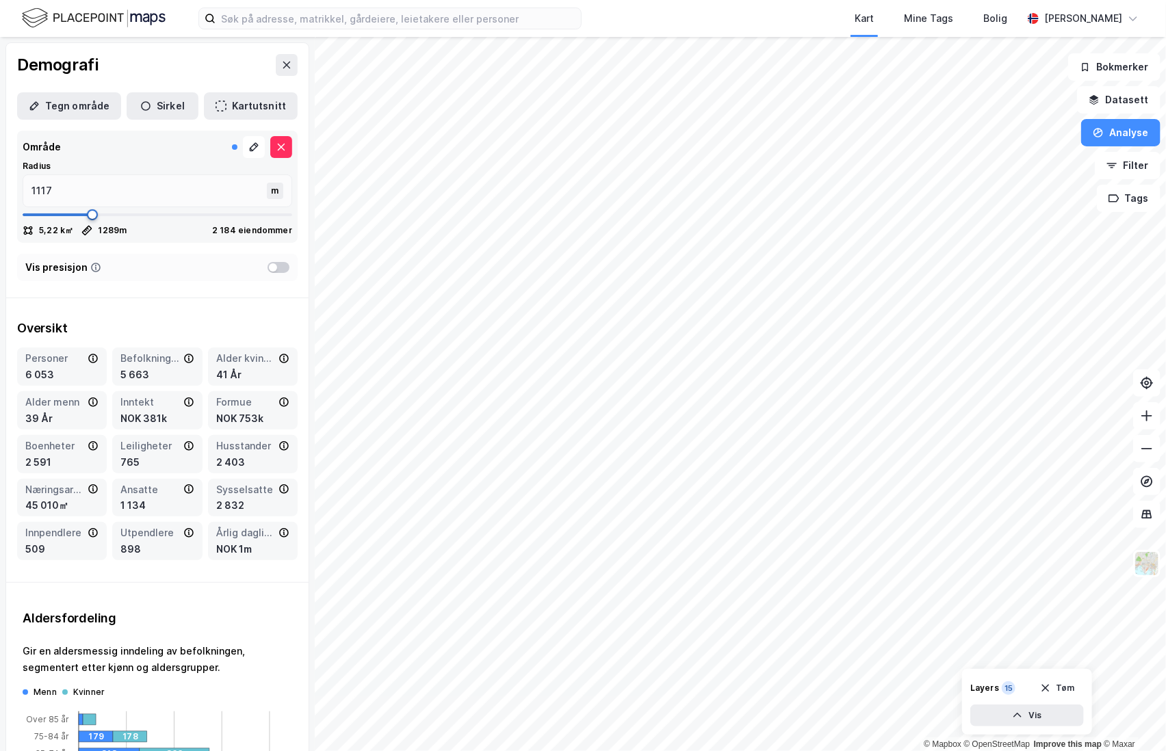
type input "1090"
type input "1077"
type input "1037"
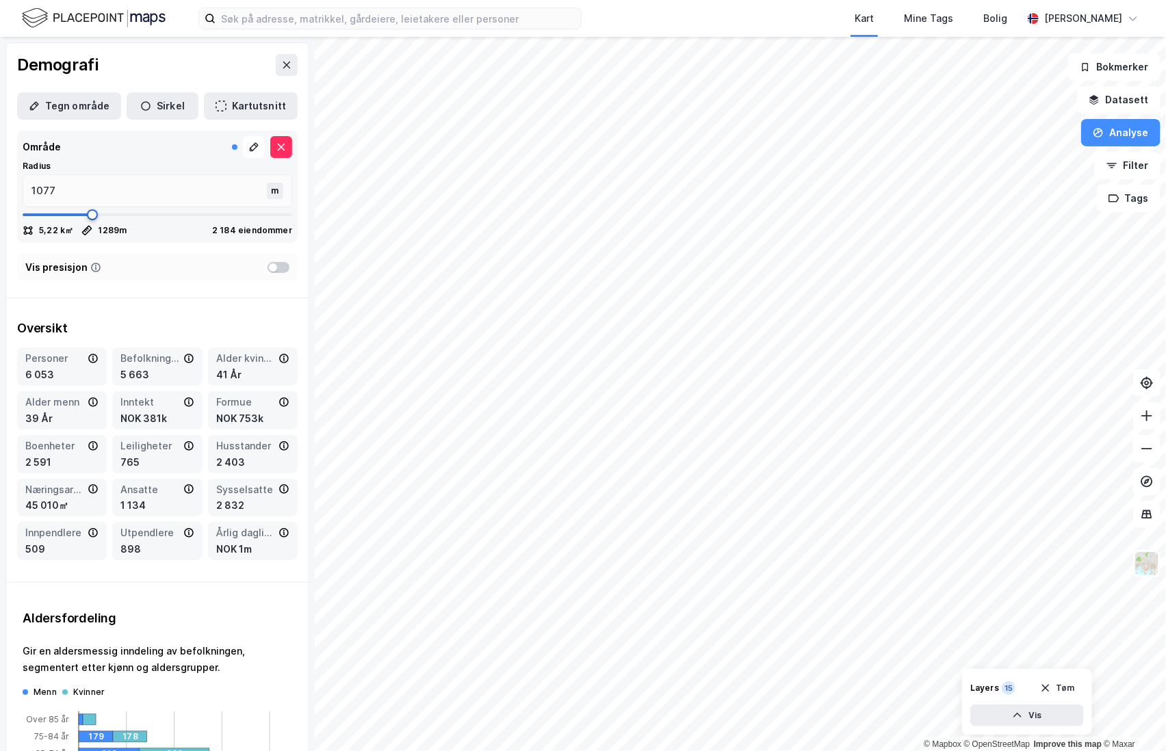
type input "1037"
type input "1024"
type input "1011"
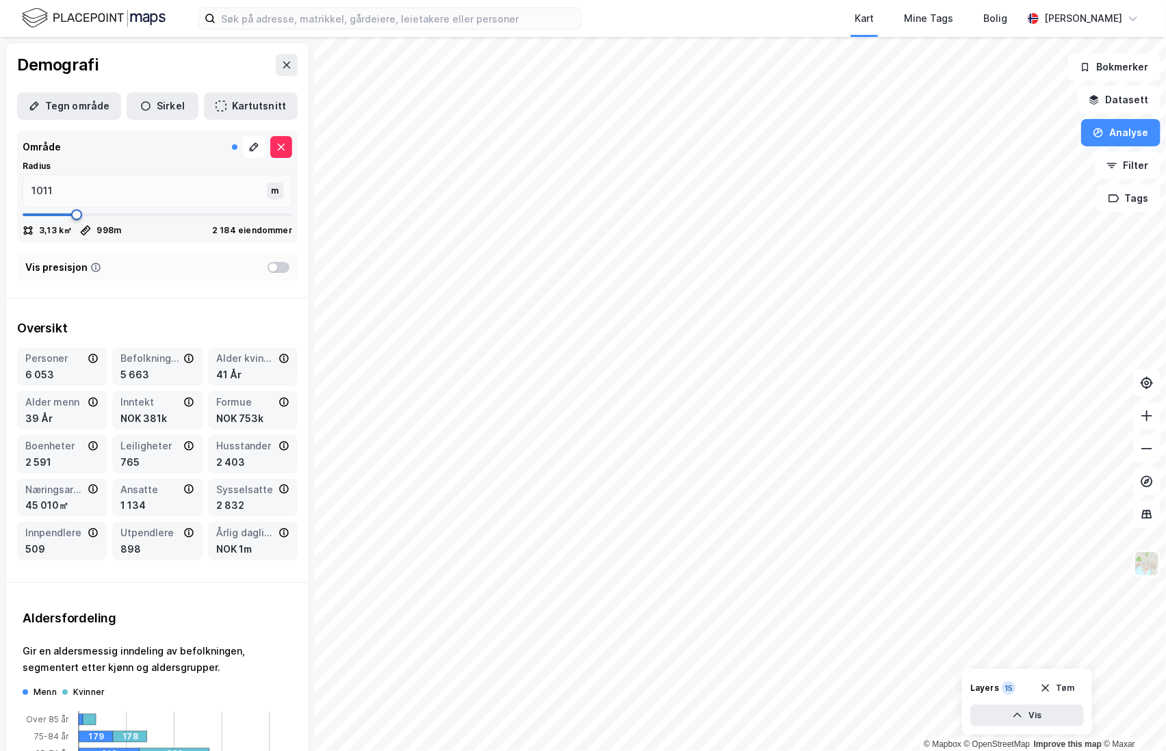
type input "998"
type input "971"
type input "958"
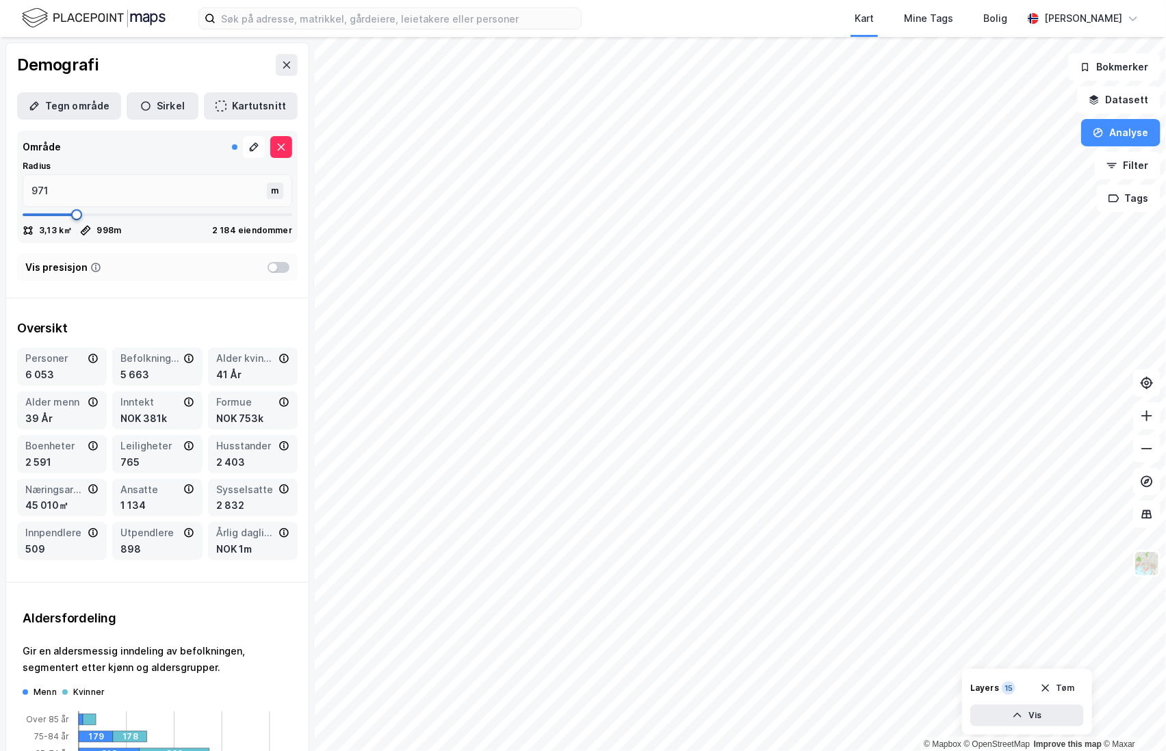
type input "958"
type input "945"
type input "932"
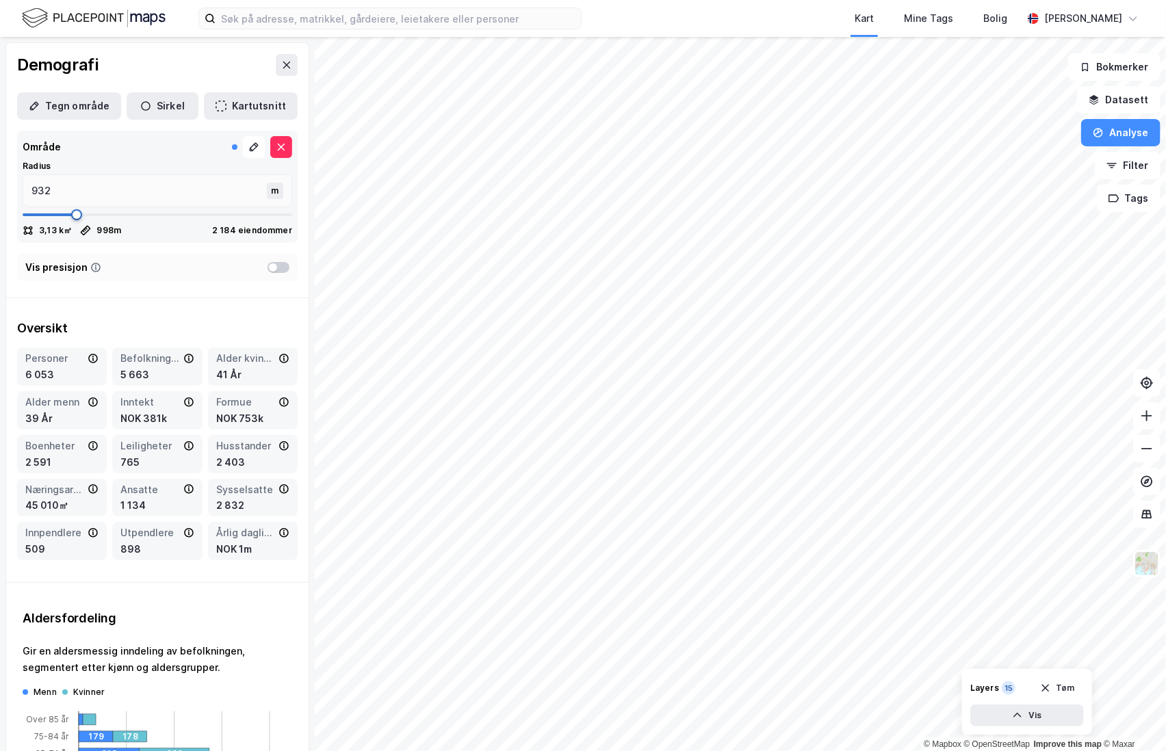
type input "918"
type input "932"
type input "945"
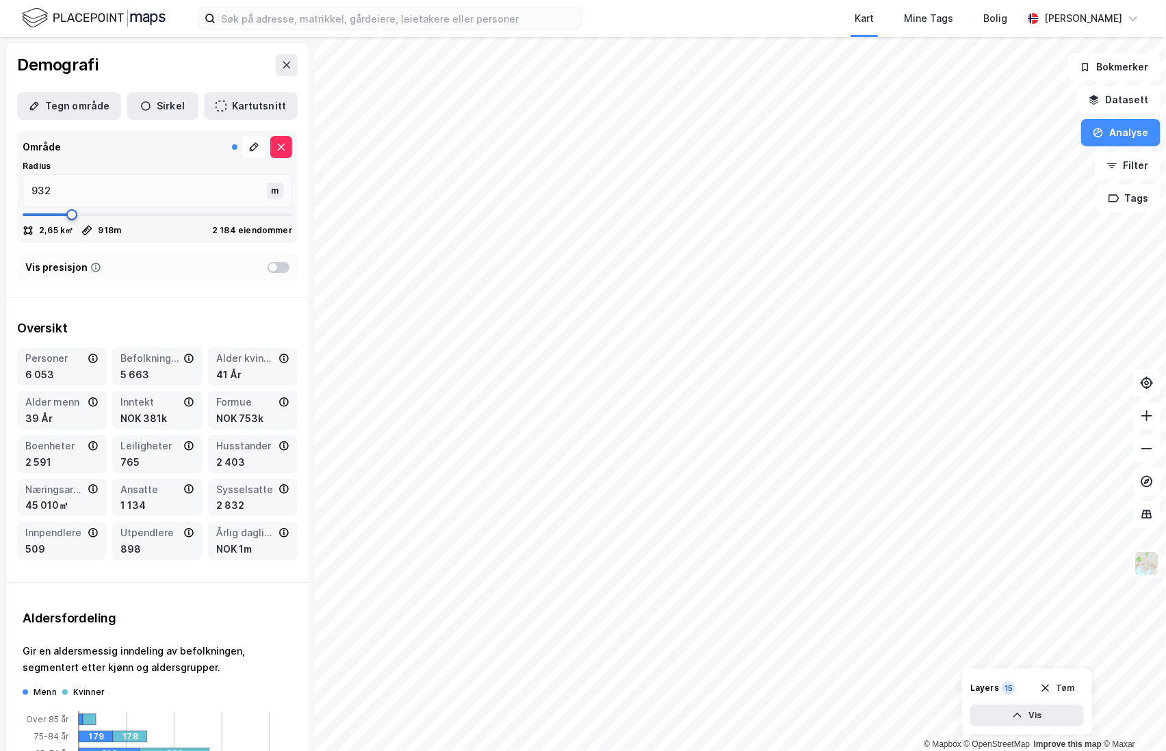
type input "945"
type input "958"
type input "985"
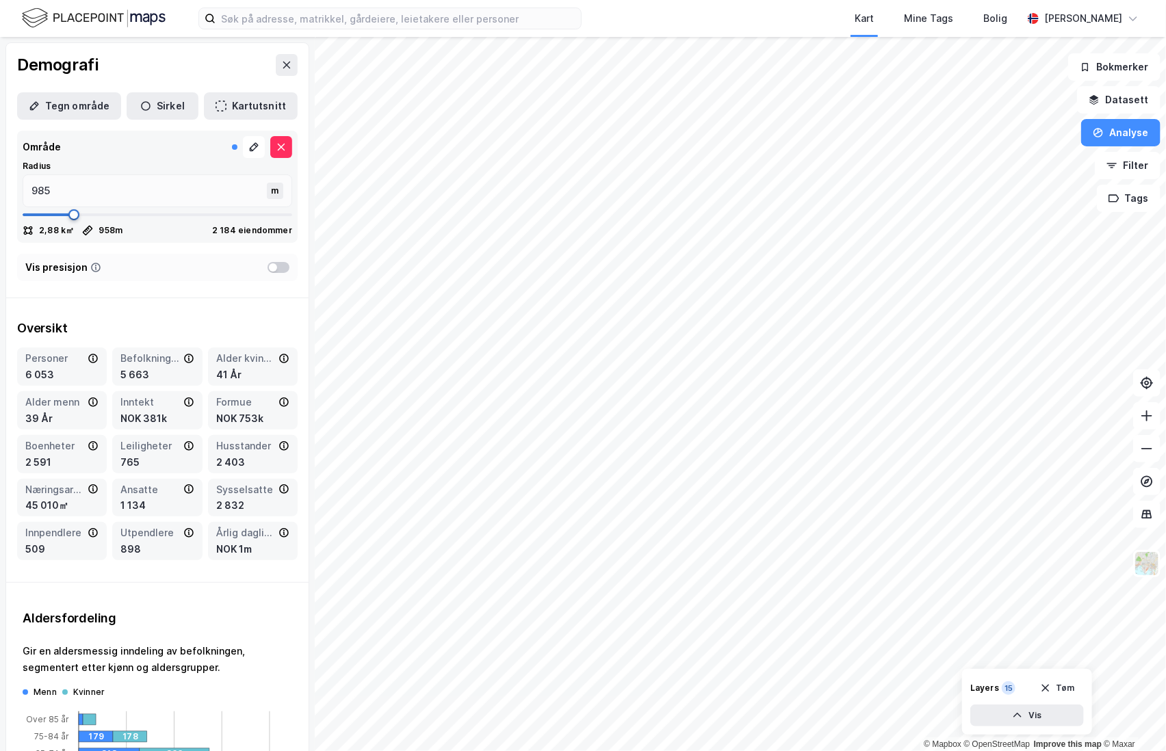
type input "998"
type input "1011"
type input "1024"
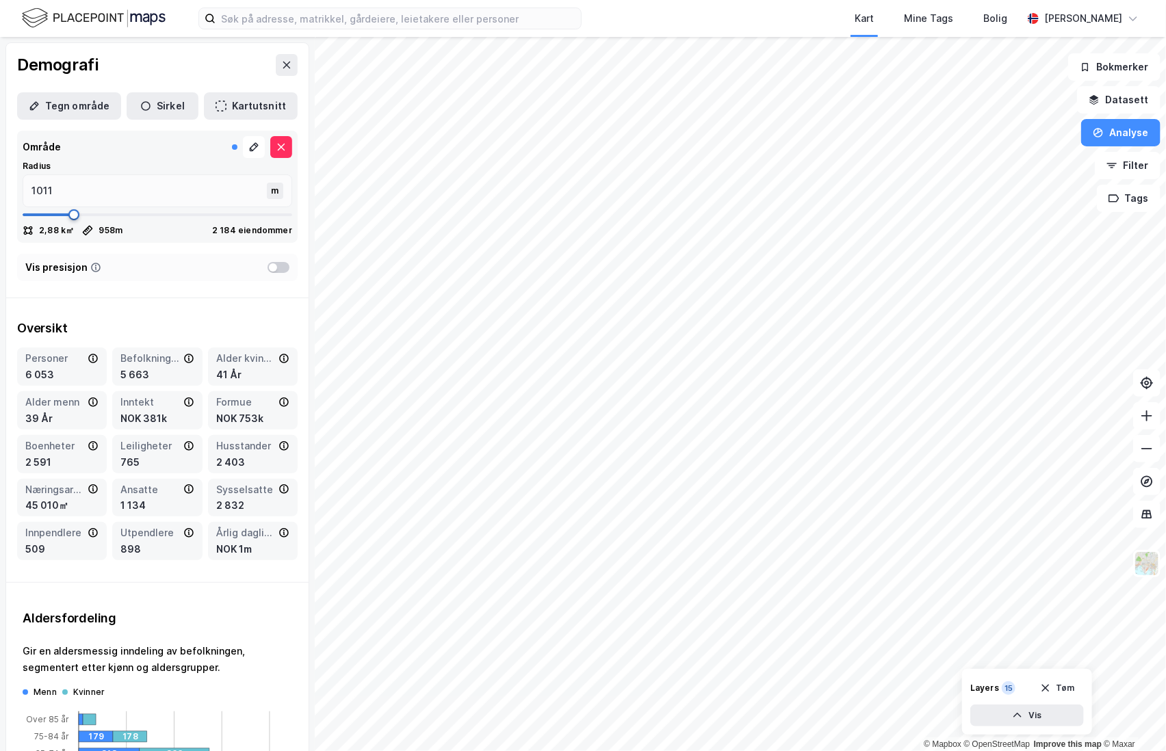
type input "1024"
type input "1037"
type input "1051"
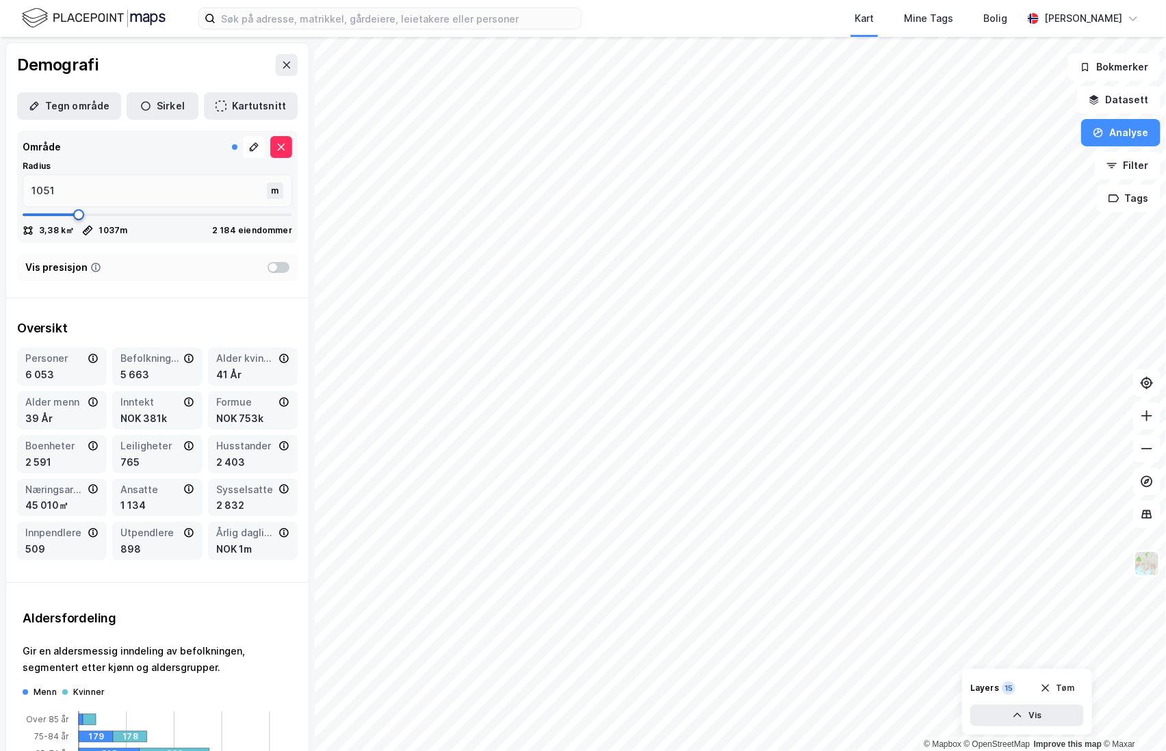
type input "1064"
type input "1077"
type input "1064"
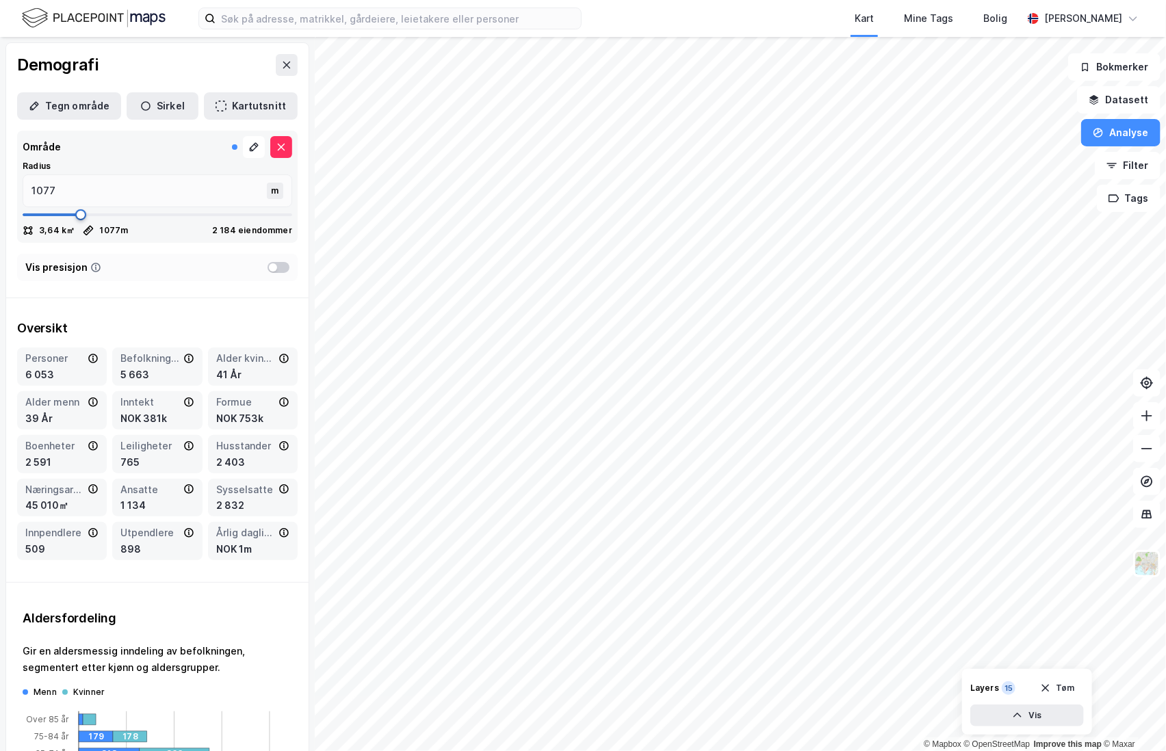
type input "1064"
type input "1037"
type input "1024"
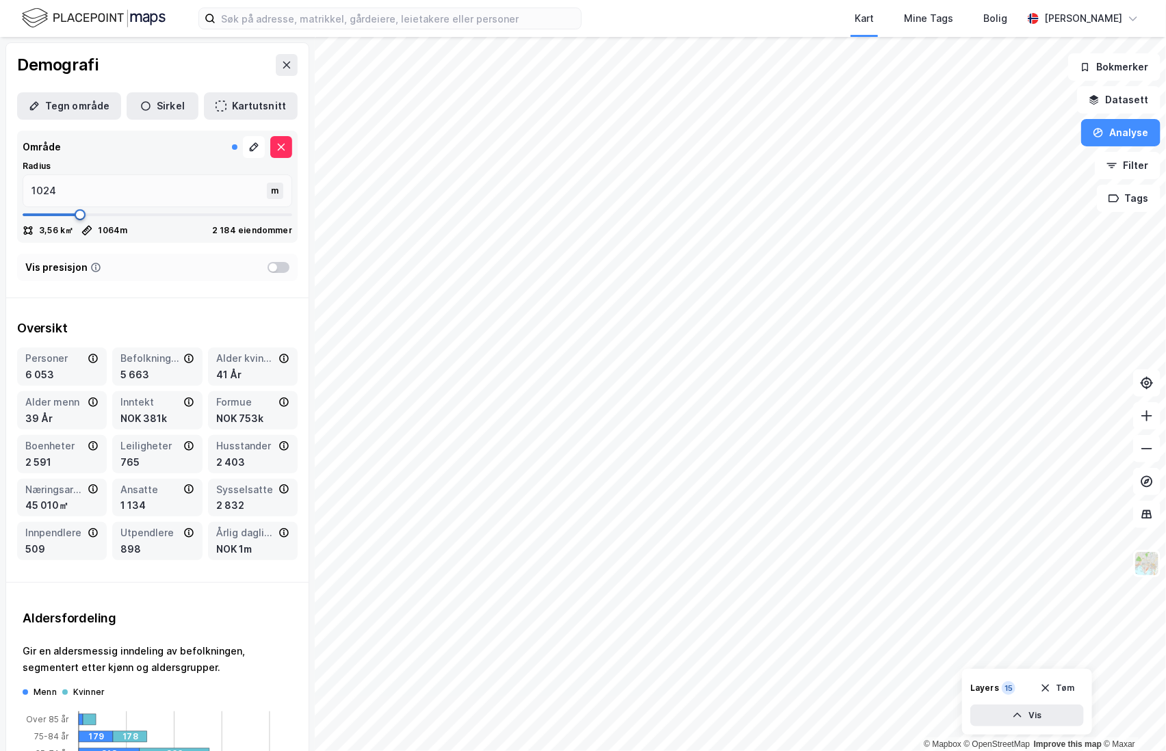
type input "1011"
type input "998"
type input "985"
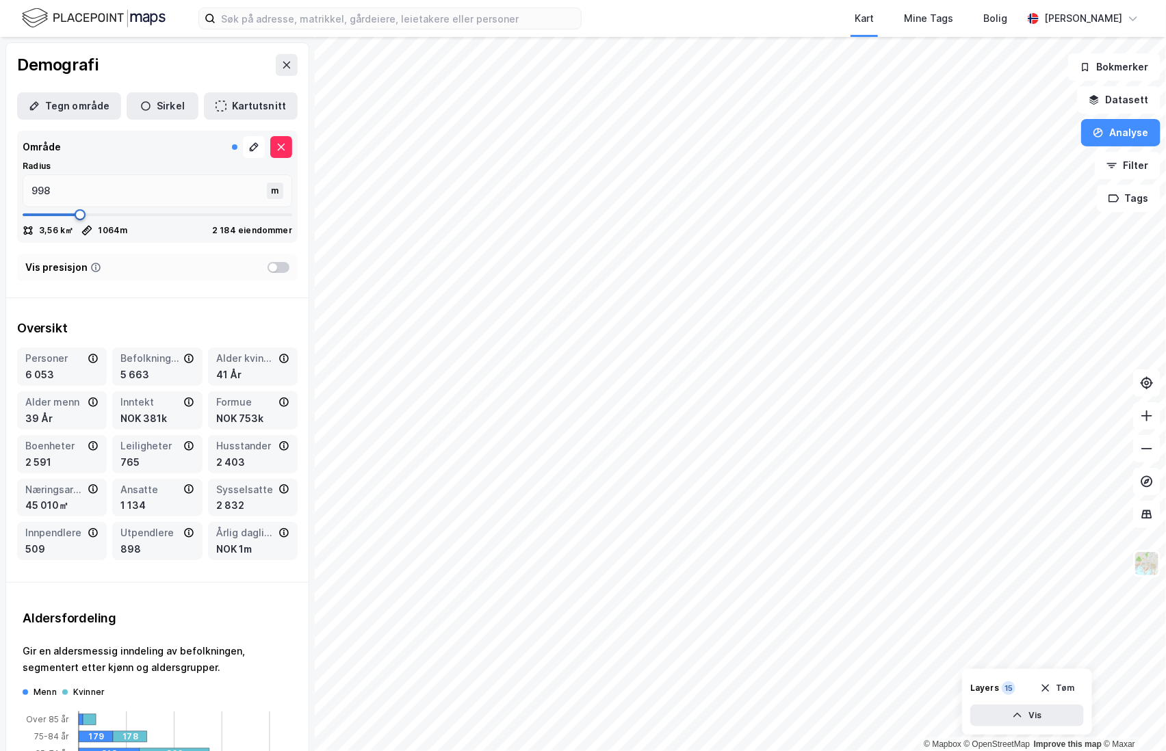
type input "985"
type input "998"
type input "1011"
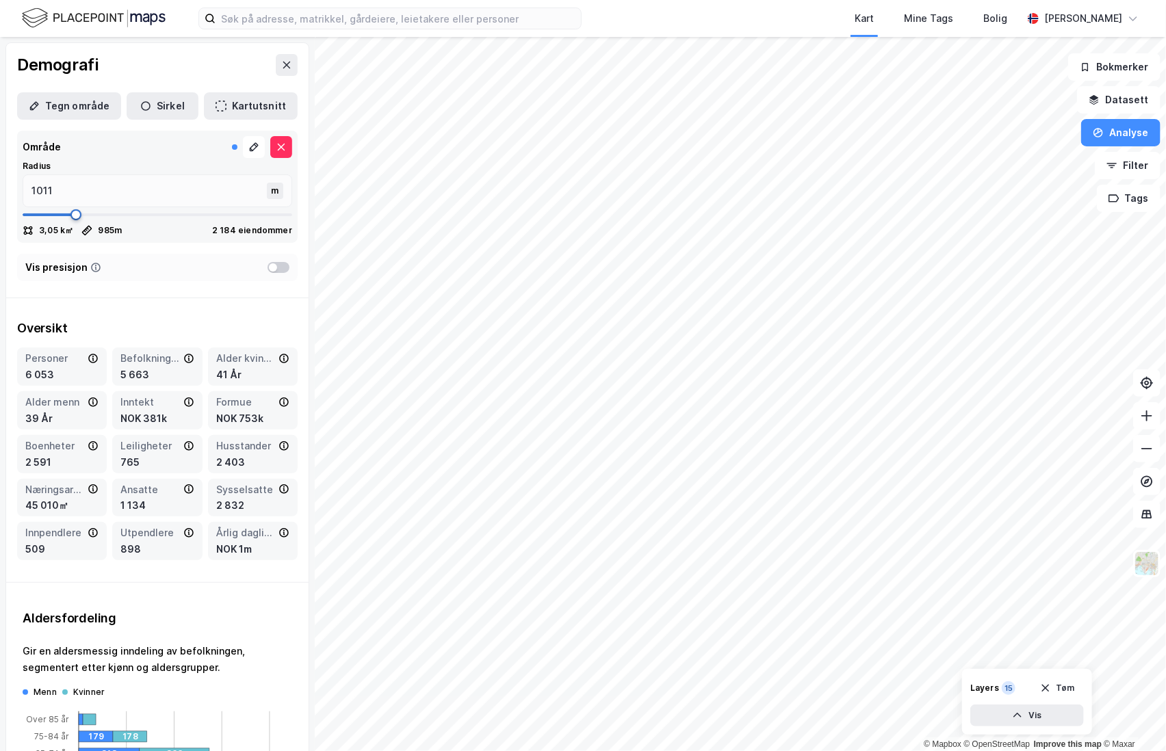
type input "1024"
type input "1037"
type input "1051"
type input "1064"
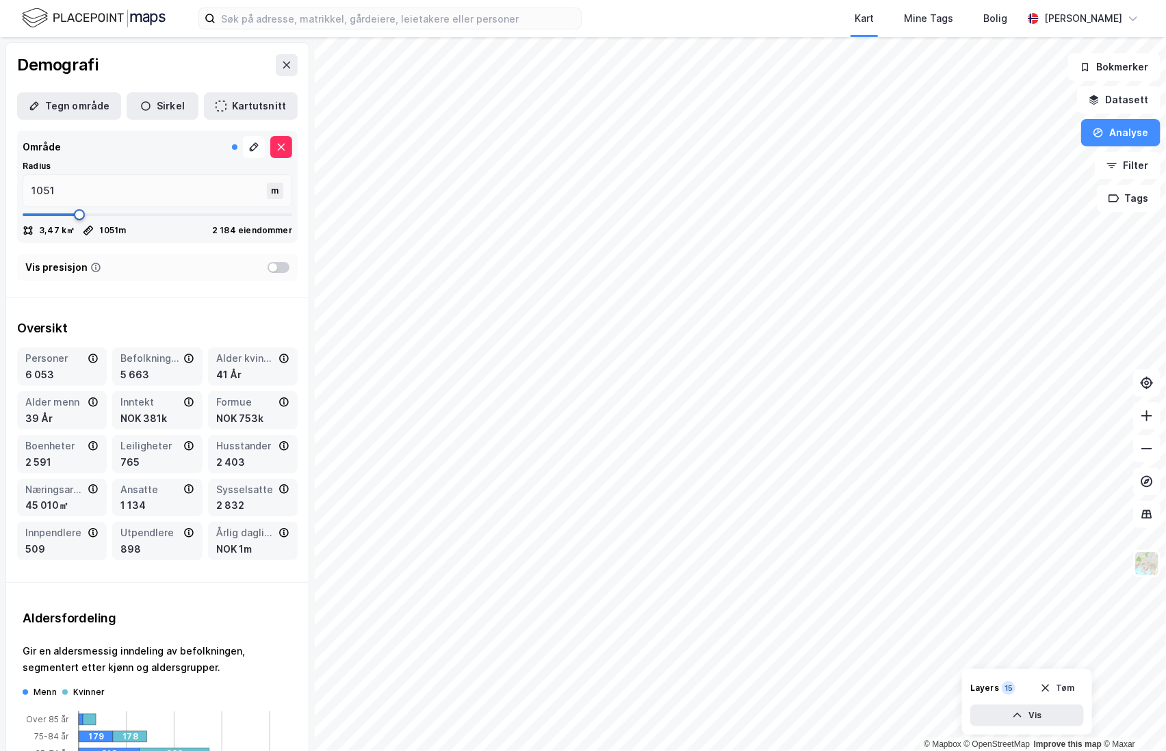
type input "1064"
type input "1051"
type input "1037"
type input "1024"
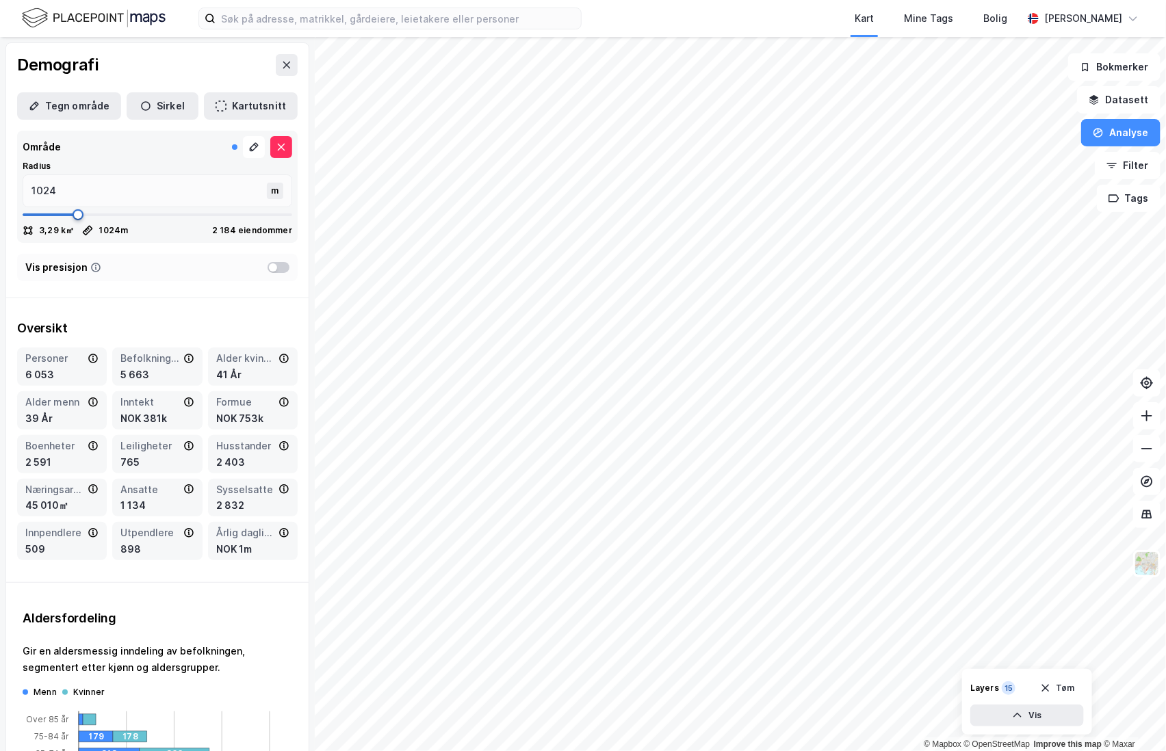
type input "1011"
type input "998"
type input "985"
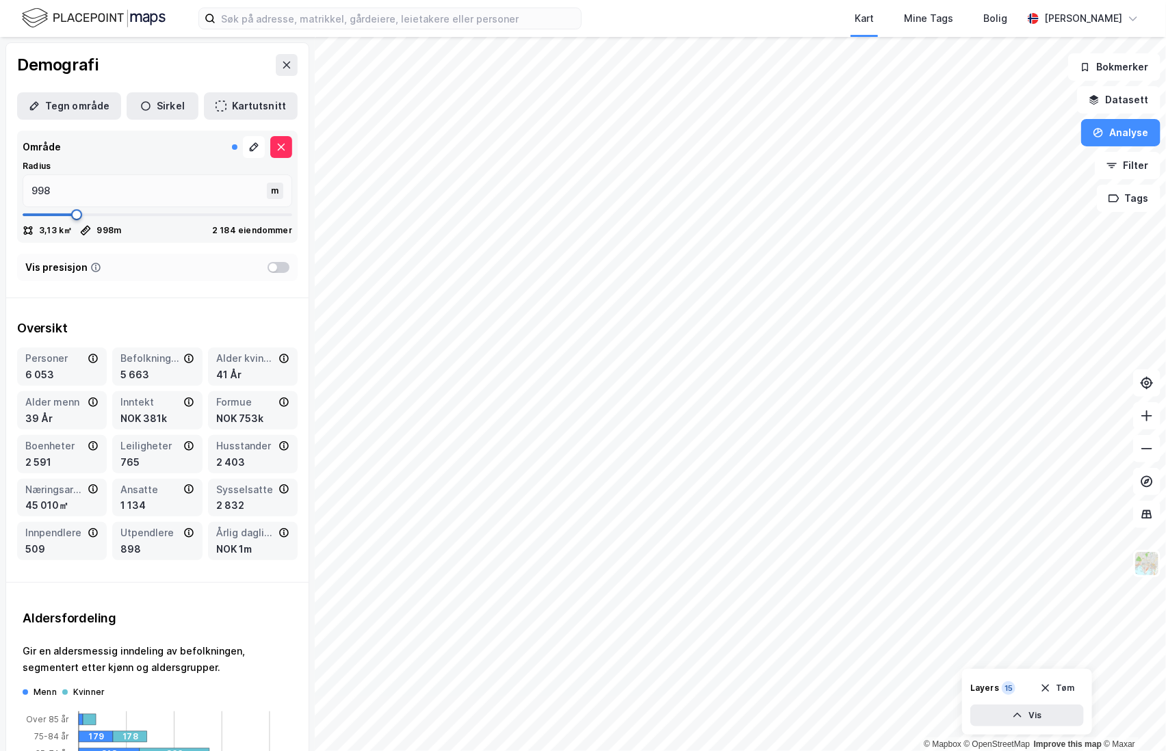
type input "985"
type input "971"
type input "958"
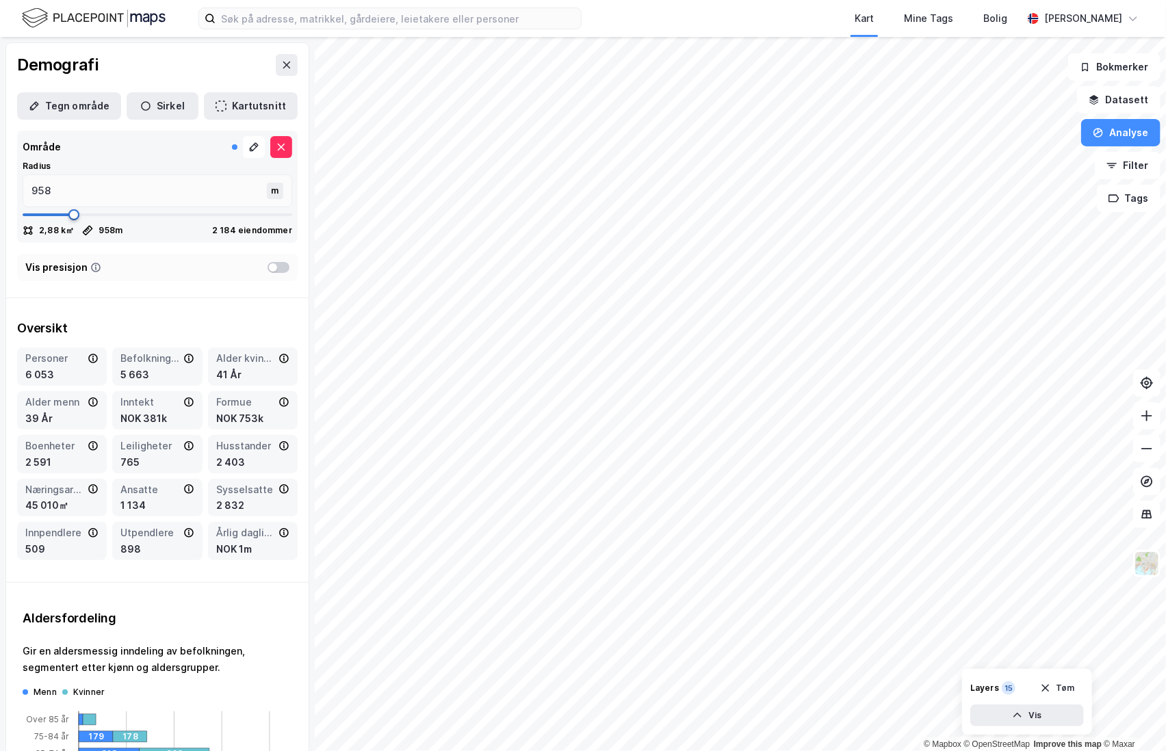
type input "971"
type input "985"
type input "998"
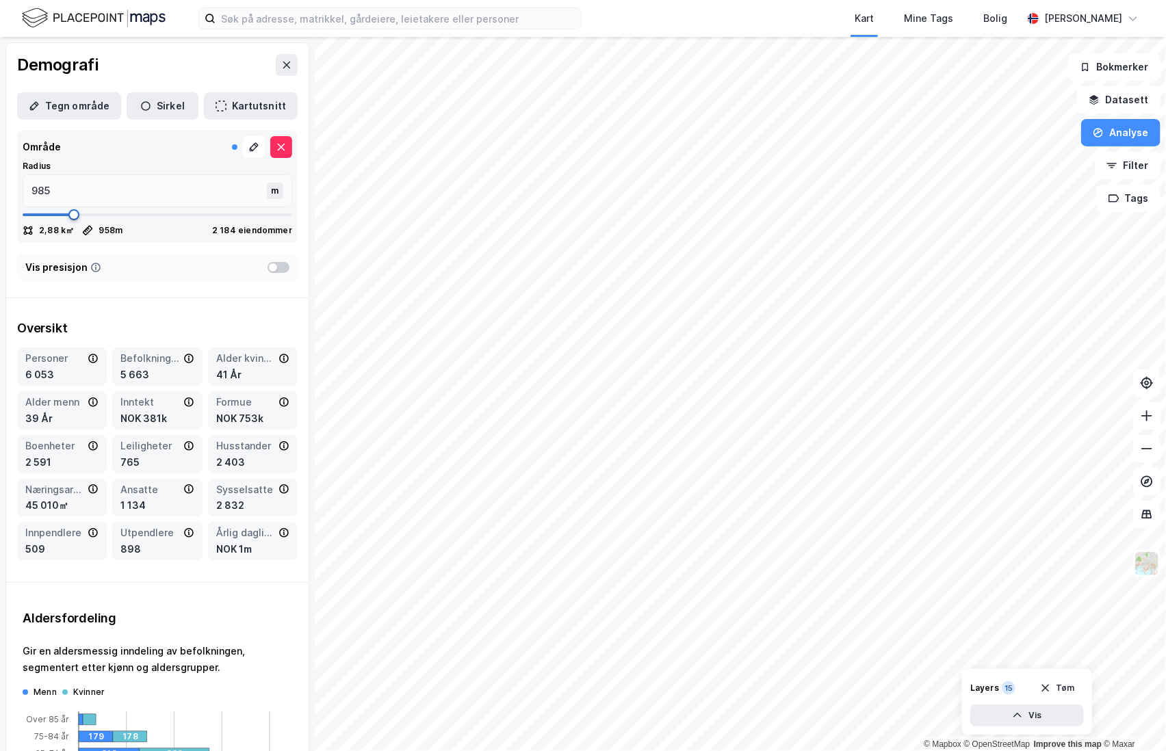
type input "998"
type input "1011"
type input "1024"
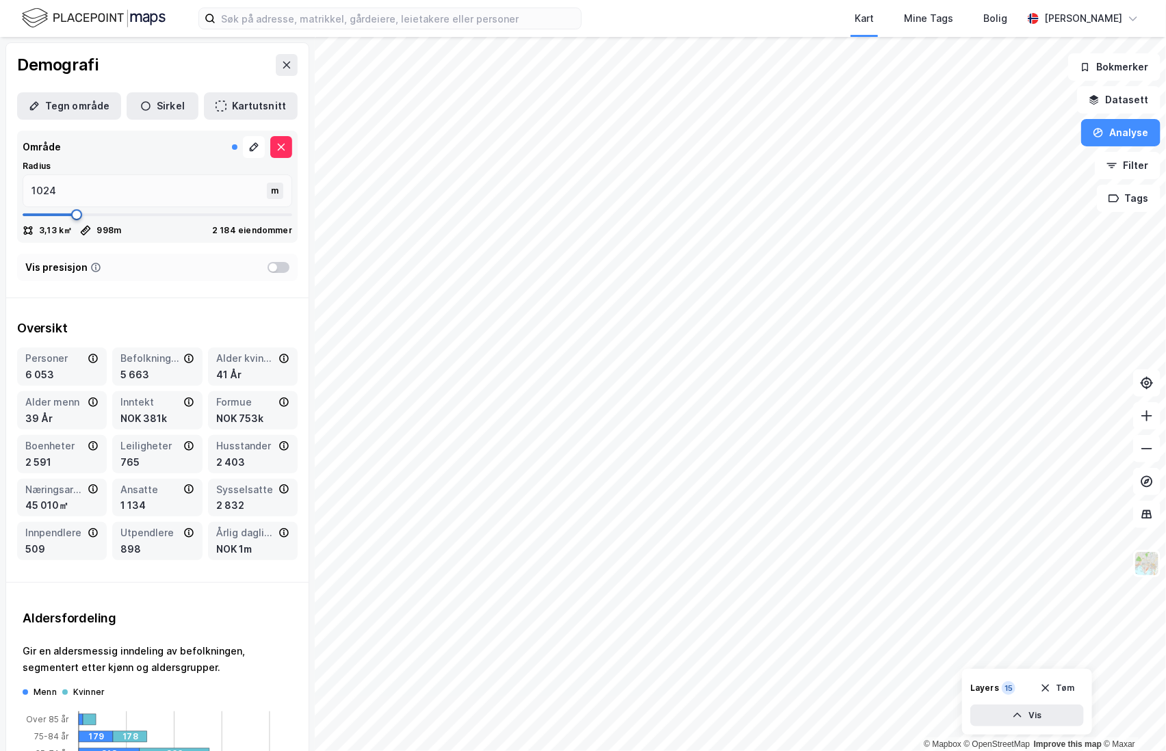
type input "1037"
type input "1064"
type input "1077"
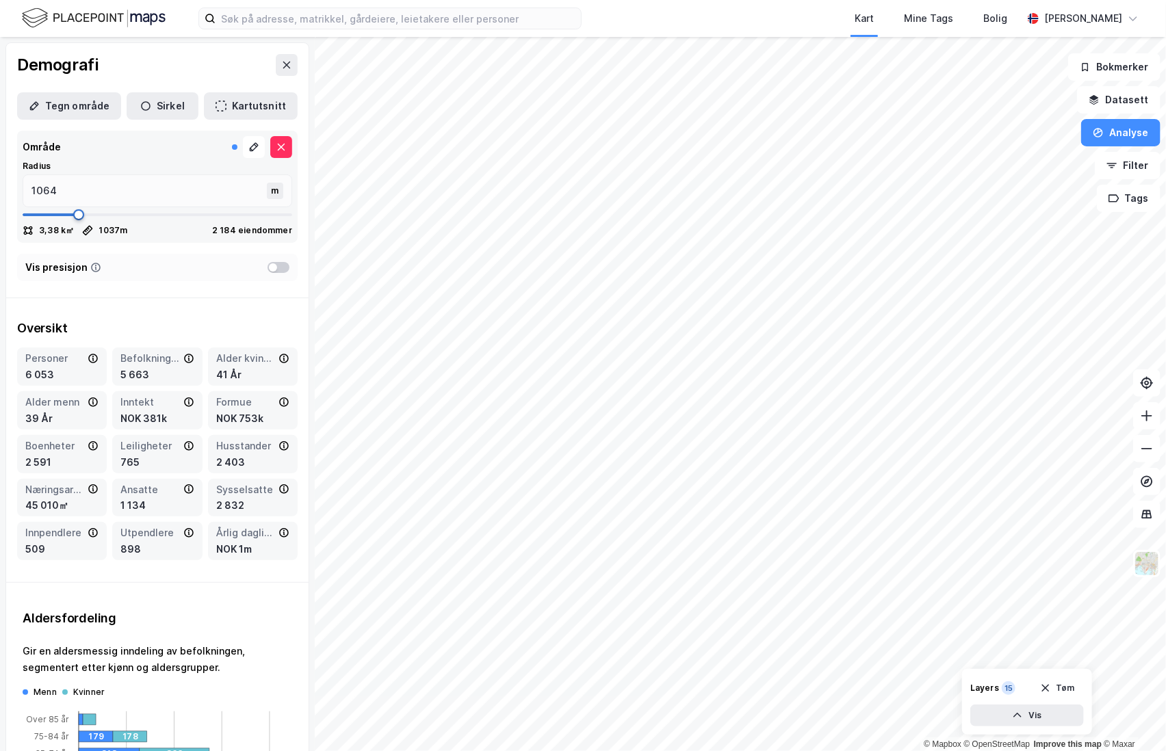
type input "1077"
type input "1117"
type input "1170"
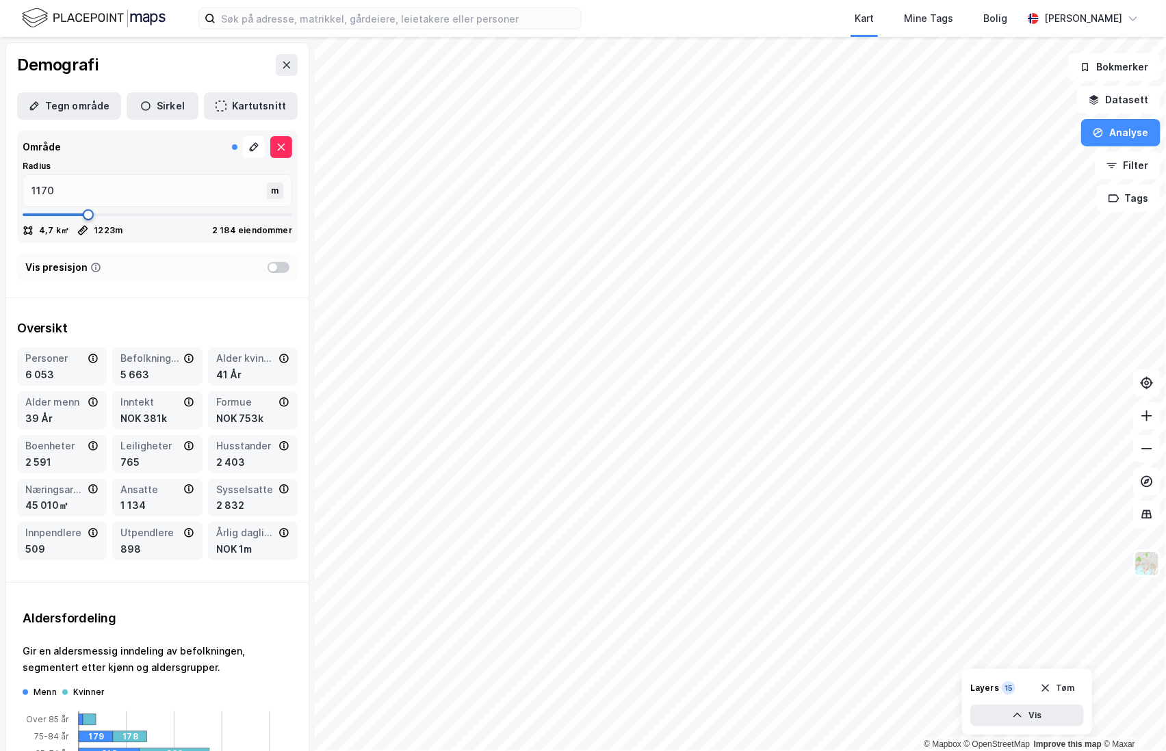
type input "1223"
type input "1263"
type input "1316"
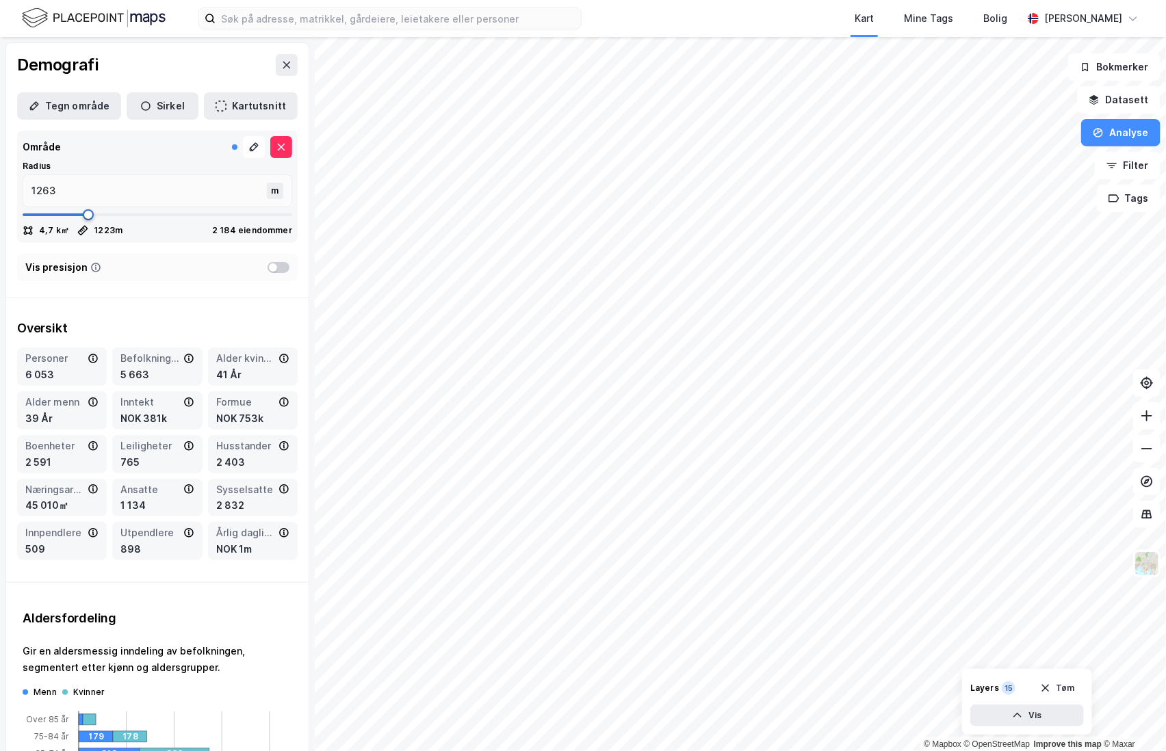
type input "1316"
type input "1355"
type input "1382"
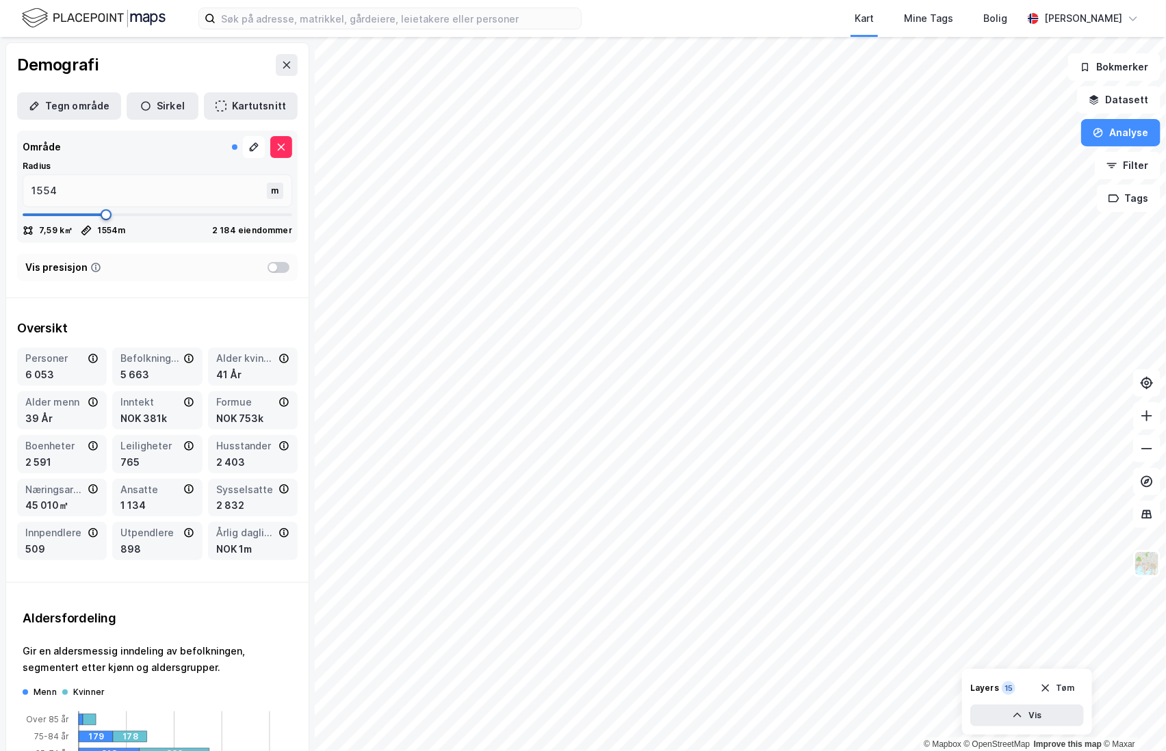
drag, startPoint x: 73, startPoint y: 216, endPoint x: 103, endPoint y: 226, distance: 31.2
click at [103, 220] on span at bounding box center [106, 214] width 11 height 11
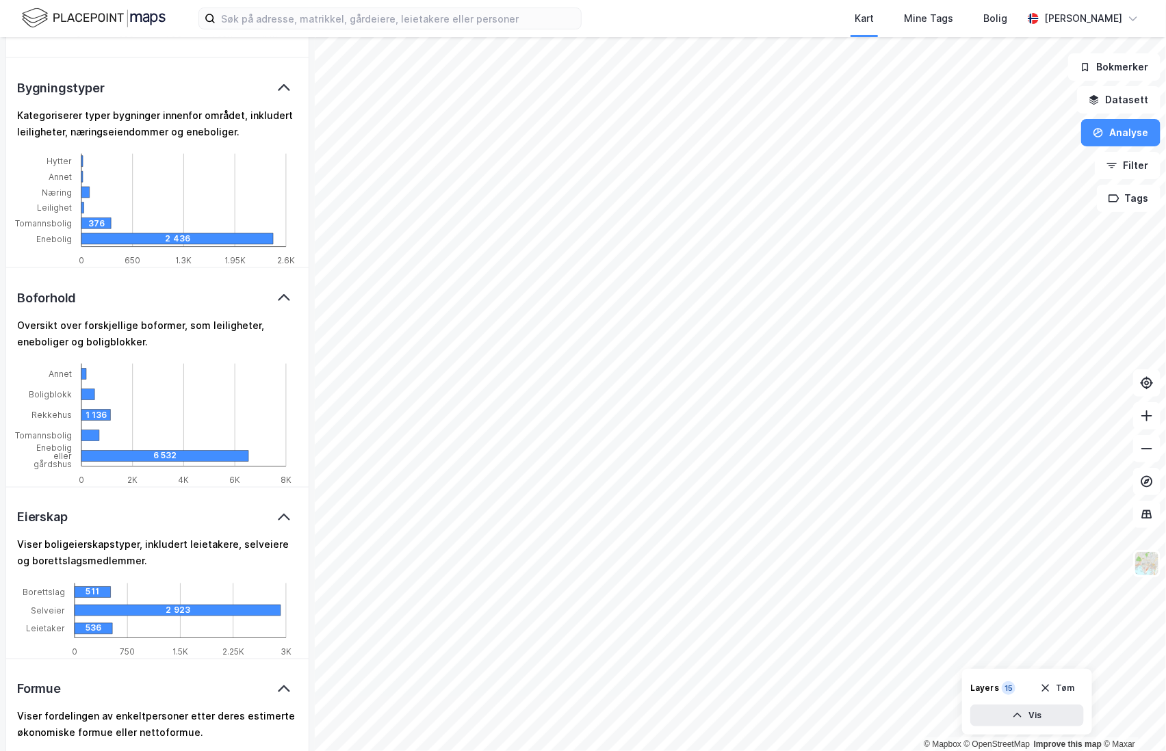
scroll to position [0, 0]
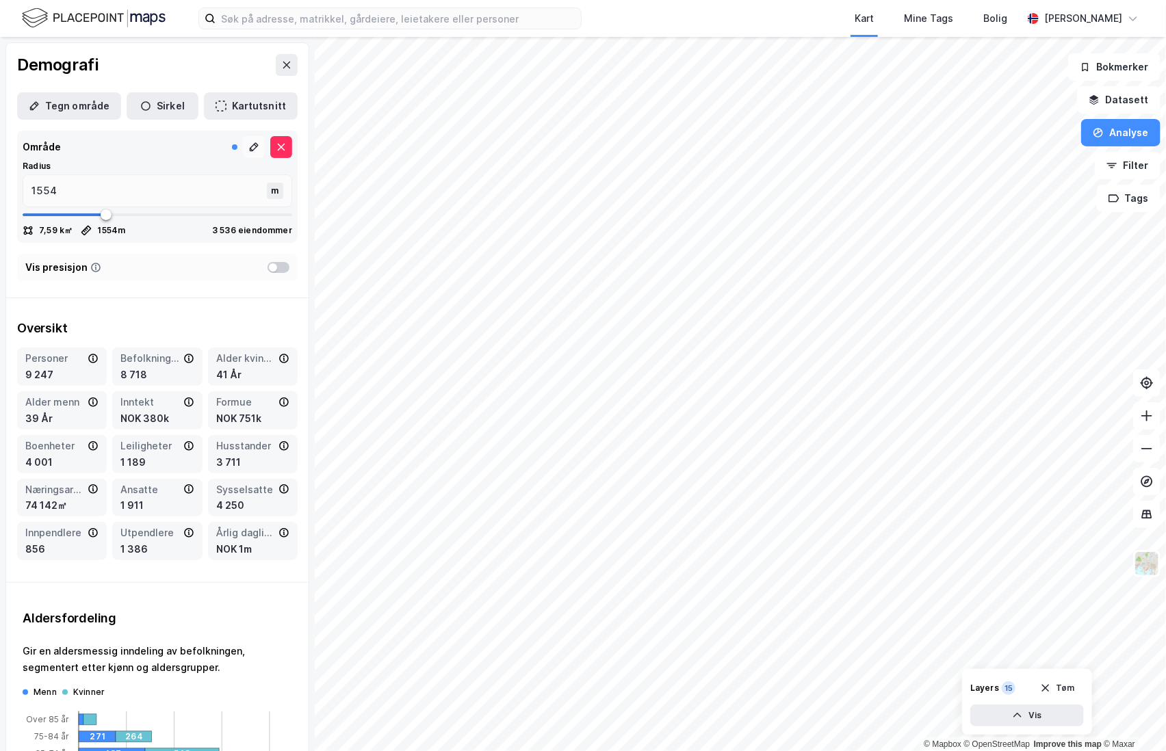
click at [248, 148] on icon at bounding box center [253, 147] width 11 height 11
click at [1125, 132] on button "Analyse" at bounding box center [1120, 132] width 79 height 27
click at [973, 212] on div "Se demografi" at bounding box center [1001, 218] width 119 height 12
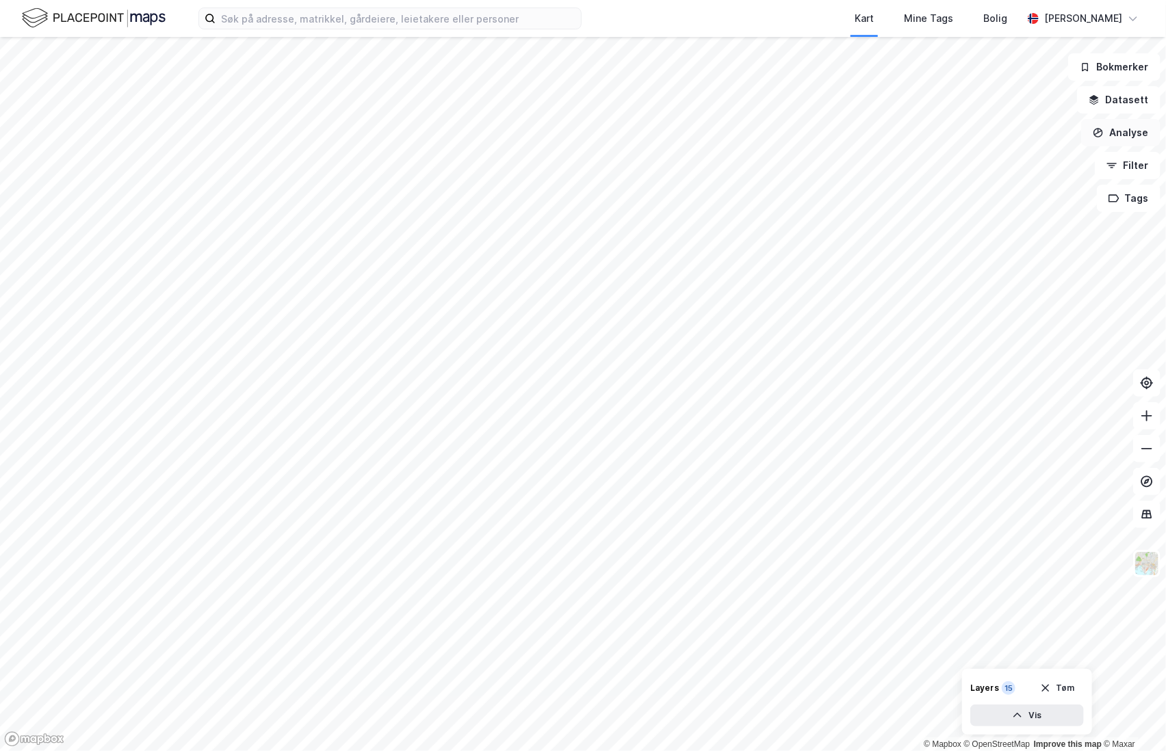
click at [1114, 134] on button "Analyse" at bounding box center [1120, 132] width 79 height 27
click at [980, 188] on div "Tegn sirkel" at bounding box center [1001, 190] width 119 height 12
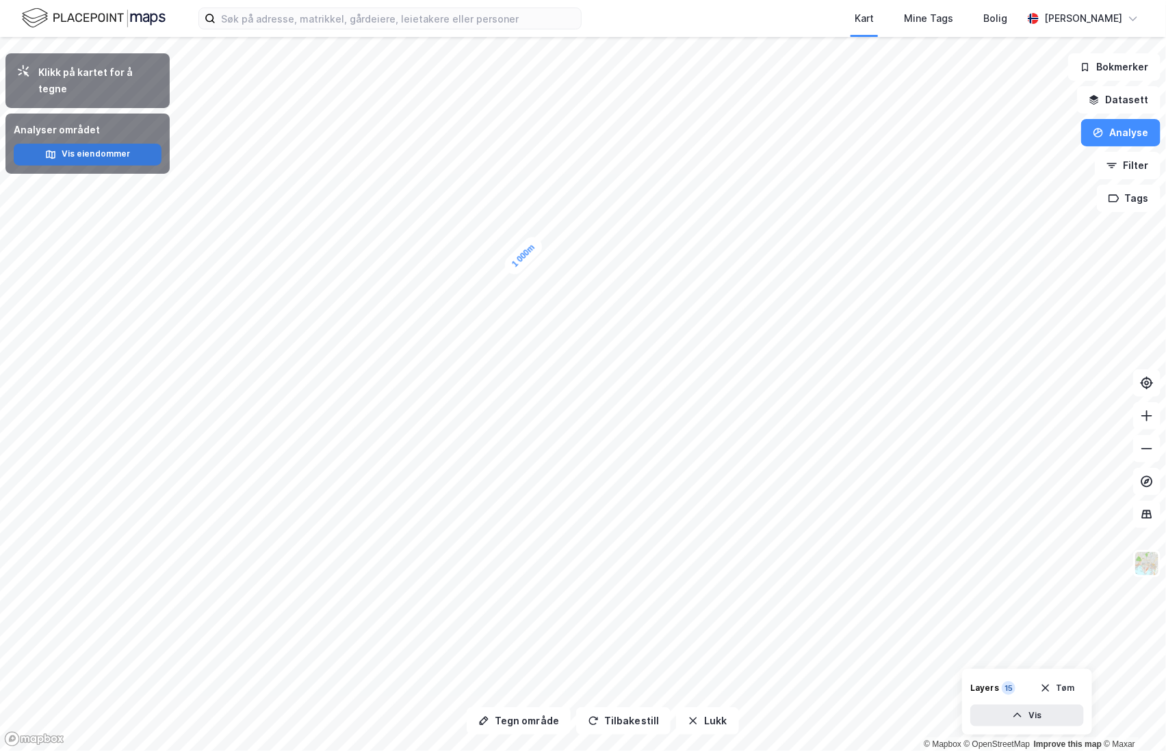
click at [103, 144] on button "Vis eiendommer" at bounding box center [88, 155] width 148 height 22
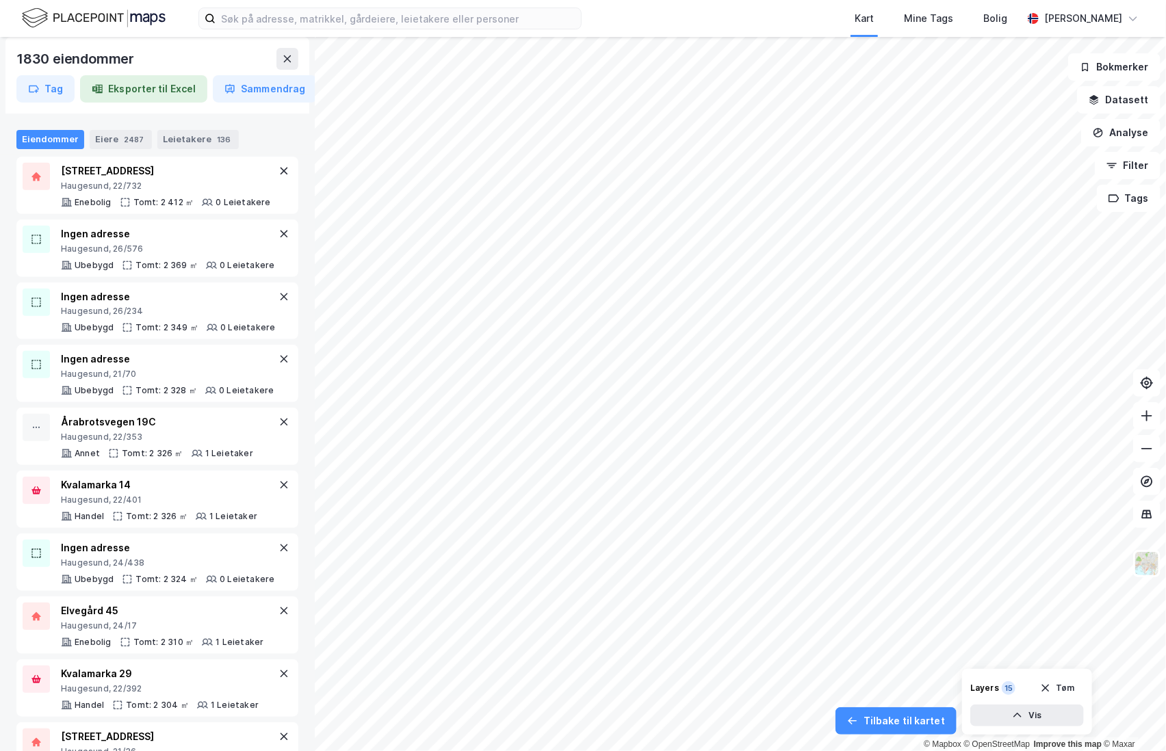
scroll to position [8000, 0]
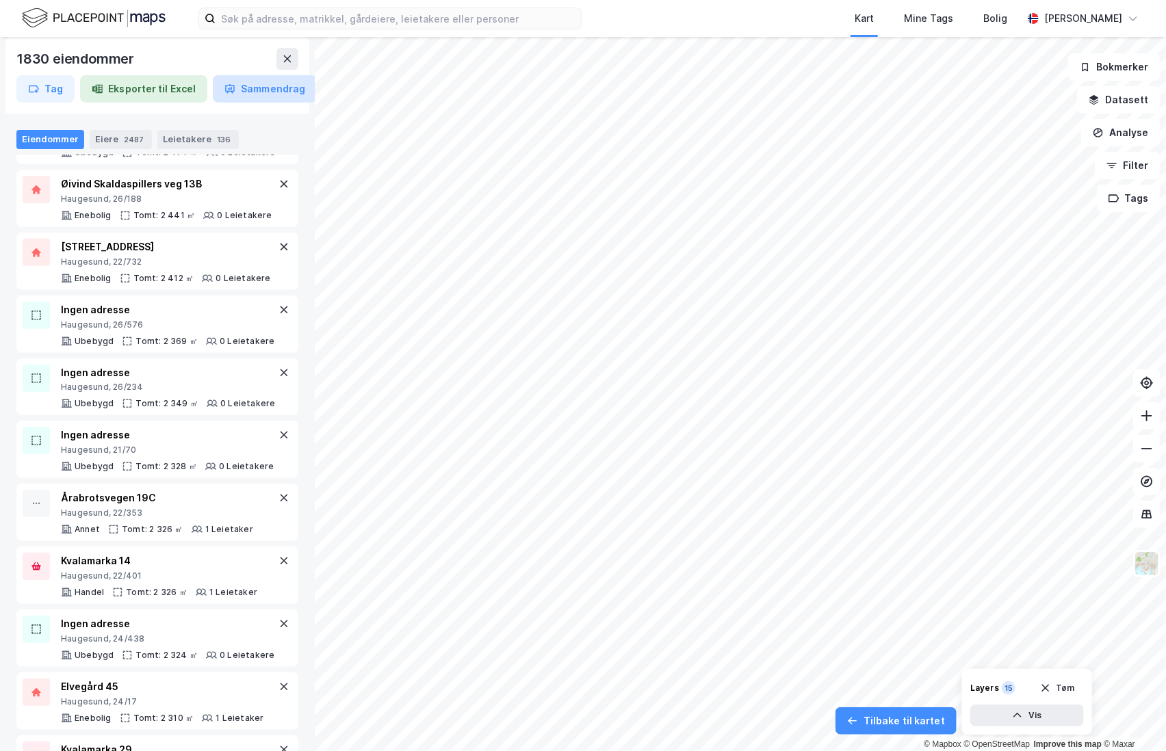
click at [240, 92] on button "Sammendrag" at bounding box center [265, 88] width 104 height 27
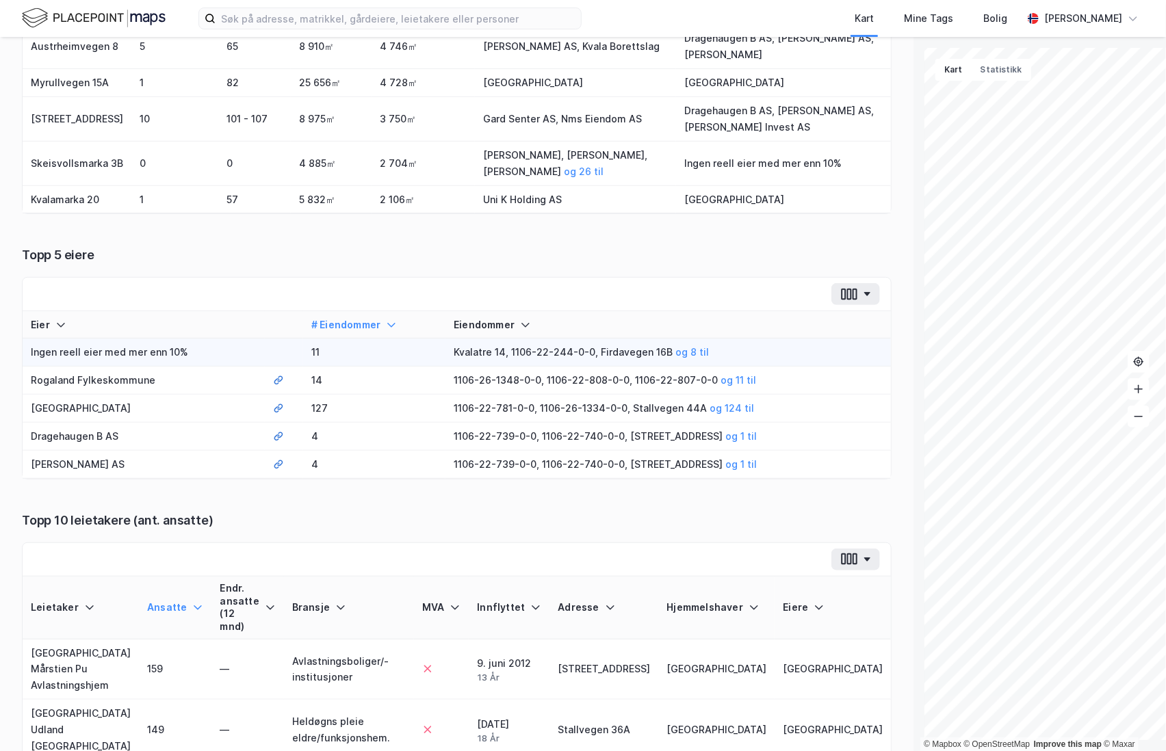
scroll to position [0, 0]
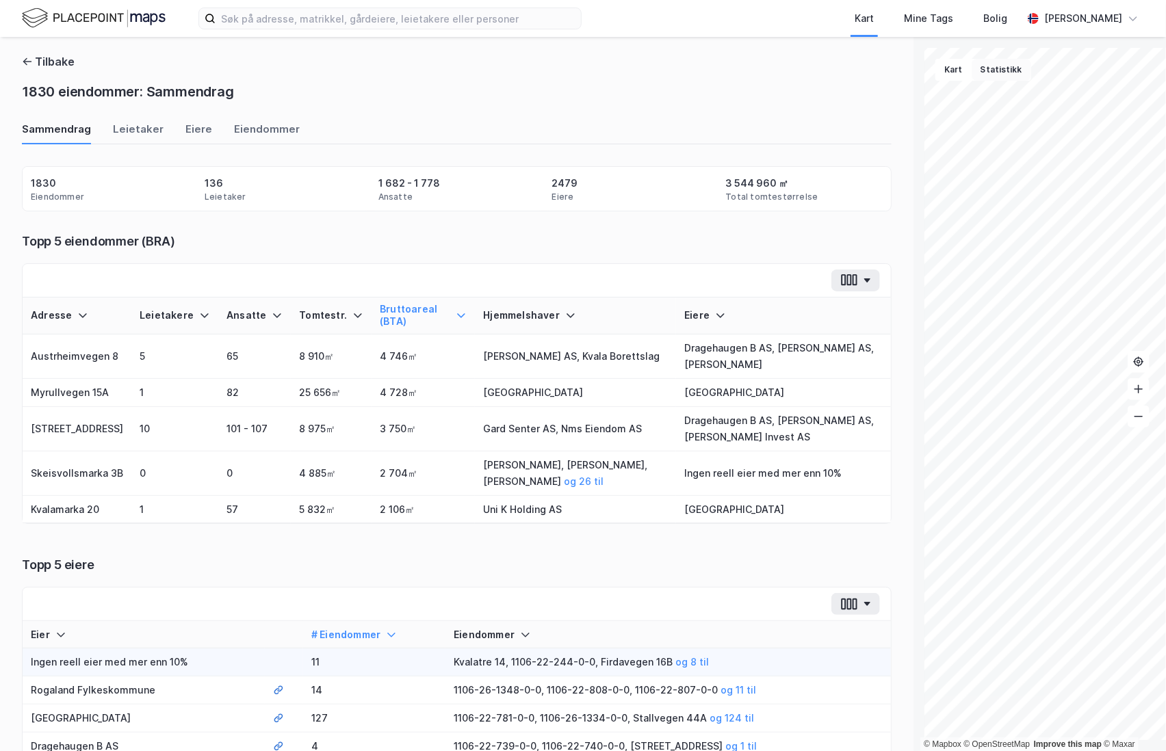
click at [971, 80] on button "Statistikk" at bounding box center [1001, 70] width 60 height 22
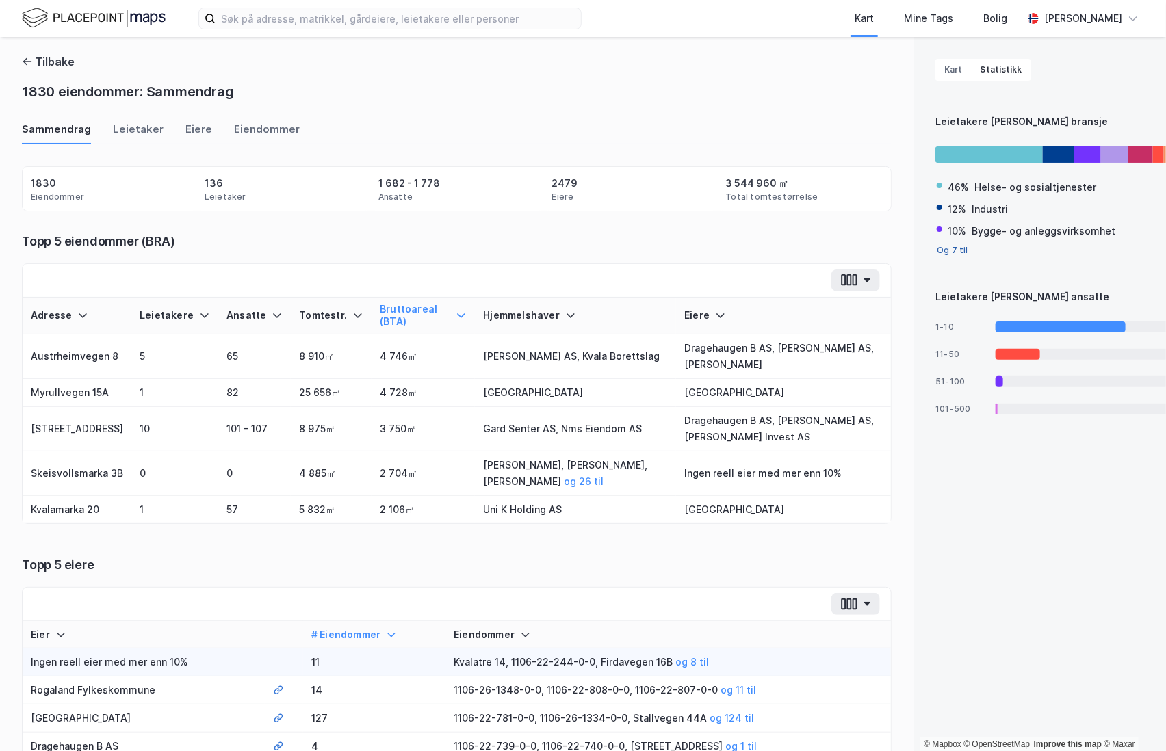
click at [937, 254] on button "Og 7 til" at bounding box center [952, 250] width 31 height 11
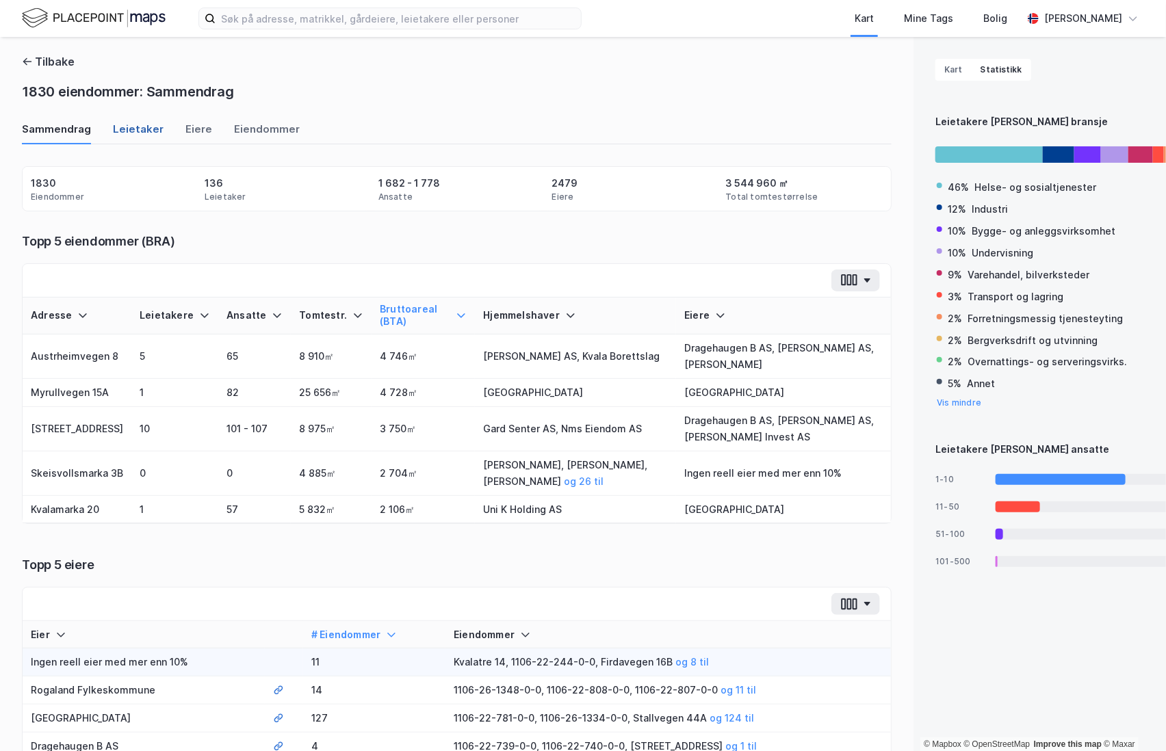
click at [139, 129] on div "Leietaker" at bounding box center [138, 133] width 51 height 23
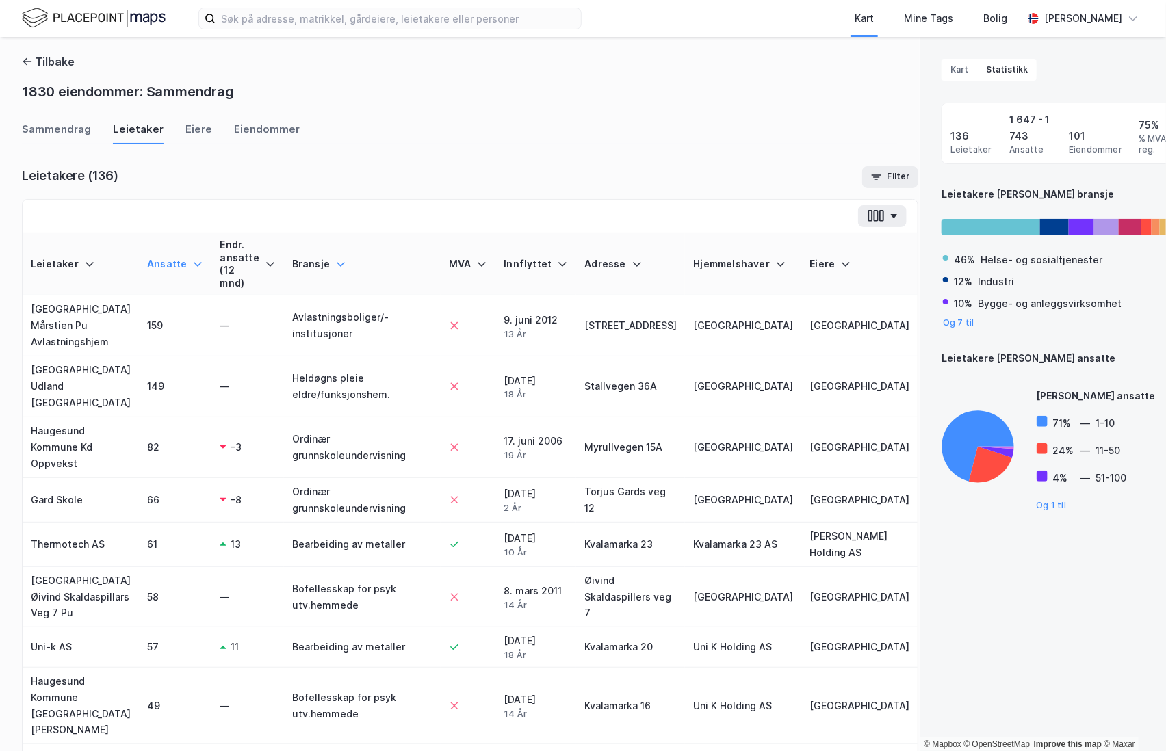
click at [335, 267] on icon at bounding box center [340, 264] width 11 height 11
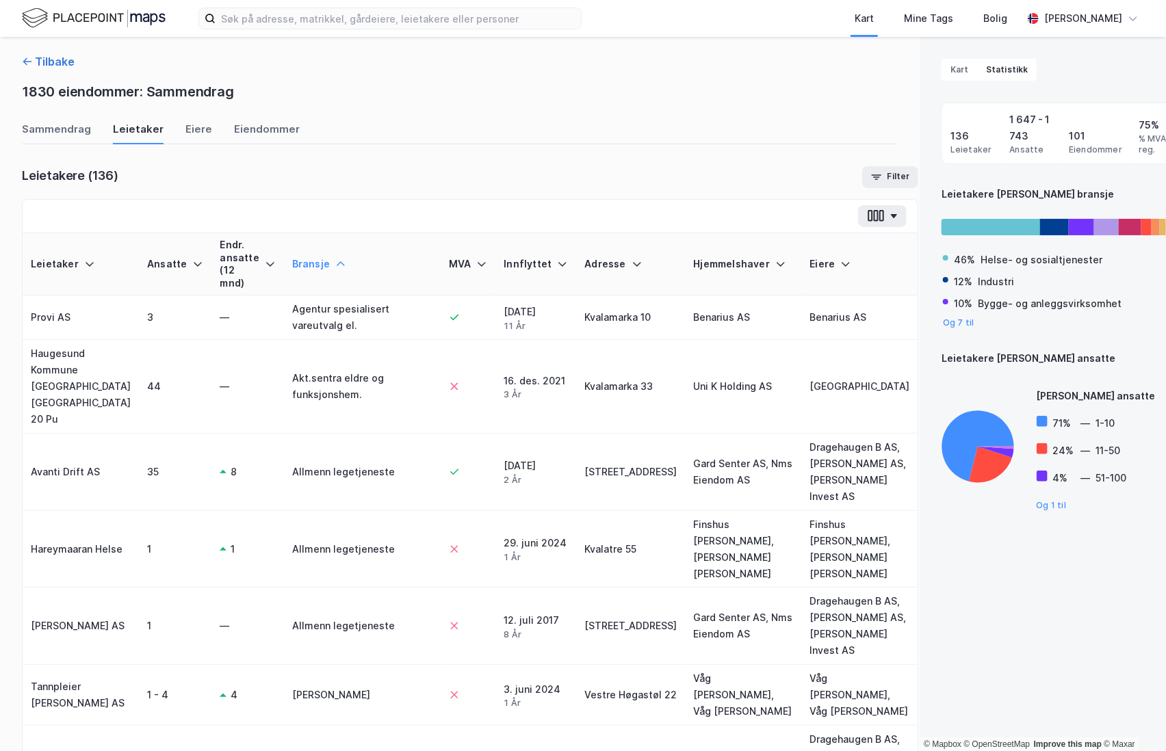
click at [60, 61] on button "Tilbake" at bounding box center [48, 61] width 53 height 16
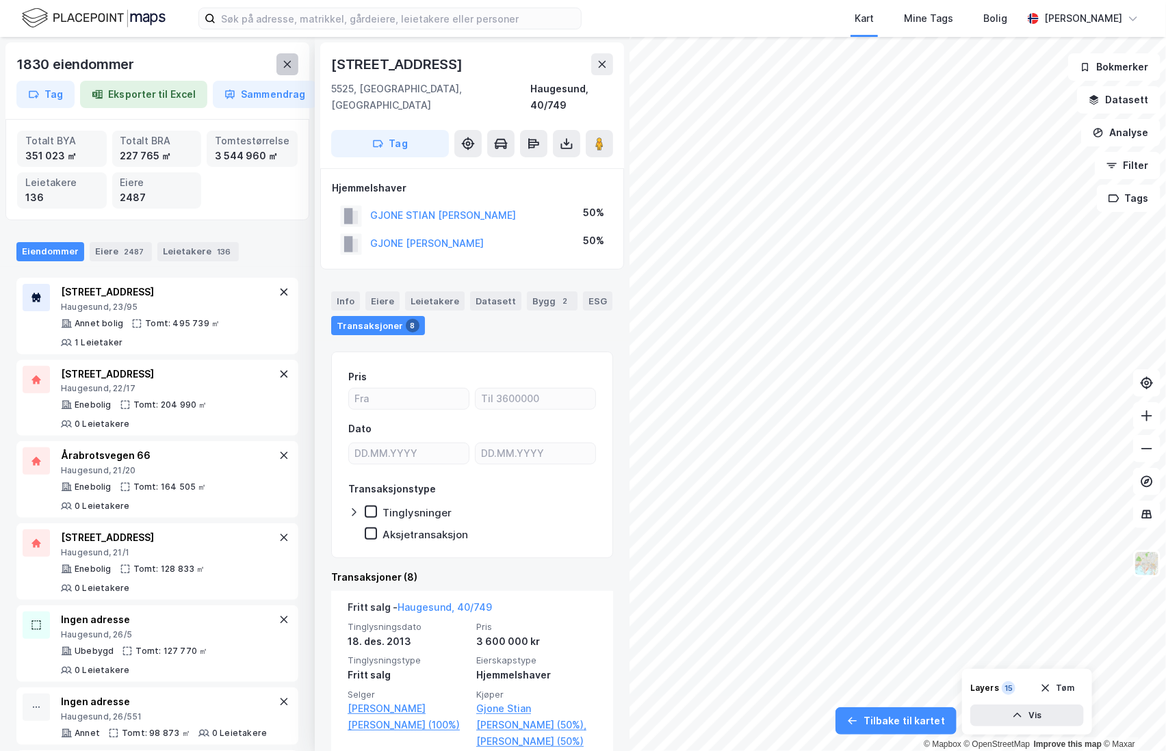
click at [283, 65] on icon at bounding box center [287, 64] width 11 height 11
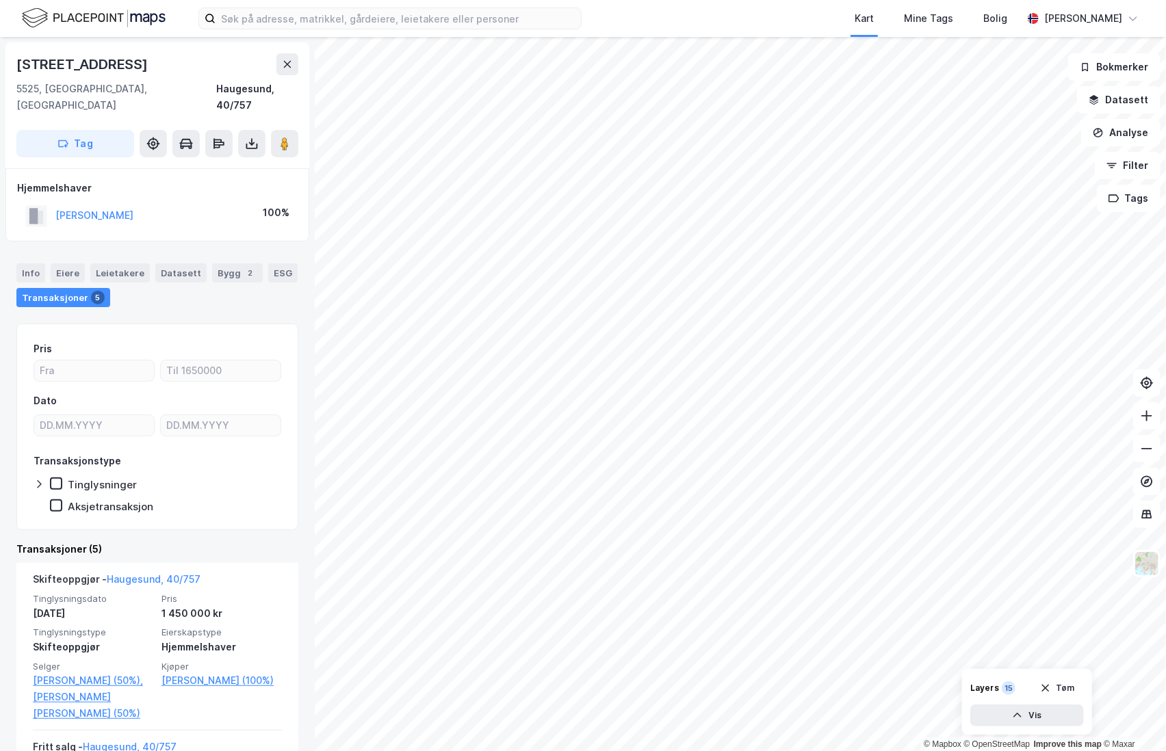
scroll to position [304, 0]
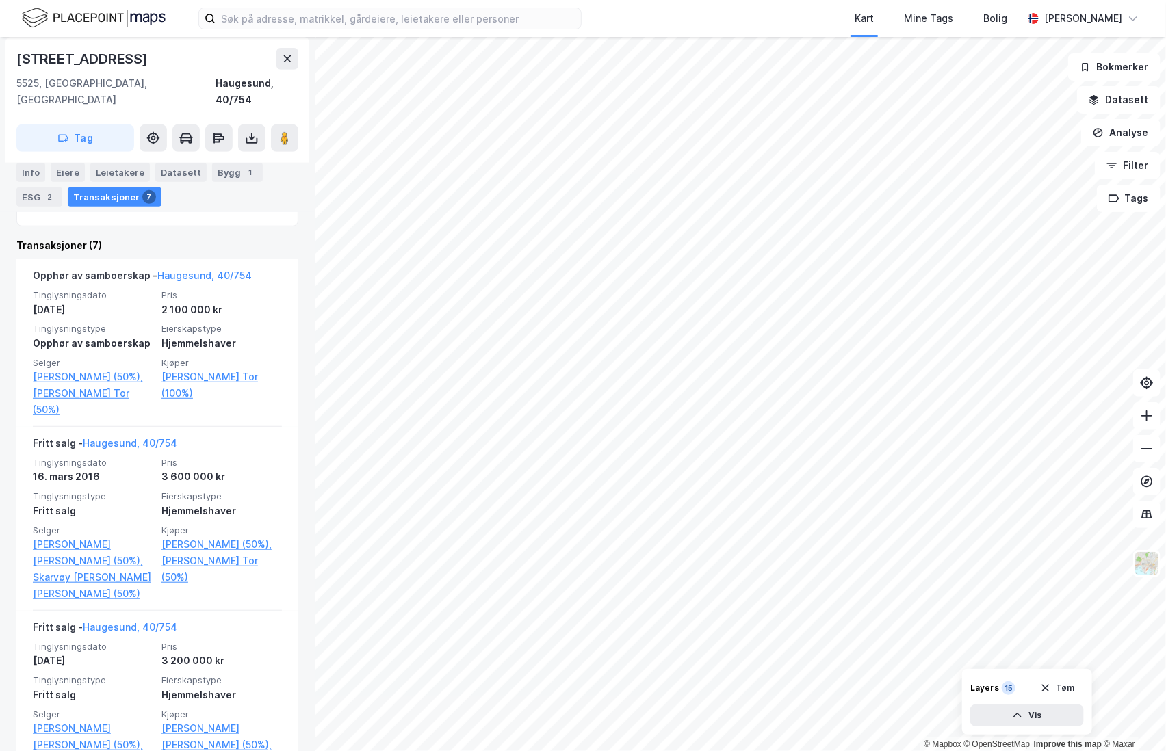
scroll to position [456, 0]
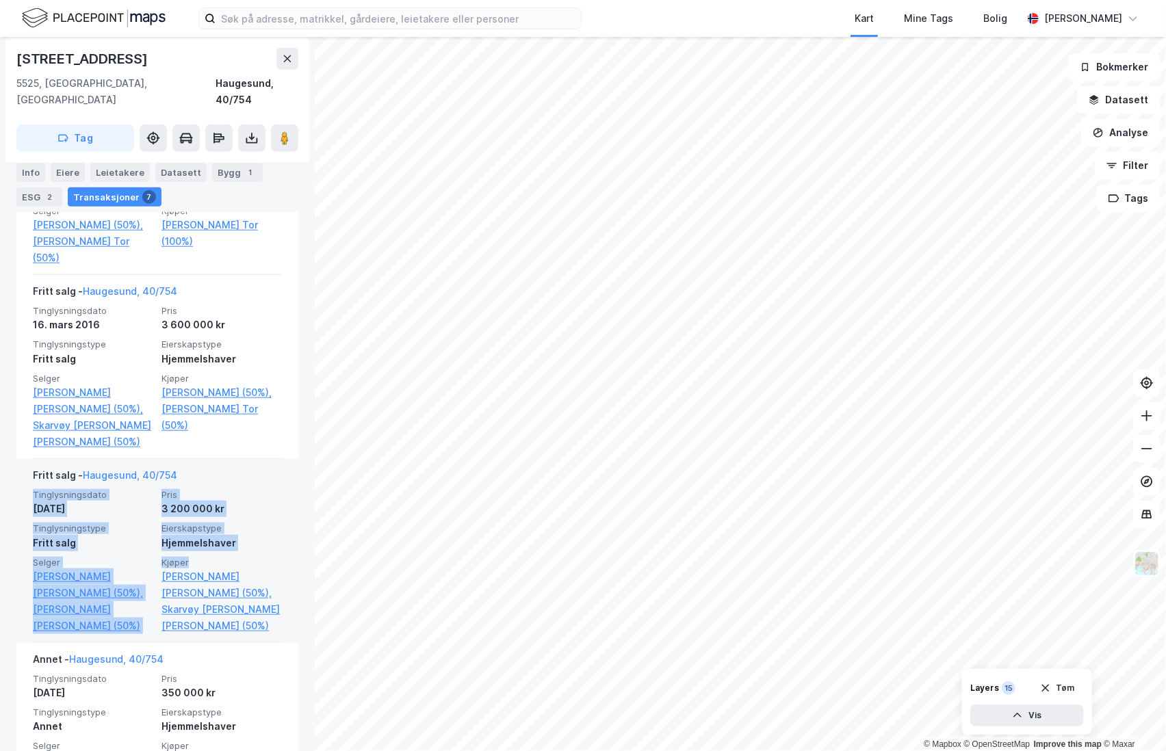
drag, startPoint x: 255, startPoint y: 505, endPoint x: 248, endPoint y: 449, distance: 56.5
click at [248, 459] on div "Fritt salg - Haugesund, 40/754 Tinglysningsdato [DATE] Pris 3 200 000 kr Tingly…" at bounding box center [157, 551] width 249 height 184
click at [248, 467] on div "Fritt salg - Haugesund, 40/754" at bounding box center [157, 478] width 249 height 22
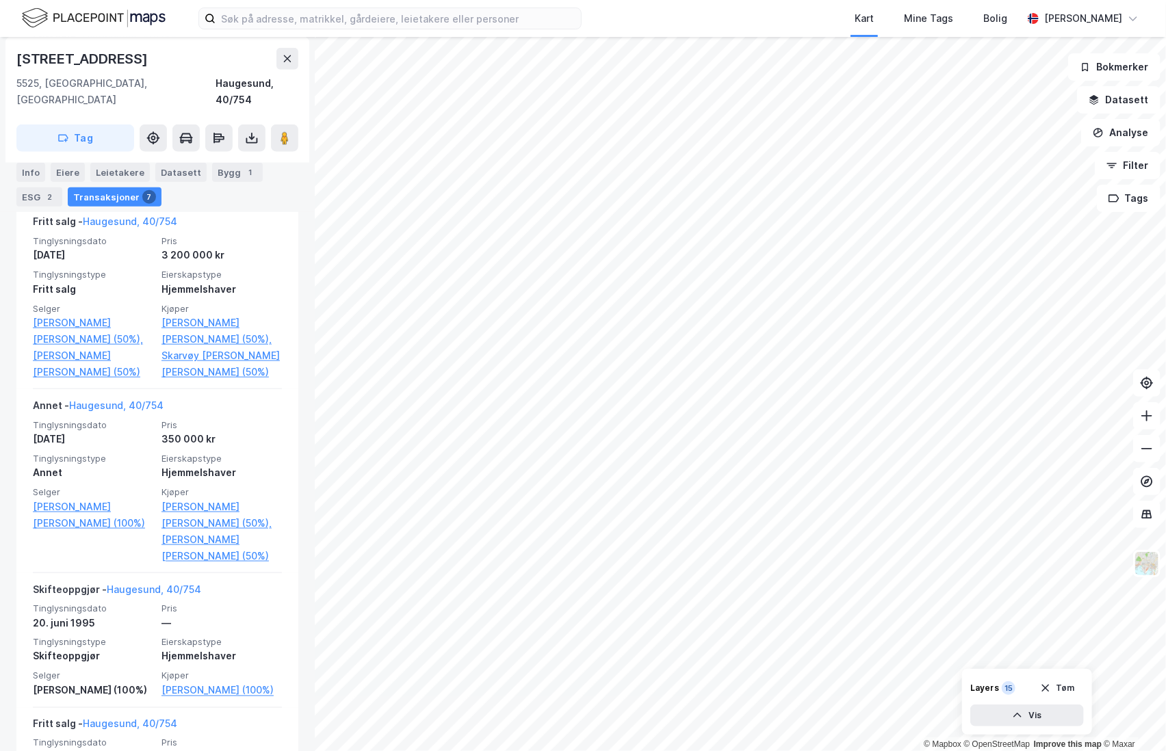
scroll to position [658, 0]
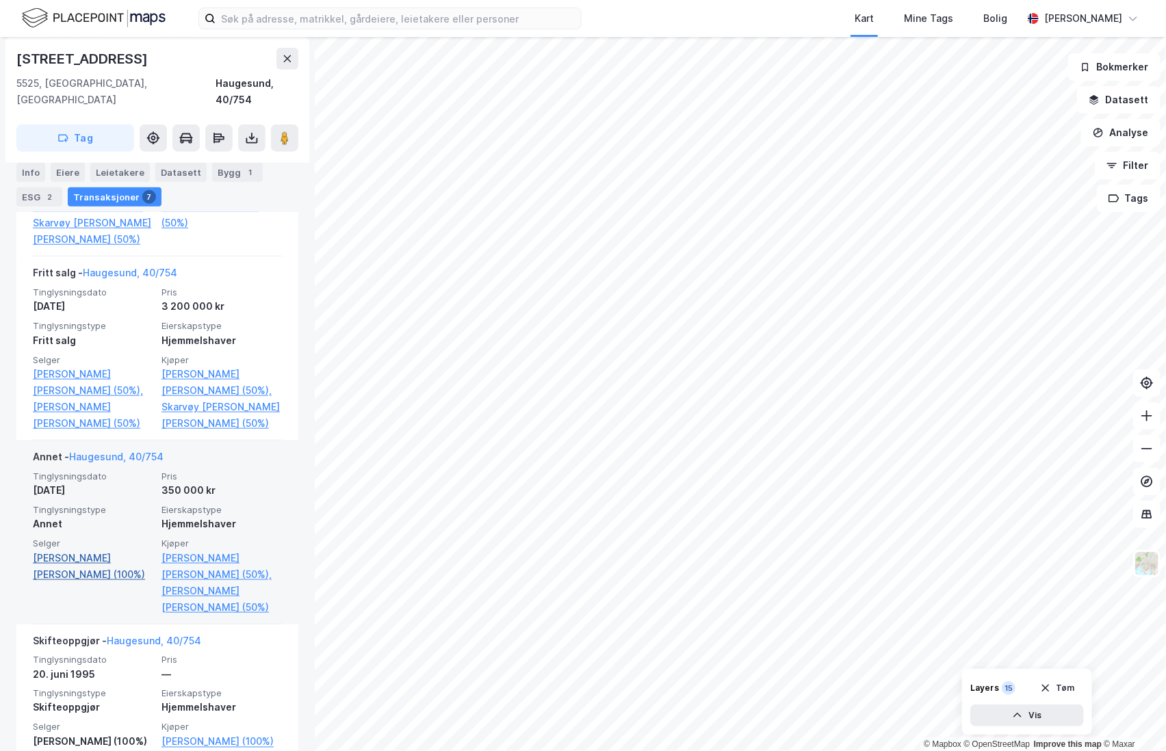
click at [101, 550] on link "[PERSON_NAME] [PERSON_NAME] (100%)" at bounding box center [93, 566] width 120 height 33
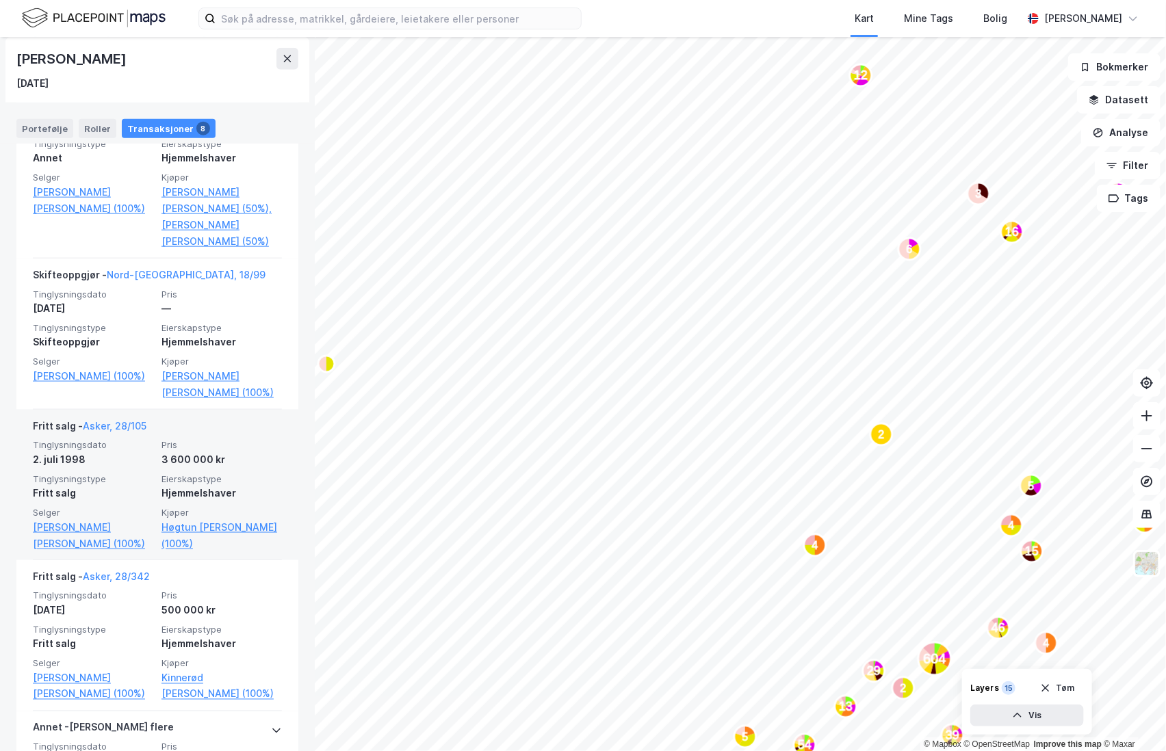
scroll to position [836, 0]
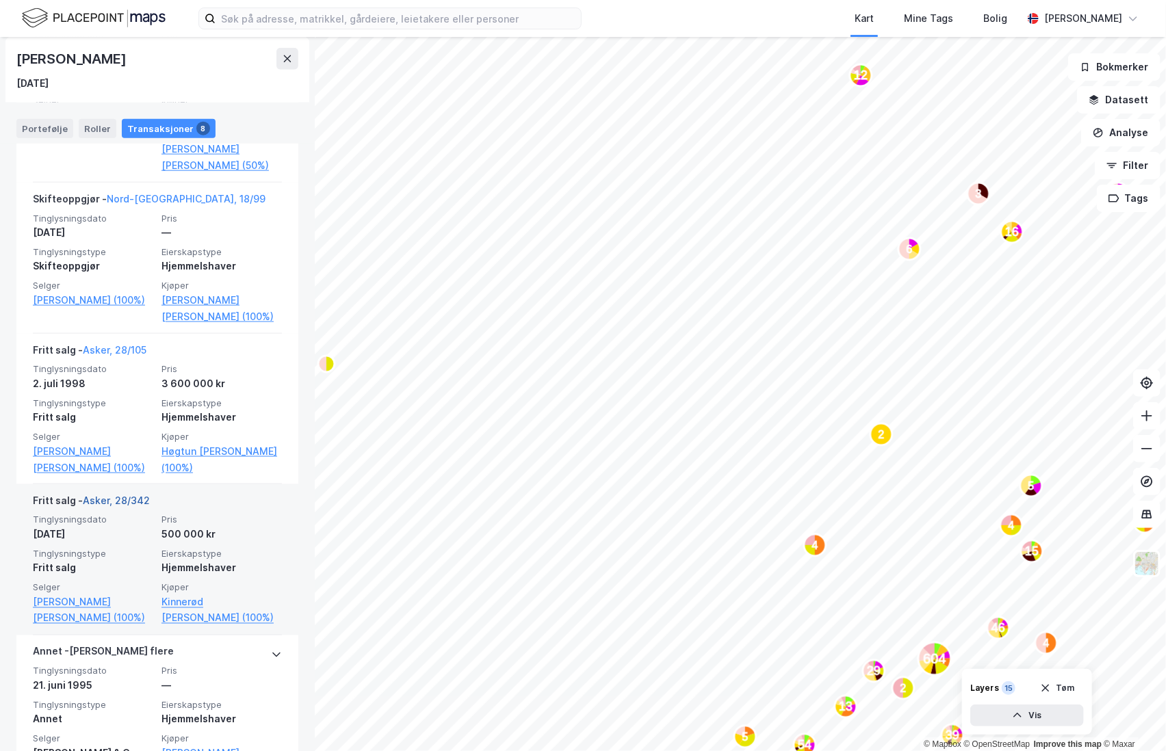
click at [131, 495] on link "Asker, 28/342" at bounding box center [116, 501] width 67 height 12
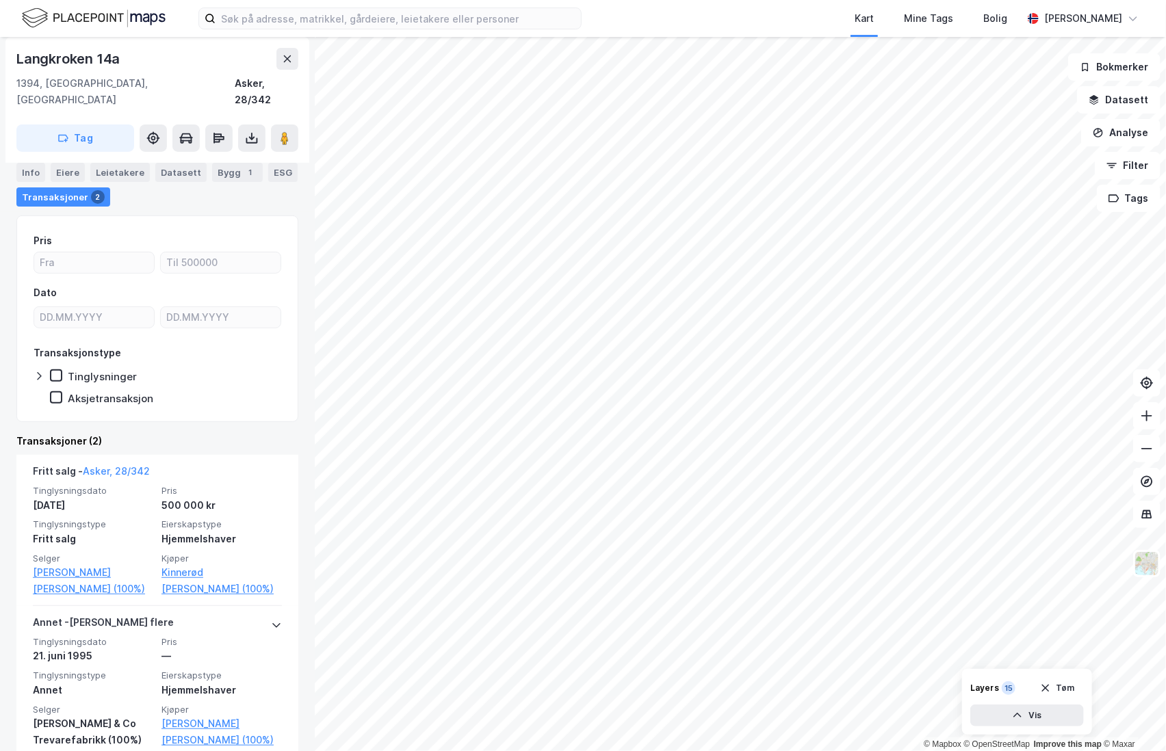
scroll to position [156, 0]
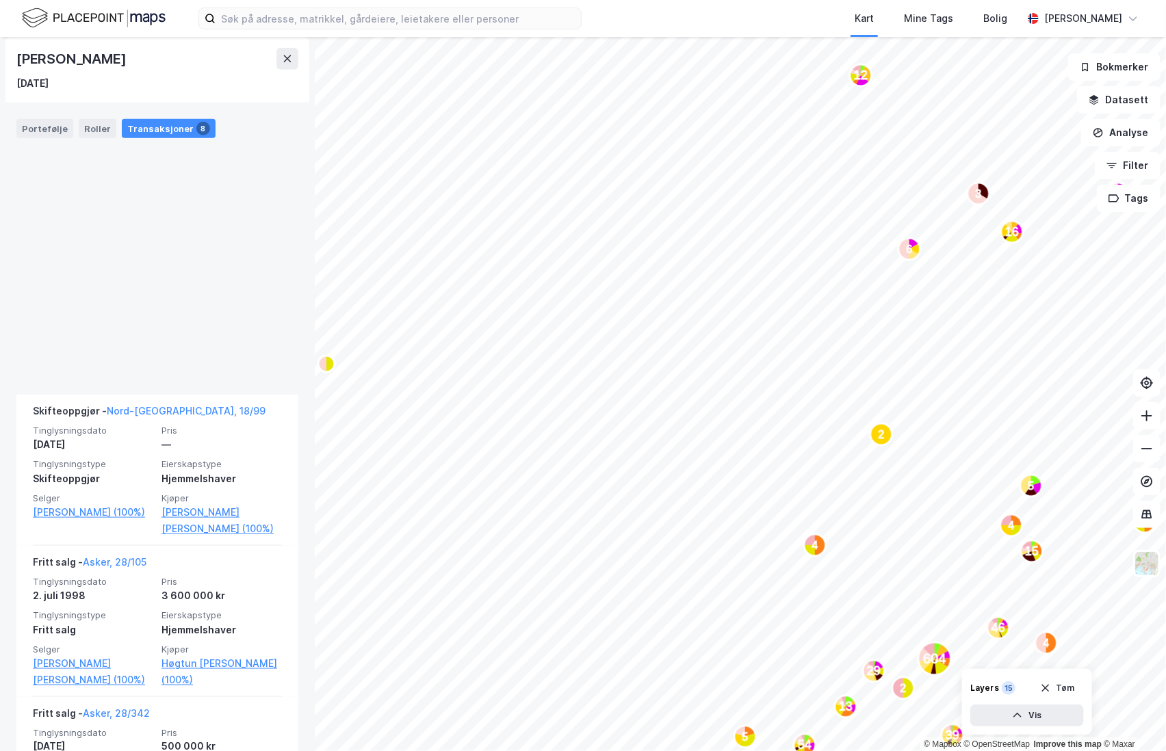
scroll to position [989, 0]
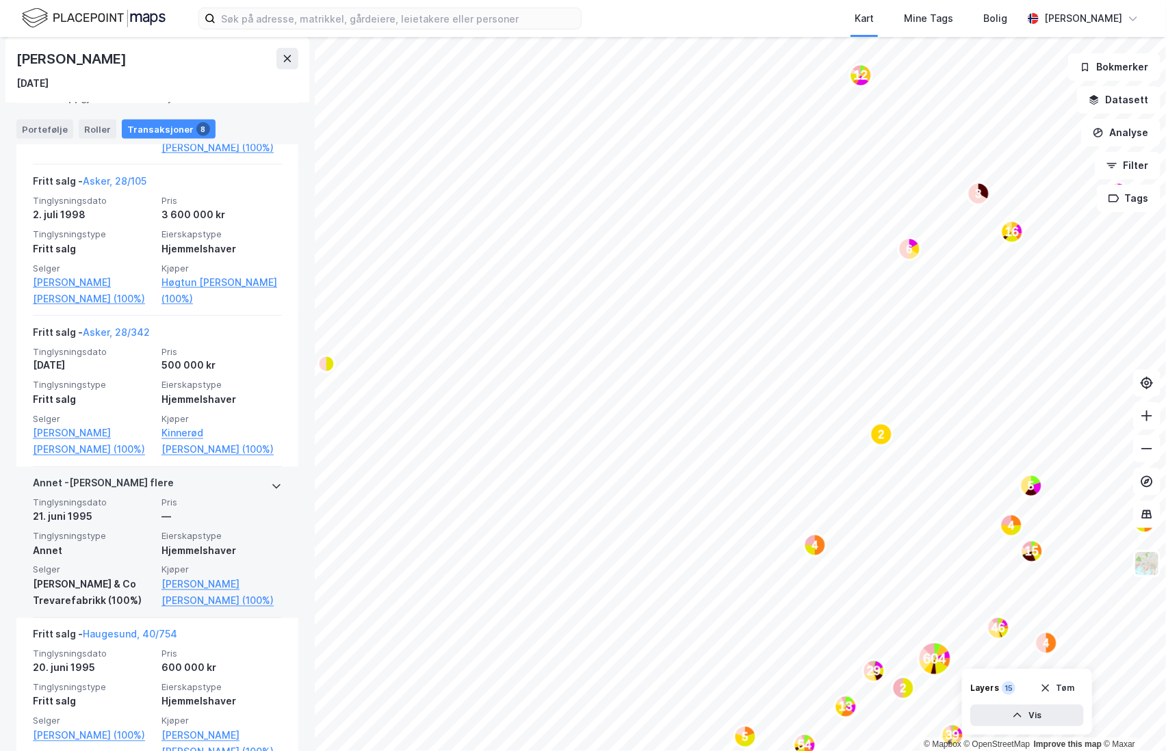
click at [225, 509] on div "—" at bounding box center [221, 517] width 120 height 16
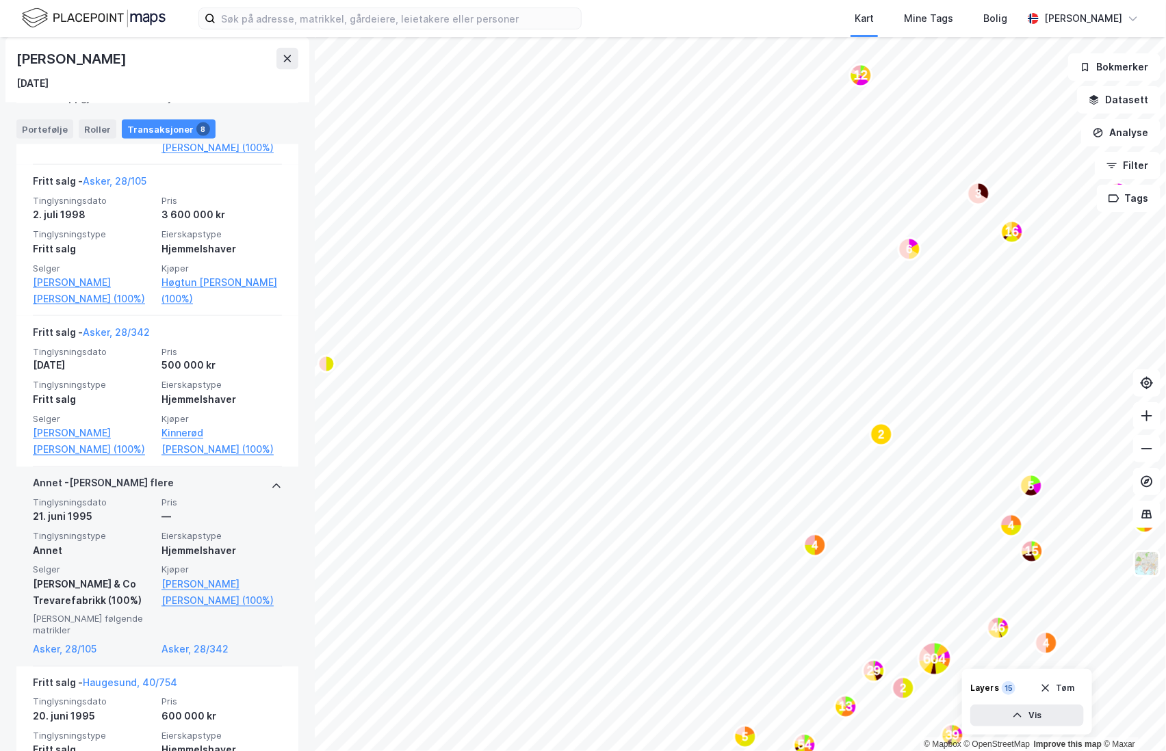
scroll to position [1025, 0]
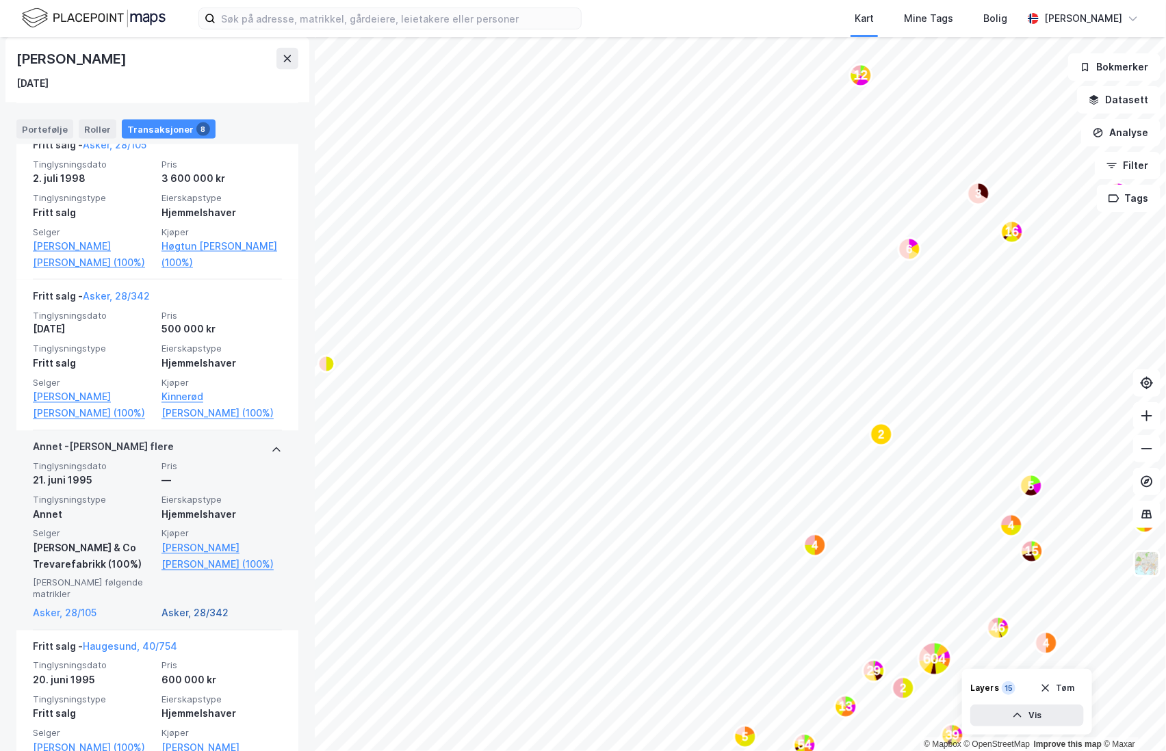
click at [205, 605] on link "Asker, 28/342" at bounding box center [221, 613] width 120 height 16
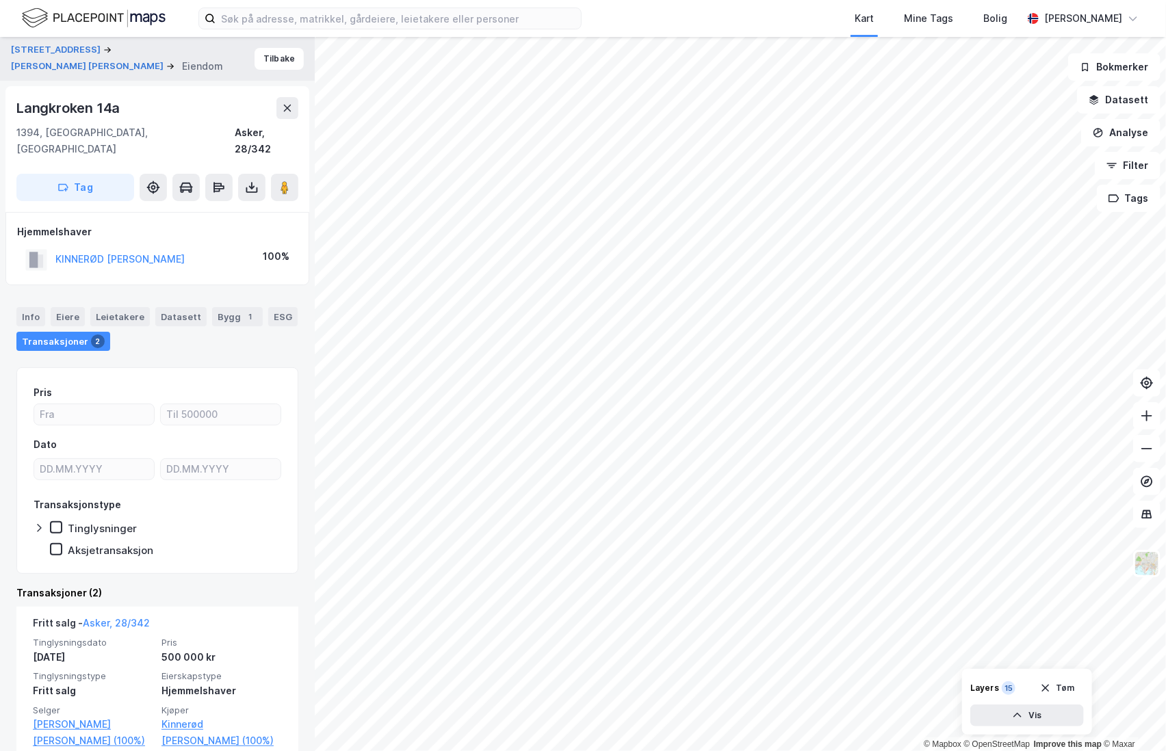
scroll to position [156, 0]
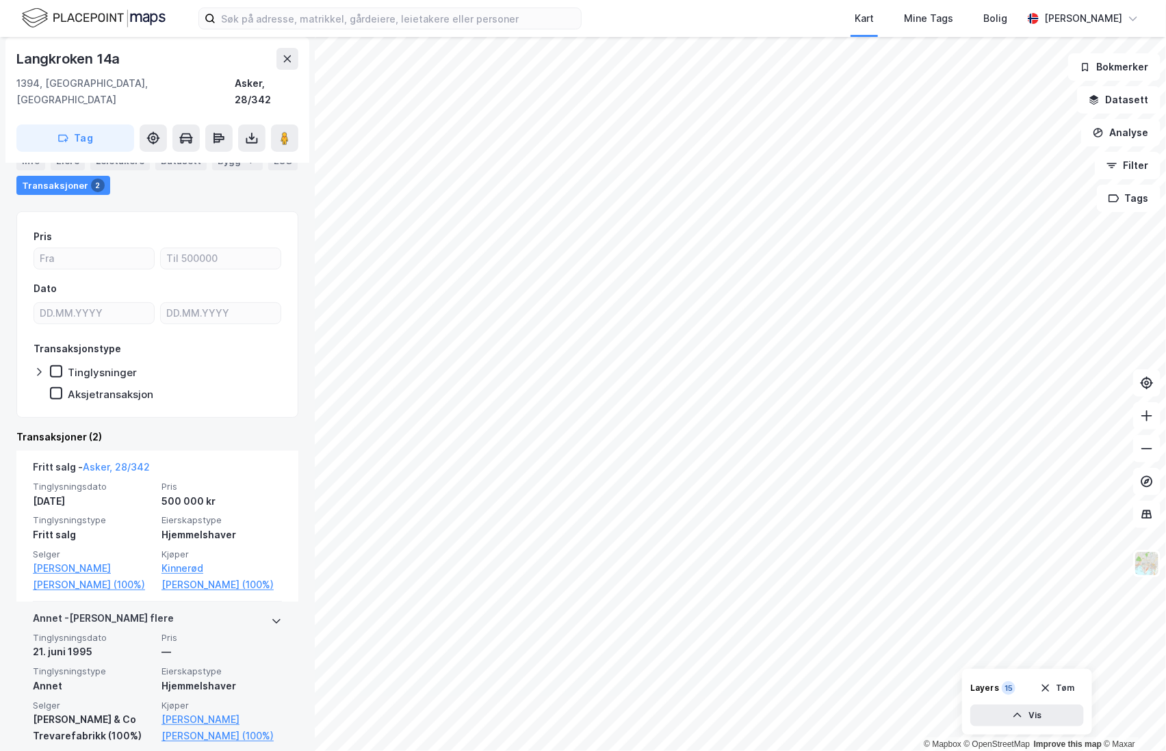
click at [203, 644] on div "—" at bounding box center [221, 652] width 120 height 16
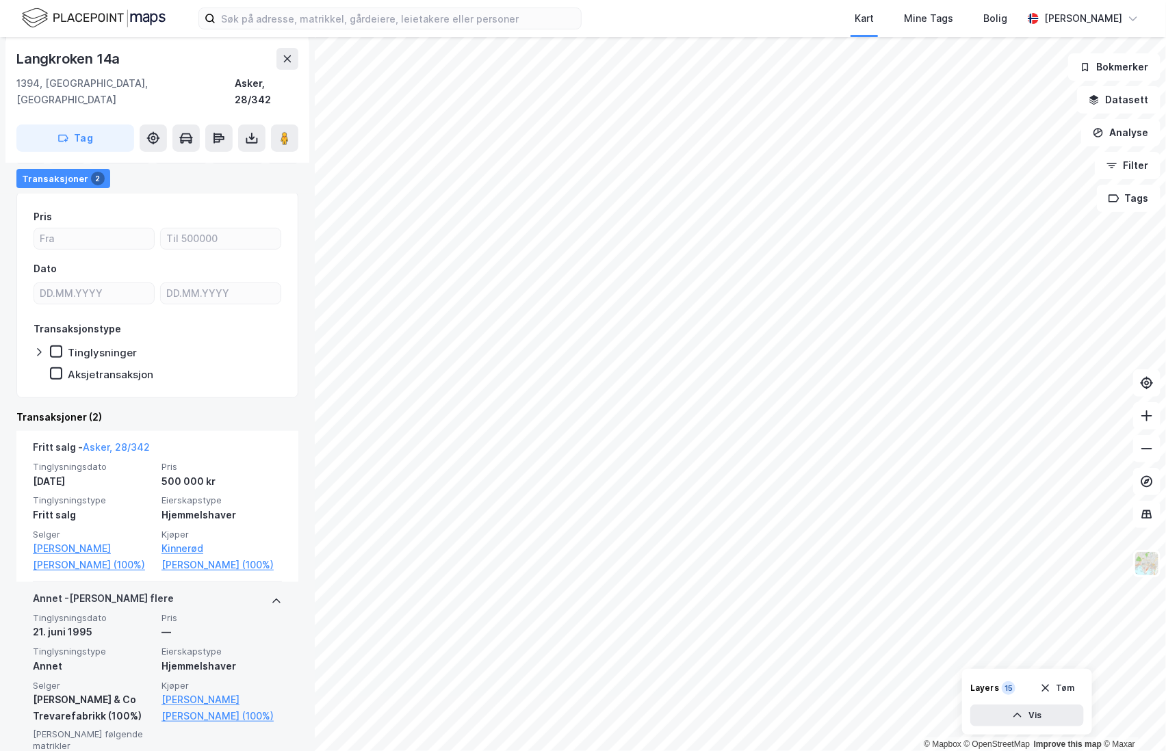
scroll to position [192, 0]
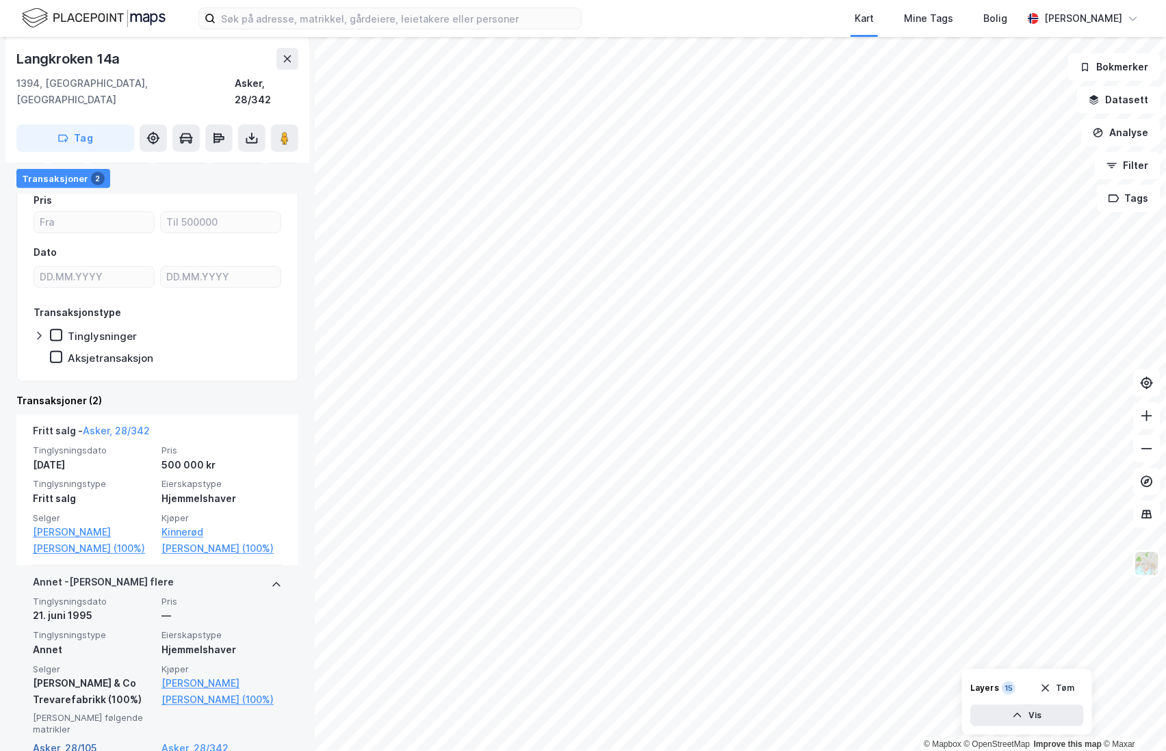
click at [82, 740] on link "Asker, 28/105" at bounding box center [93, 748] width 120 height 16
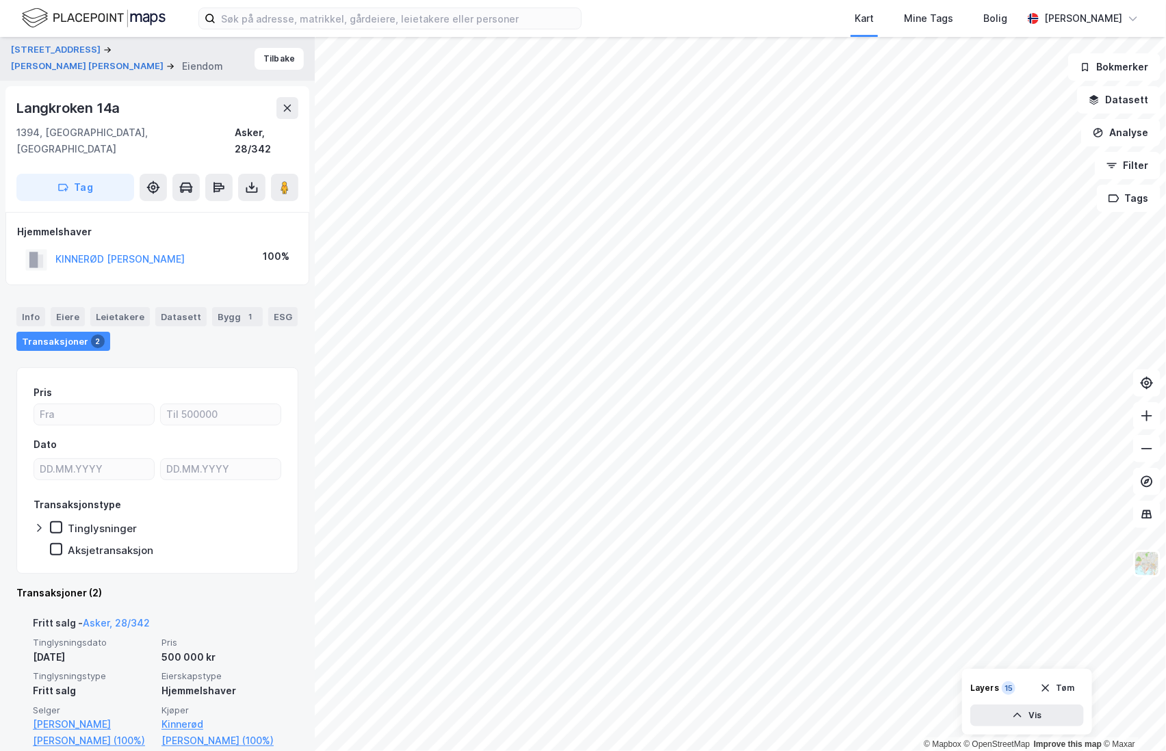
scroll to position [156, 0]
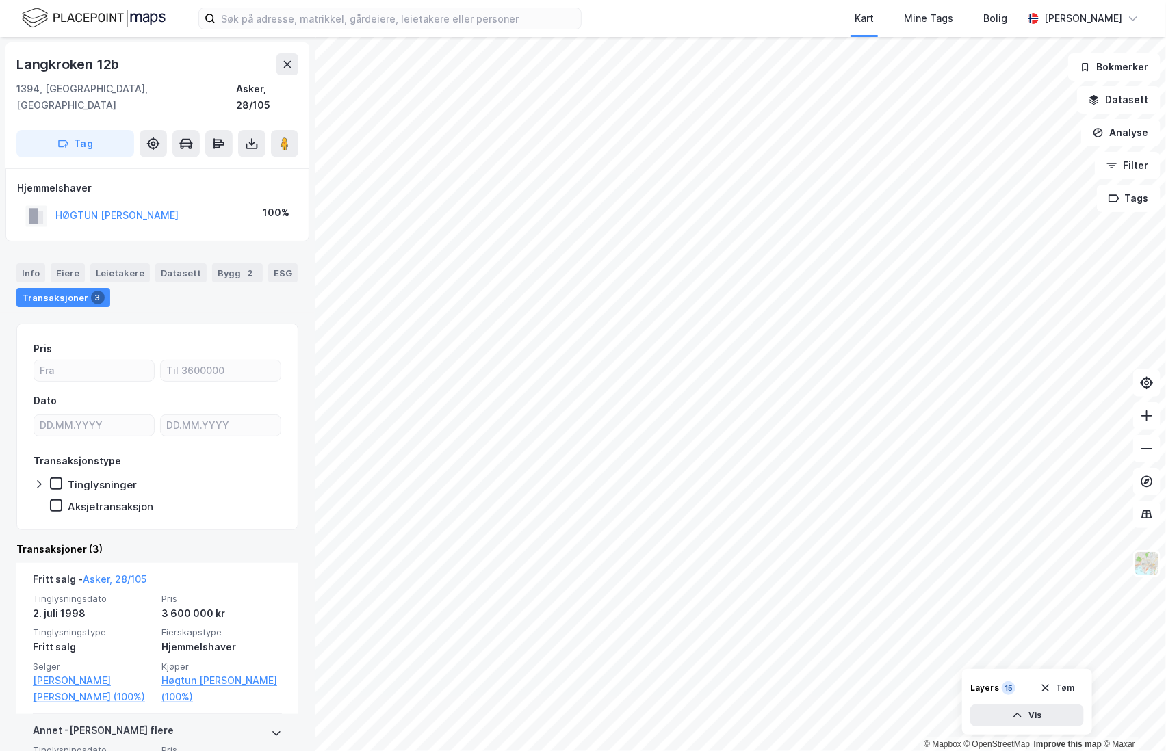
scroll to position [263, 0]
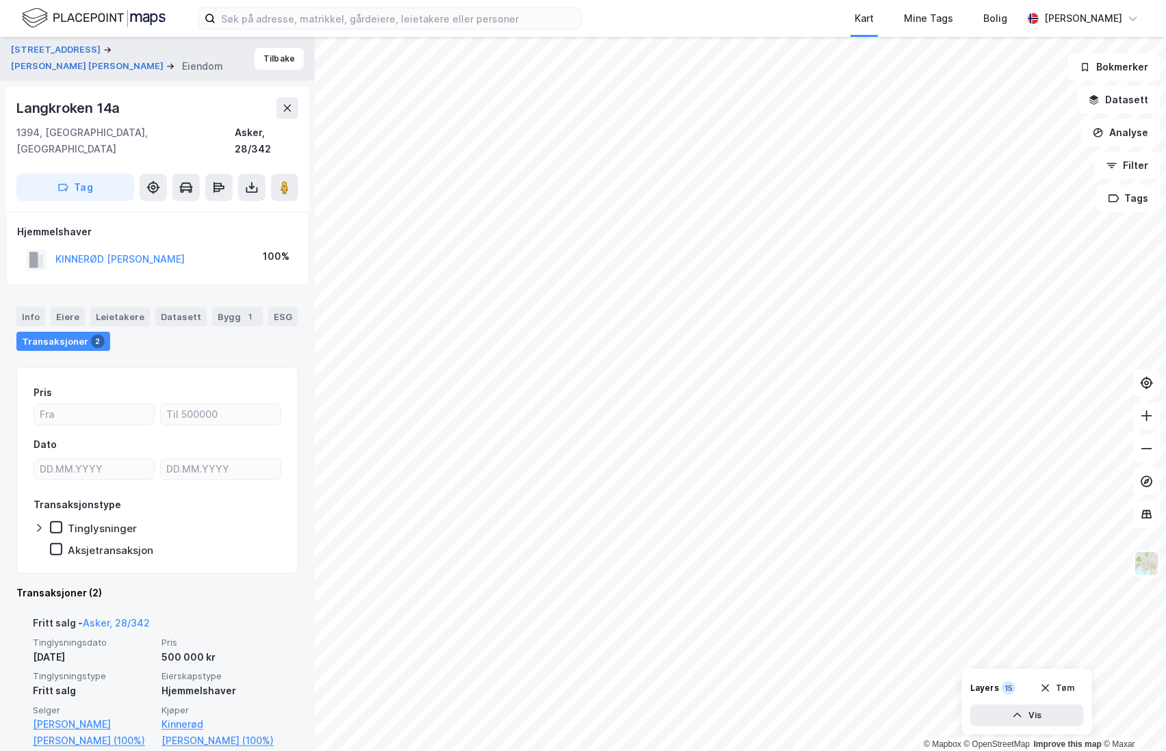
scroll to position [156, 0]
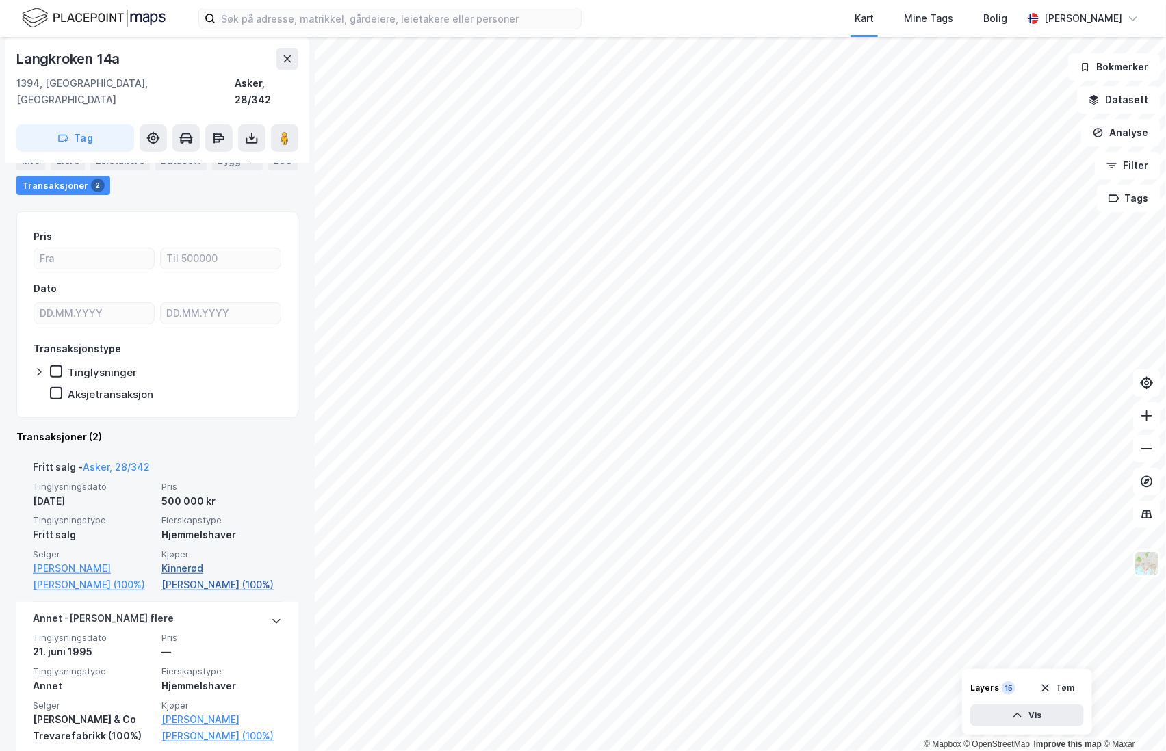
click at [220, 560] on link "Kinnerød [PERSON_NAME] (100%)" at bounding box center [221, 576] width 120 height 33
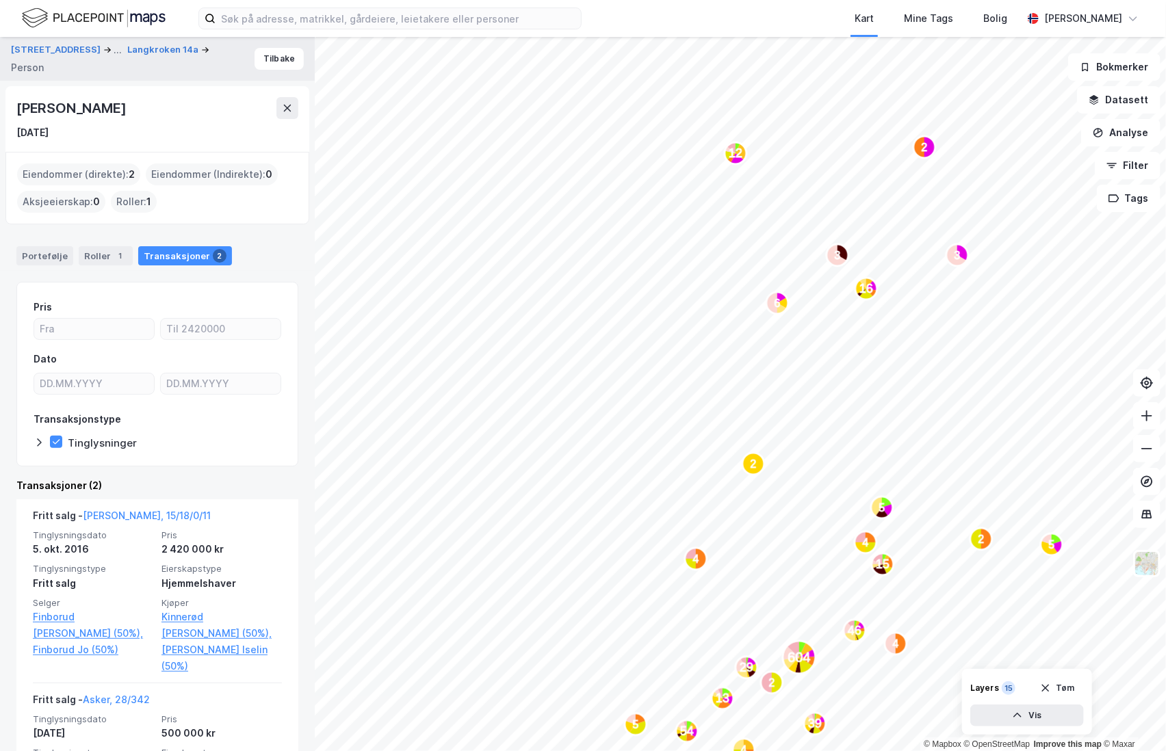
scroll to position [81, 0]
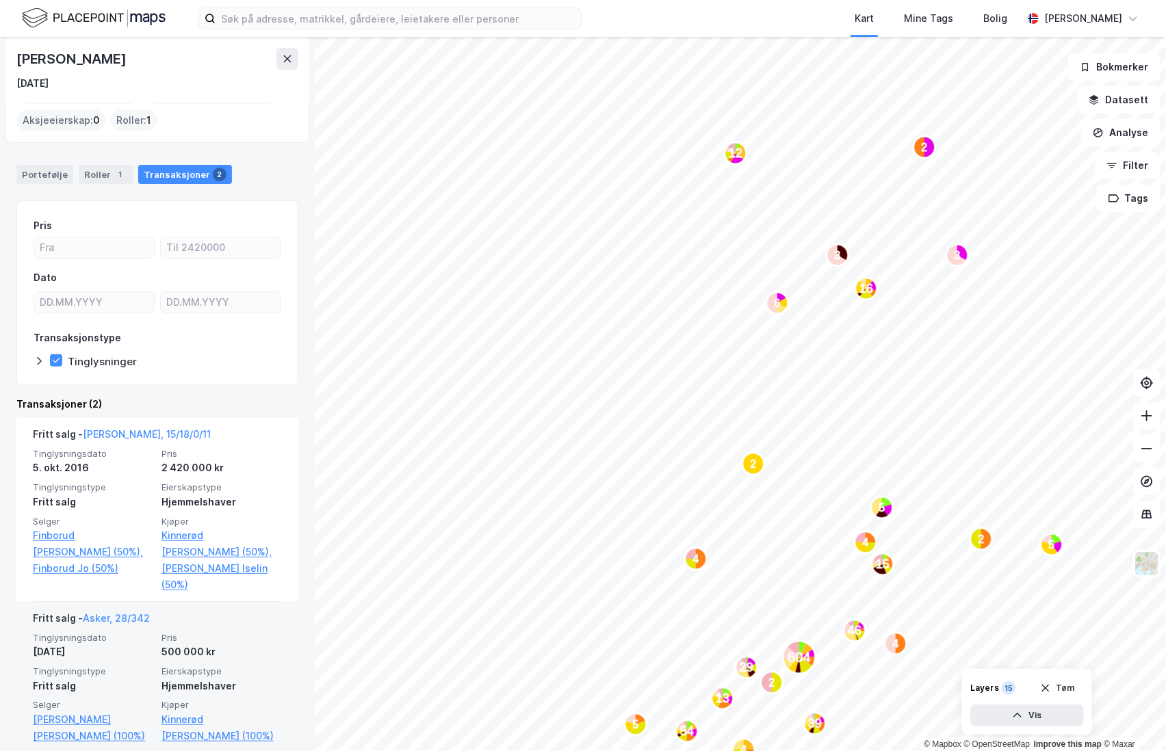
click at [200, 632] on span "Pris" at bounding box center [221, 638] width 120 height 12
click at [91, 712] on link "[PERSON_NAME] [PERSON_NAME] (100%)" at bounding box center [93, 728] width 120 height 33
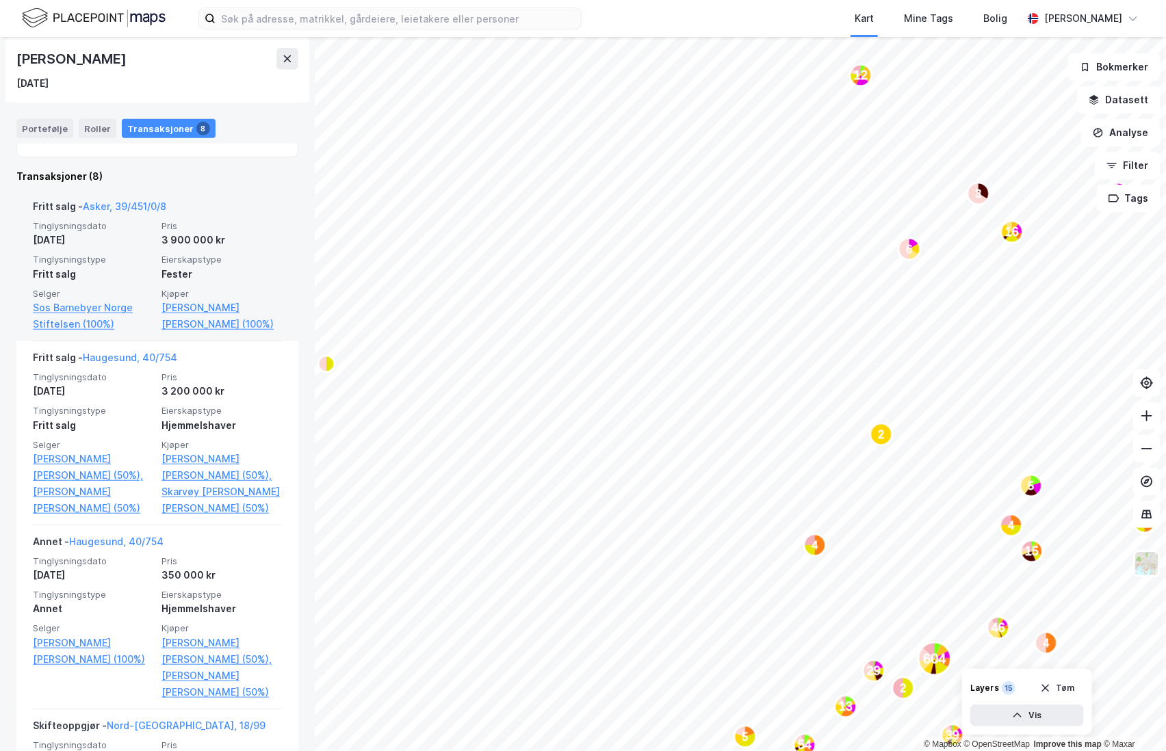
scroll to position [233, 0]
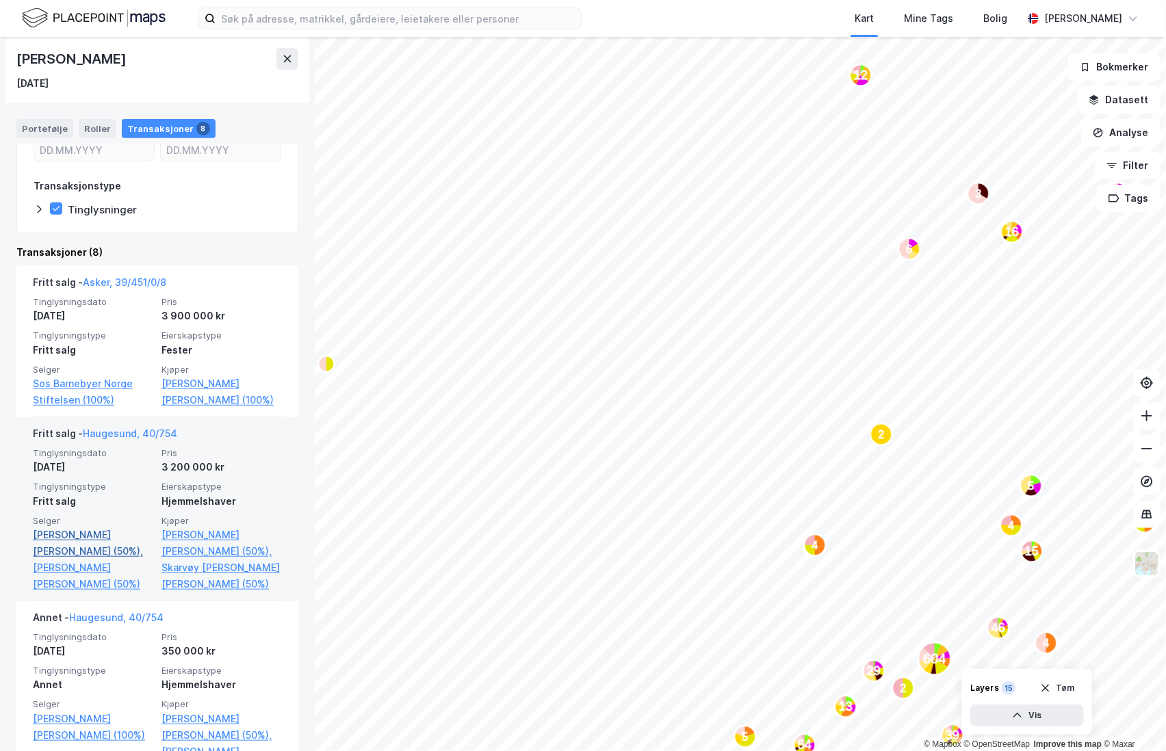
click at [103, 538] on link "[PERSON_NAME] [PERSON_NAME] (50%)," at bounding box center [93, 543] width 120 height 33
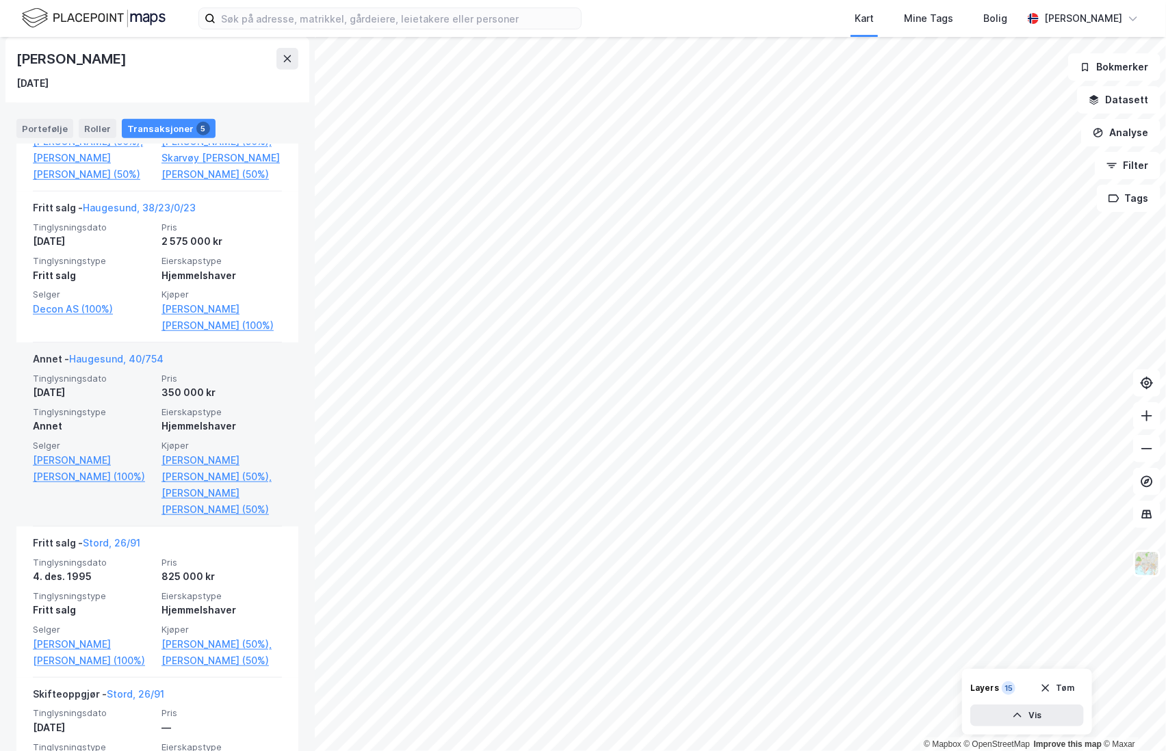
scroll to position [416, 0]
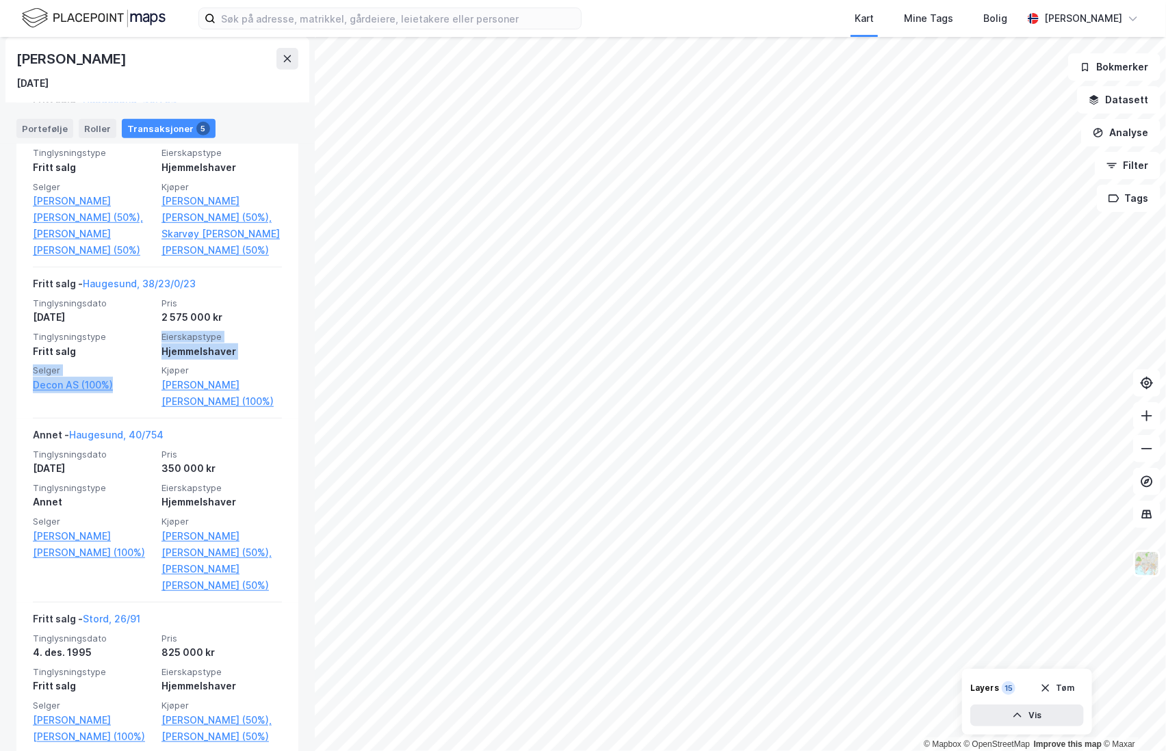
drag, startPoint x: 123, startPoint y: 354, endPoint x: 121, endPoint y: 405, distance: 51.4
click at [121, 405] on div "Tinglysningsdato [DATE] Pris 2 575 000 kr Tinglysningstype Fritt salg Eierskaps…" at bounding box center [157, 354] width 249 height 112
click at [122, 410] on div "Fritt salg - Haugesund, 38/23/0/23 Tinglysningsdato [DATE] Pris 2 575 000 kr Ti…" at bounding box center [157, 343] width 249 height 151
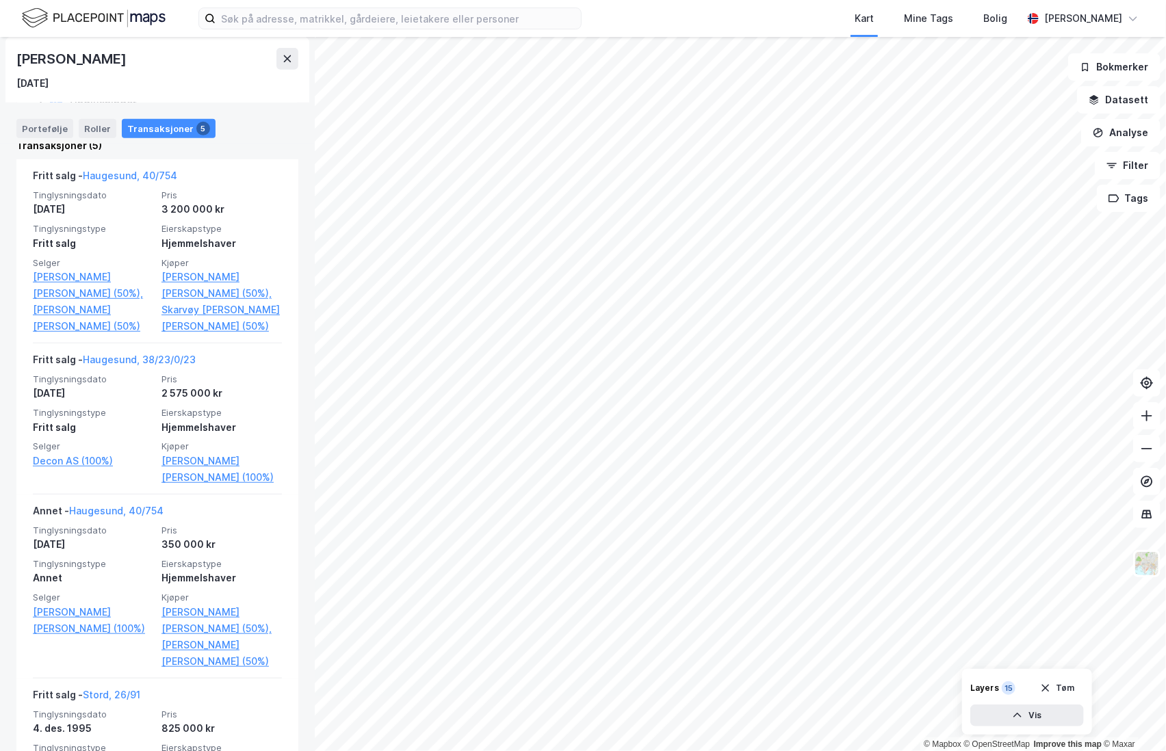
scroll to position [263, 0]
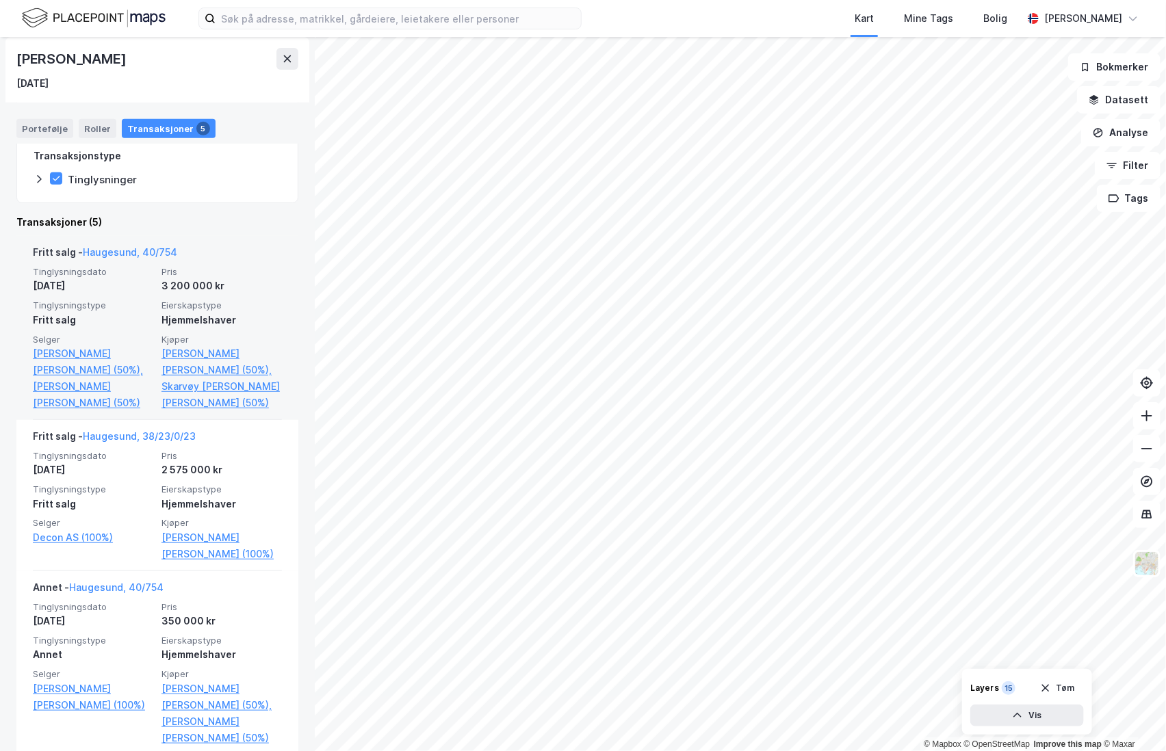
click at [114, 306] on span "Tinglysningstype" at bounding box center [93, 306] width 120 height 12
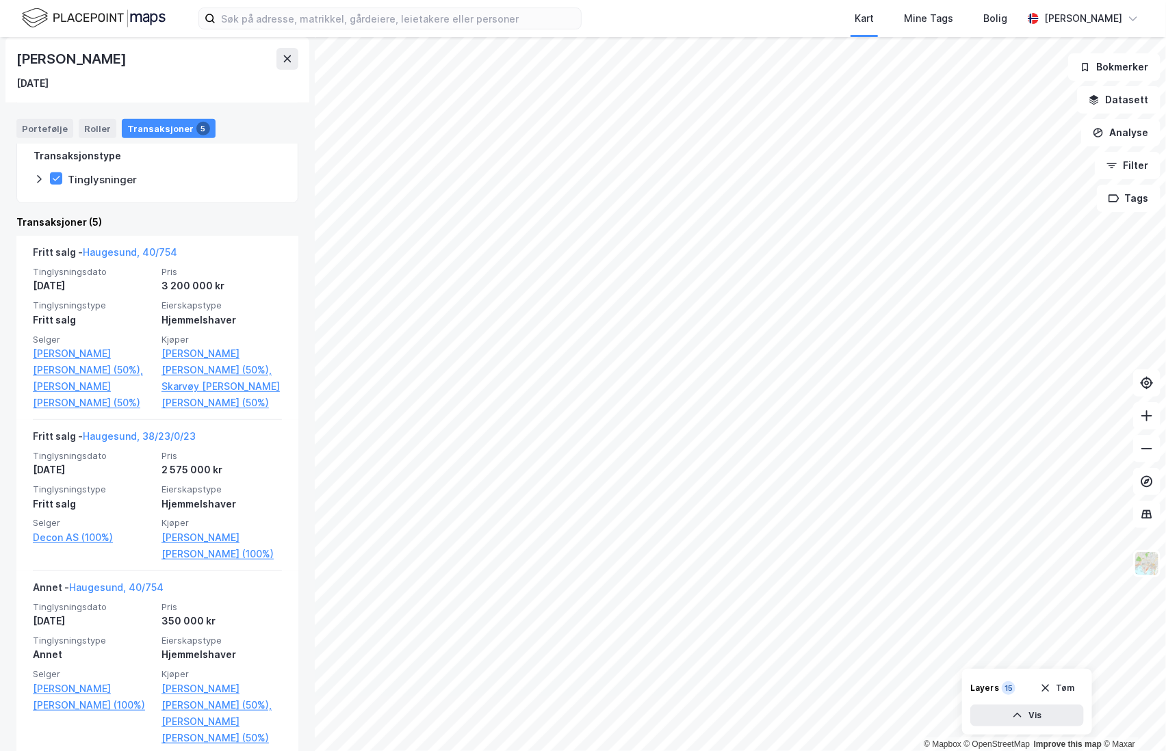
scroll to position [36, 0]
